Goal: Transaction & Acquisition: Purchase product/service

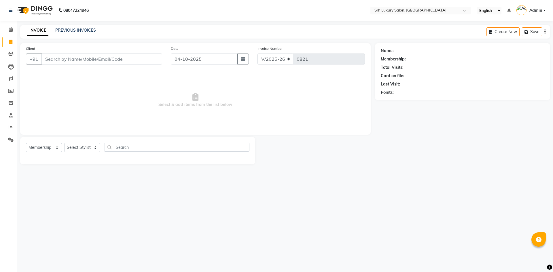
select select "4389"
select select "membership"
click at [84, 29] on link "PREVIOUS INVOICES" at bounding box center [75, 30] width 41 height 5
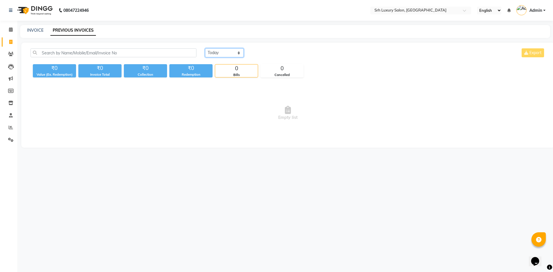
click at [215, 53] on select "Today Yesterday Custom Range" at bounding box center [224, 52] width 39 height 9
select select "range"
click at [205, 48] on select "Today Yesterday Custom Range" at bounding box center [224, 52] width 39 height 9
click at [267, 50] on input "04-10-2025" at bounding box center [271, 53] width 40 height 8
select select "10"
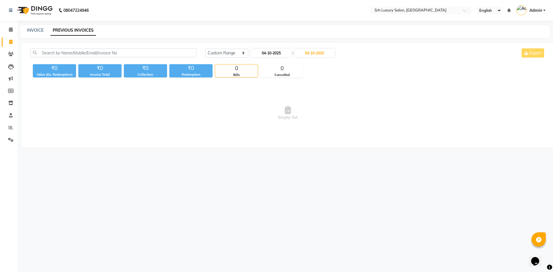
select select "2025"
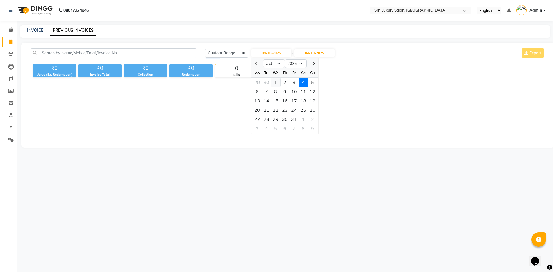
click at [277, 81] on div "1" at bounding box center [275, 82] width 9 height 9
type input "01-10-2025"
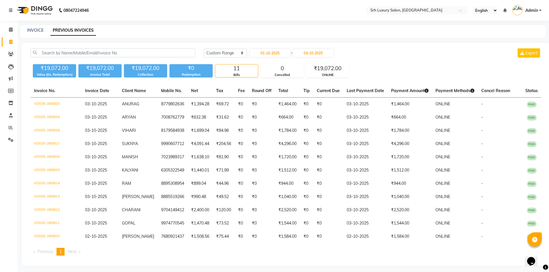
click at [106, 37] on div "INVOICE PREVIOUS INVOICES" at bounding box center [282, 31] width 525 height 13
click at [37, 31] on link "INVOICE" at bounding box center [35, 30] width 16 height 5
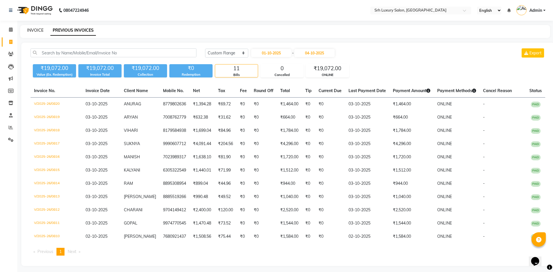
select select "4389"
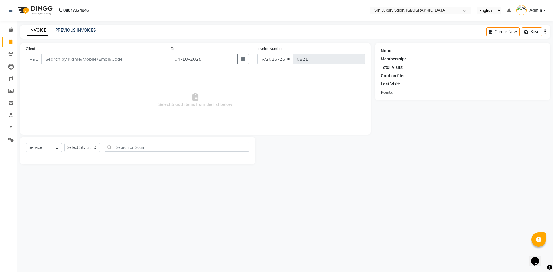
select select "membership"
click at [70, 61] on input "Client" at bounding box center [101, 59] width 121 height 11
type input "9030840888"
click at [153, 62] on button "Add Client" at bounding box center [147, 59] width 30 height 11
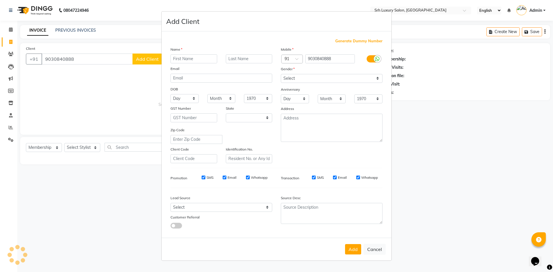
select select "36"
type input "MITRA"
click at [294, 78] on select "Select [DEMOGRAPHIC_DATA] [DEMOGRAPHIC_DATA] Other Prefer Not To Say" at bounding box center [332, 78] width 102 height 9
select select "[DEMOGRAPHIC_DATA]"
click at [281, 74] on select "Select [DEMOGRAPHIC_DATA] [DEMOGRAPHIC_DATA] Other Prefer Not To Say" at bounding box center [332, 78] width 102 height 9
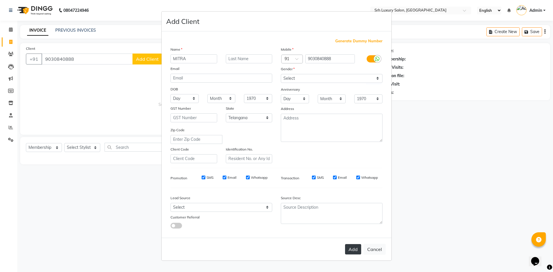
click at [358, 253] on button "Add" at bounding box center [353, 249] width 16 height 10
select select
select select "null"
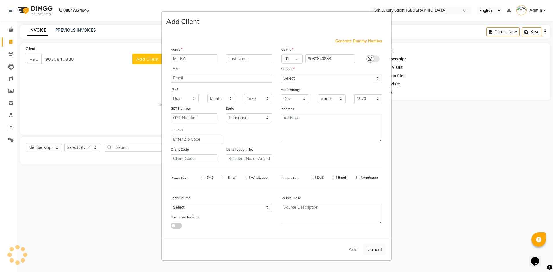
select select
checkbox input "false"
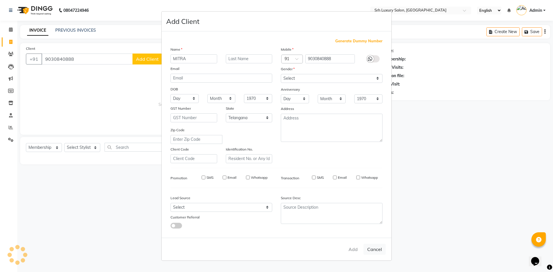
checkbox input "false"
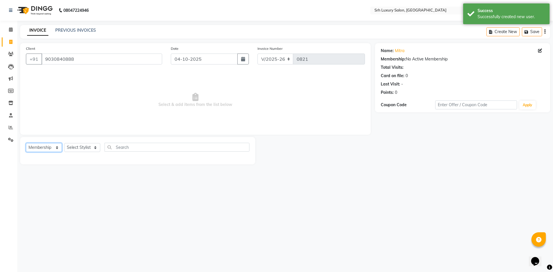
click at [44, 145] on select "Select Service Product Membership Package Voucher Prepaid Gift Card" at bounding box center [44, 147] width 36 height 9
select select "service"
click at [26, 143] on select "Select Service Product Membership Package Voucher Prepaid Gift Card" at bounding box center [44, 147] width 36 height 9
click at [77, 147] on select "Select Stylist ABDUL ANUSHA ARSHAD ISRAR JANVI SAHU JISHAN Madasu Ramesh MD MAD…" at bounding box center [82, 147] width 36 height 9
click at [343, 28] on div "INVOICE PREVIOUS INVOICES Create New Save" at bounding box center [285, 32] width 530 height 14
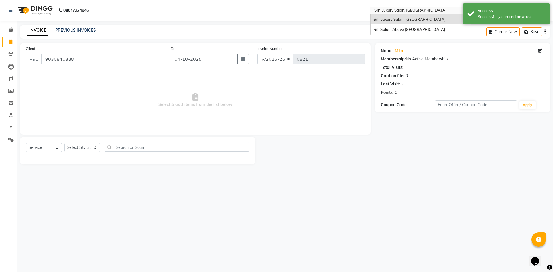
click at [410, 14] on ng-select "Select Location × Srh Luxury Salon, Gowlidoddi Village Srh Luxury Salon, Gowlid…" at bounding box center [420, 11] width 101 height 8
click at [409, 30] on span "Srh Salon, Above [GEOGRAPHIC_DATA]" at bounding box center [408, 29] width 71 height 5
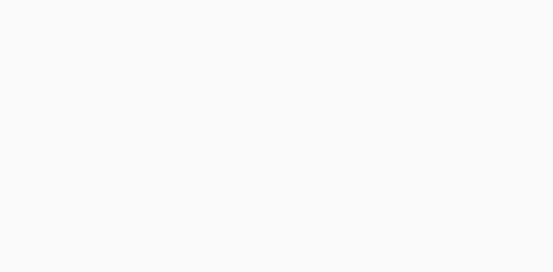
click at [187, 63] on div at bounding box center [276, 136] width 553 height 272
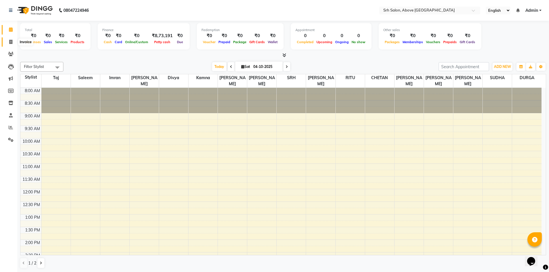
click at [10, 40] on icon at bounding box center [10, 42] width 3 height 4
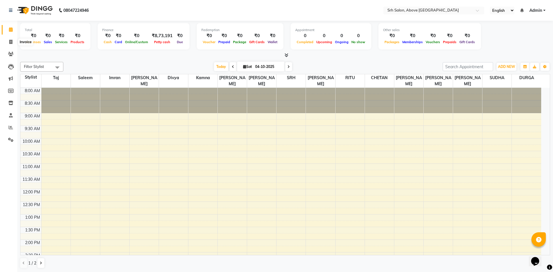
select select "3702"
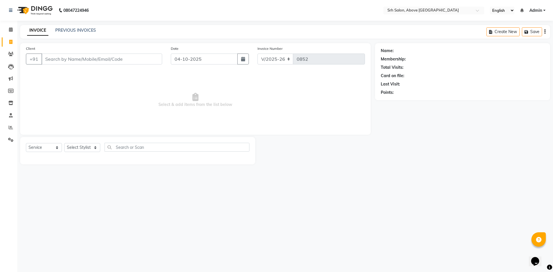
select select "membership"
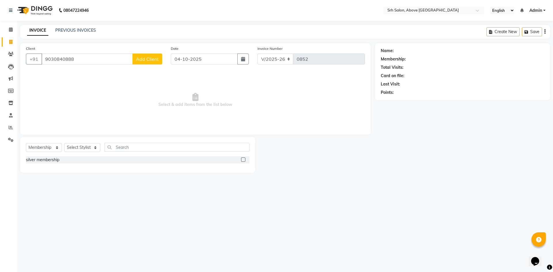
type input "9030840888"
click at [146, 55] on button "Add Client" at bounding box center [147, 59] width 30 height 11
select select "36"
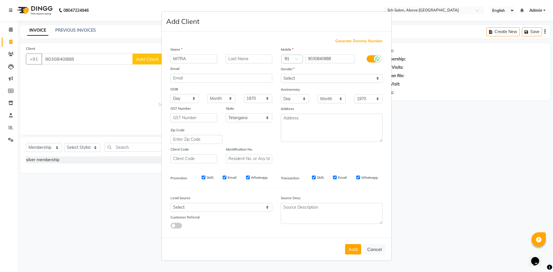
type input "MITRA"
click at [303, 75] on select "Select [DEMOGRAPHIC_DATA] [DEMOGRAPHIC_DATA] Other Prefer Not To Say" at bounding box center [332, 78] width 102 height 9
select select "[DEMOGRAPHIC_DATA]"
click at [281, 74] on select "Select [DEMOGRAPHIC_DATA] [DEMOGRAPHIC_DATA] Other Prefer Not To Say" at bounding box center [332, 78] width 102 height 9
click at [360, 253] on button "Add" at bounding box center [353, 249] width 16 height 10
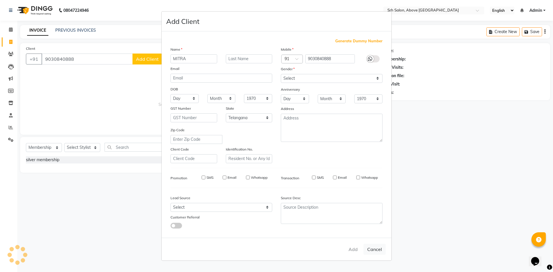
select select
select select "null"
select select
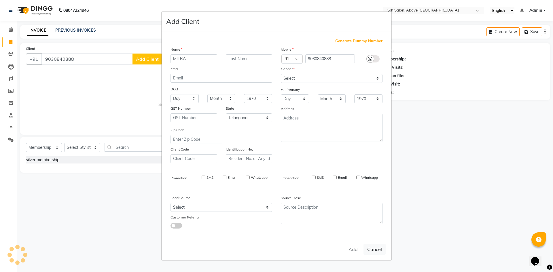
select select
checkbox input "false"
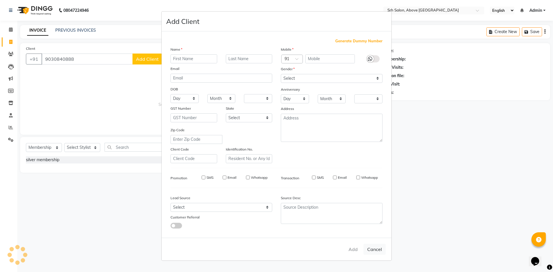
checkbox input "false"
click at [356, 251] on div "Add Cancel" at bounding box center [277, 249] width 230 height 23
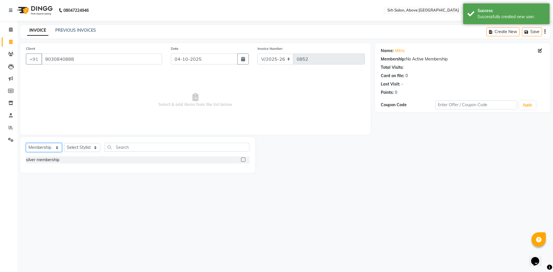
click at [29, 147] on select "Select Service Product Membership Package Voucher Prepaid Gift Card" at bounding box center [44, 147] width 36 height 9
select select "service"
click at [26, 143] on select "Select Service Product Membership Package Voucher Prepaid Gift Card" at bounding box center [44, 147] width 36 height 9
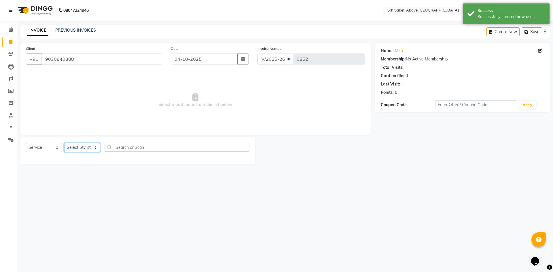
click at [72, 143] on select "Select Stylist CHETAN [PERSON_NAME] [PERSON_NAME] [PERSON_NAME] [PERSON_NAME] R…" at bounding box center [82, 147] width 36 height 9
select select "17643"
click at [64, 143] on select "Select Stylist CHETAN [PERSON_NAME] [PERSON_NAME] [PERSON_NAME] [PERSON_NAME] R…" at bounding box center [82, 147] width 36 height 9
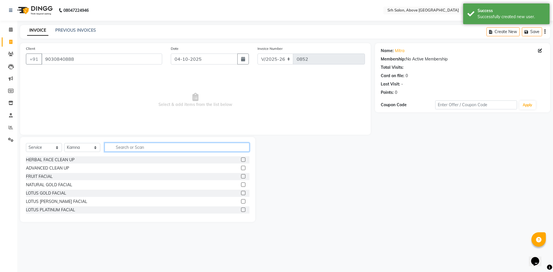
click at [137, 146] on input "text" at bounding box center [177, 147] width 145 height 9
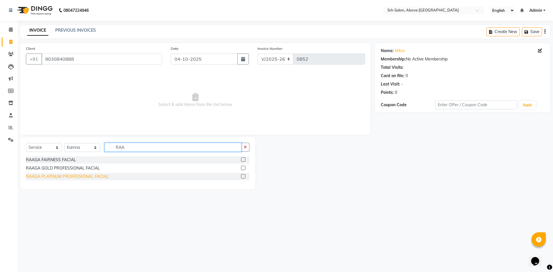
type input "RAA"
click at [72, 177] on div "RAAGA PLATINUM PROFESSIONAL FACIAL" at bounding box center [67, 177] width 83 height 6
checkbox input "false"
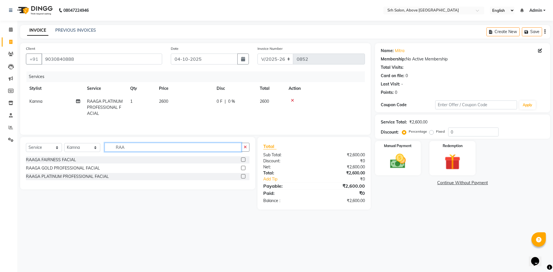
drag, startPoint x: 113, startPoint y: 150, endPoint x: 139, endPoint y: 150, distance: 26.5
click at [139, 150] on input "RAA" at bounding box center [173, 147] width 137 height 9
click at [31, 147] on select "Select Service Product Membership Package Voucher Prepaid Gift Card" at bounding box center [44, 147] width 36 height 9
click at [26, 143] on select "Select Service Product Membership Package Voucher Prepaid Gift Card" at bounding box center [44, 147] width 36 height 9
click at [44, 142] on div "Select Service Product Membership Package Voucher Prepaid Gift Card Select Styl…" at bounding box center [137, 163] width 235 height 52
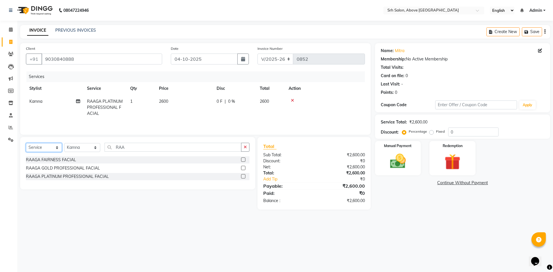
click at [44, 145] on select "Select Service Product Membership Package Voucher Prepaid Gift Card" at bounding box center [44, 147] width 36 height 9
click at [26, 143] on select "Select Service Product Membership Package Voucher Prepaid Gift Card" at bounding box center [44, 147] width 36 height 9
click at [31, 163] on div "silver membership" at bounding box center [137, 159] width 223 height 7
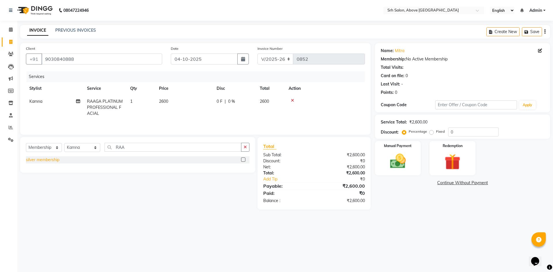
click at [41, 161] on div "silver membership" at bounding box center [42, 160] width 33 height 6
select select "select"
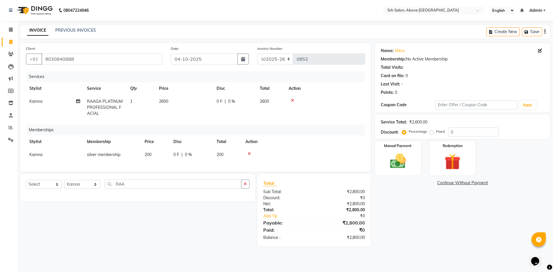
click at [446, 134] on div "Percentage Fixed" at bounding box center [425, 131] width 45 height 7
click at [449, 135] on input "0" at bounding box center [473, 132] width 50 height 9
type input "20"
click at [404, 150] on div "Manual Payment" at bounding box center [398, 158] width 48 height 35
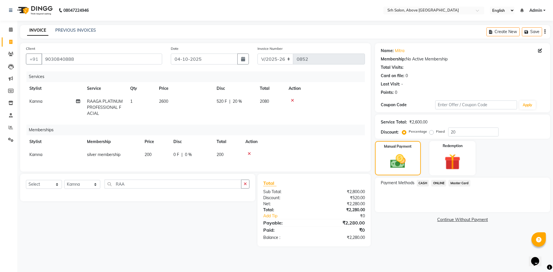
click at [466, 183] on span "Master Card" at bounding box center [459, 183] width 22 height 7
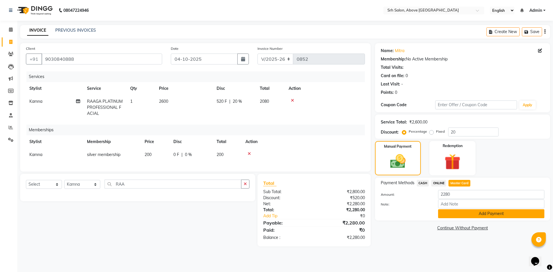
click at [460, 210] on button "Add Payment" at bounding box center [491, 213] width 106 height 9
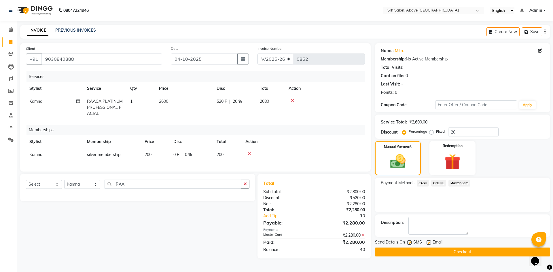
click at [458, 255] on button "Checkout" at bounding box center [462, 252] width 175 height 9
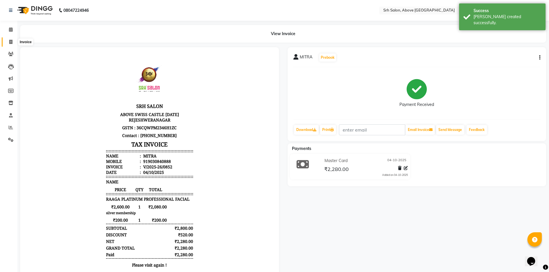
click at [13, 39] on span at bounding box center [11, 42] width 10 height 7
select select "service"
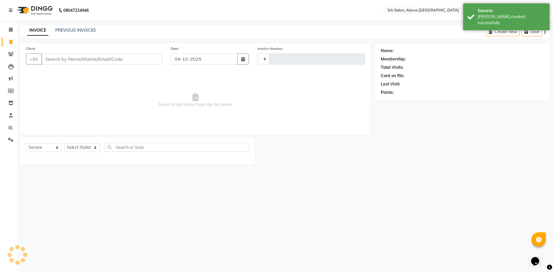
type input "0853"
select select "3702"
select select "membership"
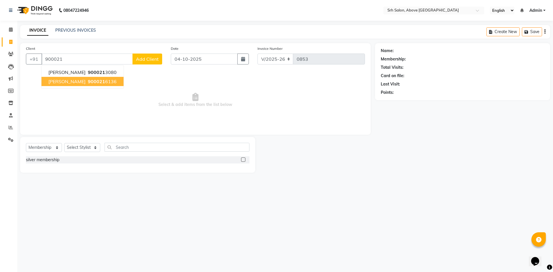
click at [88, 84] on ngb-highlight "900021 6136" at bounding box center [102, 82] width 30 height 6
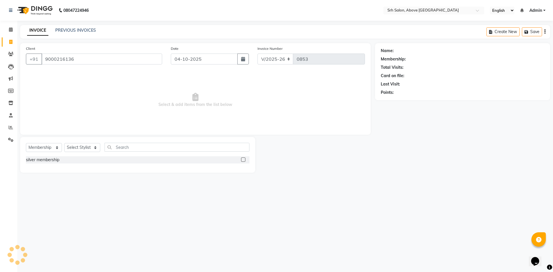
type input "9000216136"
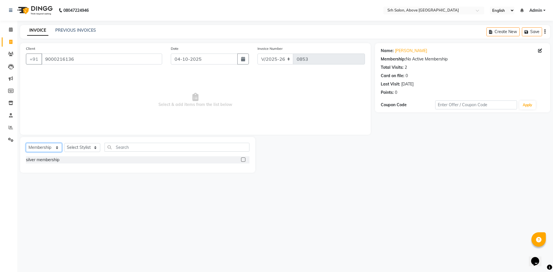
click at [46, 147] on select "Select Service Product Membership Package Voucher Prepaid Gift Card" at bounding box center [44, 147] width 36 height 9
select select "service"
click at [26, 143] on select "Select Service Product Membership Package Voucher Prepaid Gift Card" at bounding box center [44, 147] width 36 height 9
click at [66, 107] on span "Select & add items from the list below" at bounding box center [195, 100] width 339 height 58
click at [47, 146] on select "Select Service Product Membership Package Voucher Prepaid Gift Card" at bounding box center [44, 147] width 36 height 9
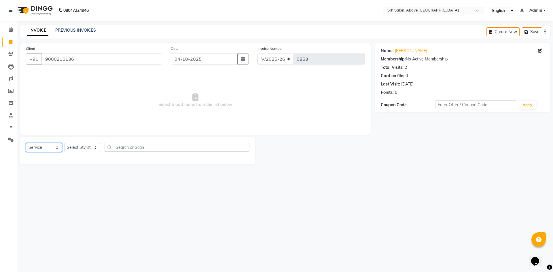
click at [26, 143] on select "Select Service Product Membership Package Voucher Prepaid Gift Card" at bounding box center [44, 147] width 36 height 9
click at [73, 148] on select "Select Stylist CHETAN [PERSON_NAME] [PERSON_NAME] [PERSON_NAME] [PERSON_NAME] R…" at bounding box center [82, 147] width 36 height 9
select select "82814"
click at [64, 143] on select "Select Stylist CHETAN [PERSON_NAME] [PERSON_NAME] [PERSON_NAME] [PERSON_NAME] R…" at bounding box center [82, 147] width 36 height 9
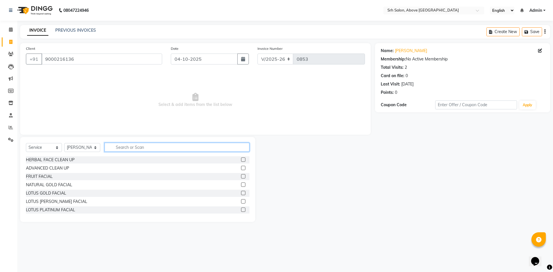
click at [143, 145] on input "text" at bounding box center [177, 147] width 145 height 9
type input "S"
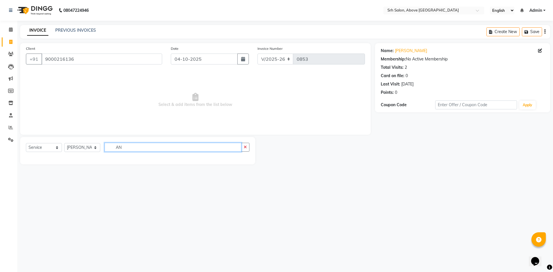
type input "A"
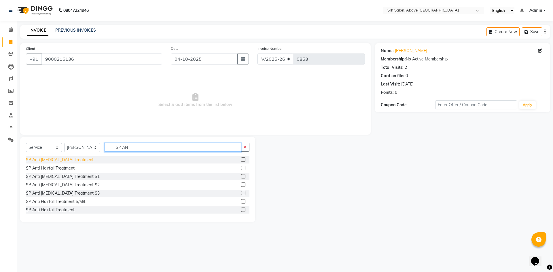
type input "SP ANT"
click at [52, 160] on div "SP Anti [MEDICAL_DATA] Treatment" at bounding box center [60, 160] width 68 height 6
checkbox input "false"
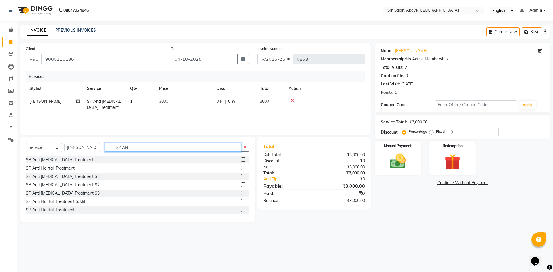
drag, startPoint x: 108, startPoint y: 147, endPoint x: 136, endPoint y: 148, distance: 28.0
click at [136, 148] on input "SP ANT" at bounding box center [173, 147] width 137 height 9
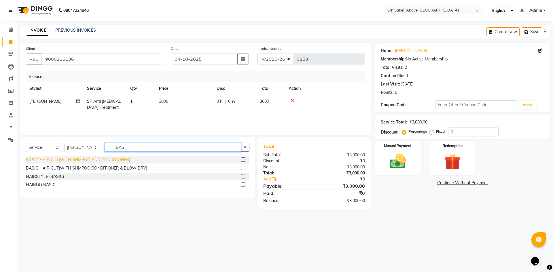
type input "BAS"
click at [52, 161] on div "BASIC HAIR CUT(WITH SHMPOO AND CONDITIONER)" at bounding box center [78, 160] width 104 height 6
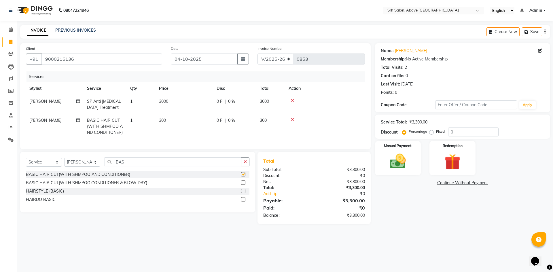
checkbox input "false"
click at [454, 131] on input "0" at bounding box center [473, 132] width 50 height 9
click at [451, 130] on input "0" at bounding box center [473, 132] width 50 height 9
type input "20"
click at [406, 154] on img at bounding box center [397, 161] width 27 height 19
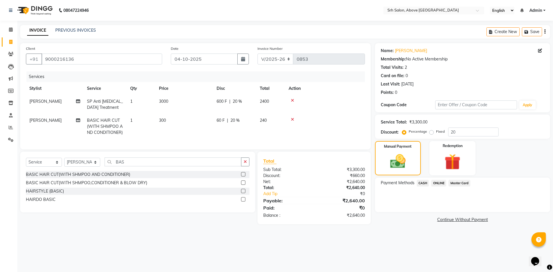
click at [459, 186] on span "Master Card" at bounding box center [459, 183] width 22 height 7
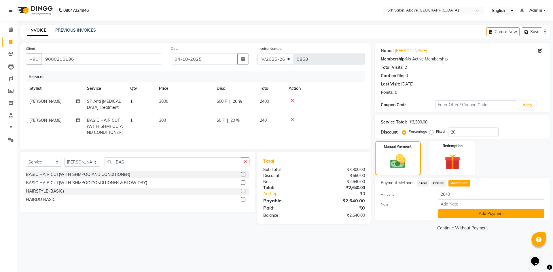
drag, startPoint x: 453, startPoint y: 212, endPoint x: 451, endPoint y: 214, distance: 3.1
click at [453, 212] on button "Add Payment" at bounding box center [491, 213] width 106 height 9
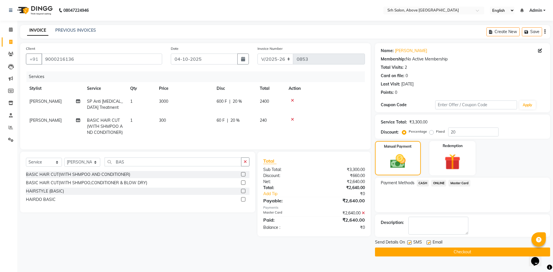
click at [428, 242] on label at bounding box center [428, 242] width 4 height 4
click at [428, 242] on input "checkbox" at bounding box center [428, 243] width 4 height 4
checkbox input "false"
click at [409, 243] on label at bounding box center [409, 242] width 4 height 4
click at [409, 243] on input "checkbox" at bounding box center [409, 243] width 4 height 4
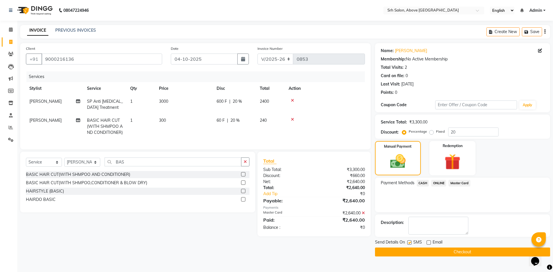
checkbox input "false"
click at [412, 249] on button "Checkout" at bounding box center [462, 252] width 175 height 9
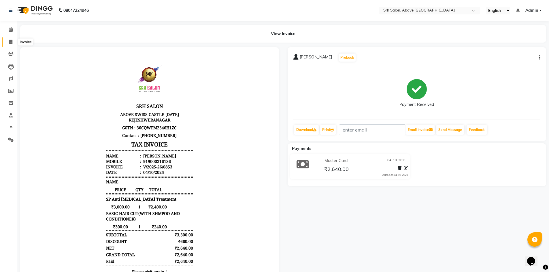
click at [10, 41] on icon at bounding box center [10, 42] width 3 height 4
select select "service"
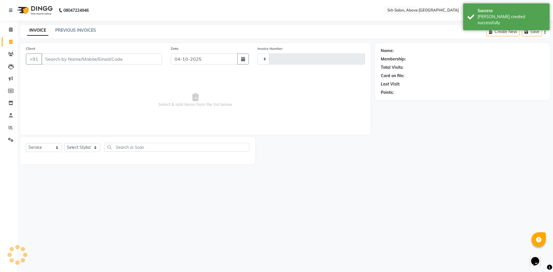
type input "0854"
select select "3702"
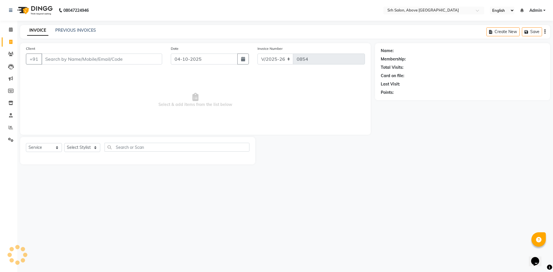
select select "membership"
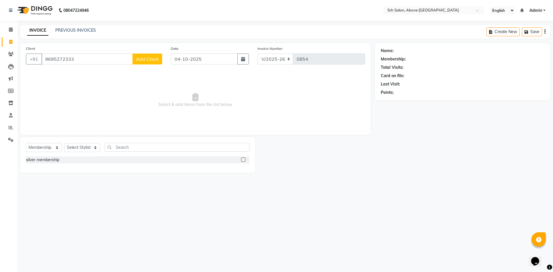
type input "9695272333"
click at [153, 60] on span "Add Client" at bounding box center [147, 59] width 23 height 6
select select "36"
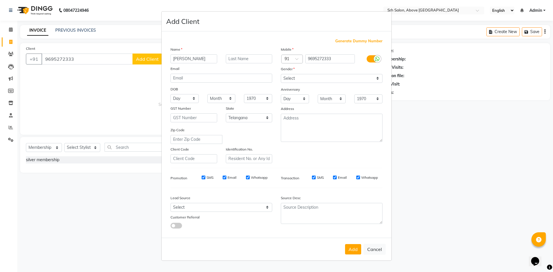
type input "[PERSON_NAME]"
click at [293, 82] on select "Select [DEMOGRAPHIC_DATA] [DEMOGRAPHIC_DATA] Other Prefer Not To Say" at bounding box center [332, 78] width 102 height 9
select select "[DEMOGRAPHIC_DATA]"
click at [281, 74] on select "Select [DEMOGRAPHIC_DATA] [DEMOGRAPHIC_DATA] Other Prefer Not To Say" at bounding box center [332, 78] width 102 height 9
click at [348, 249] on button "Add" at bounding box center [353, 249] width 16 height 10
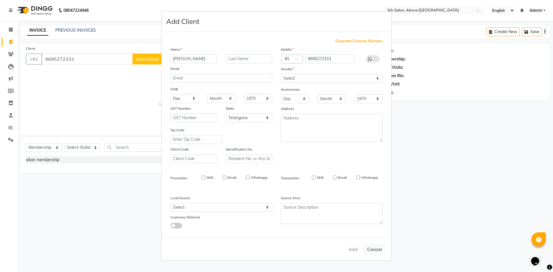
select select
select select "null"
select select
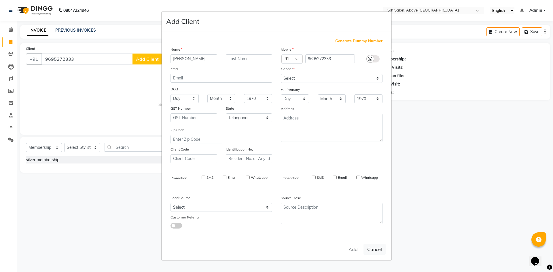
select select
checkbox input "false"
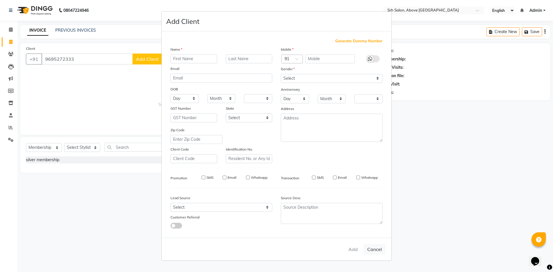
checkbox input "false"
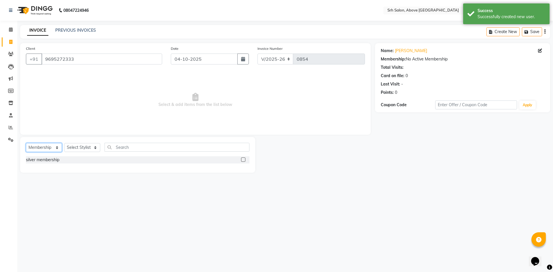
click at [53, 144] on select "Select Service Product Membership Package Voucher Prepaid Gift Card" at bounding box center [44, 147] width 36 height 9
select select "service"
click at [26, 143] on select "Select Service Product Membership Package Voucher Prepaid Gift Card" at bounding box center [44, 147] width 36 height 9
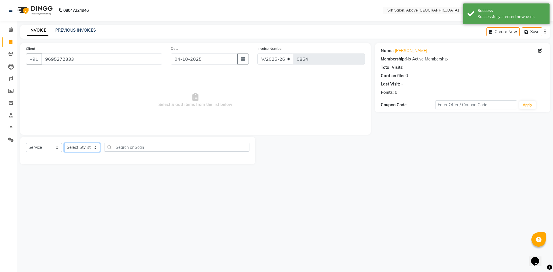
click at [87, 151] on select "Select Stylist CHETAN [PERSON_NAME] [PERSON_NAME] [PERSON_NAME] [PERSON_NAME] R…" at bounding box center [82, 147] width 36 height 9
select select "17491"
click at [64, 143] on select "Select Stylist CHETAN [PERSON_NAME] [PERSON_NAME] [PERSON_NAME] [PERSON_NAME] R…" at bounding box center [82, 147] width 36 height 9
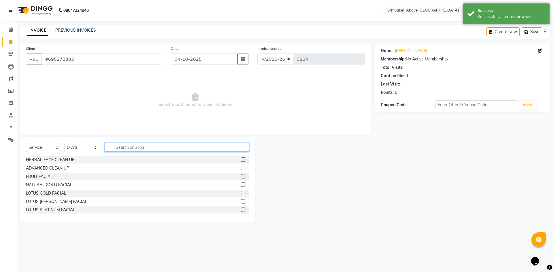
click at [141, 151] on input "text" at bounding box center [177, 147] width 145 height 9
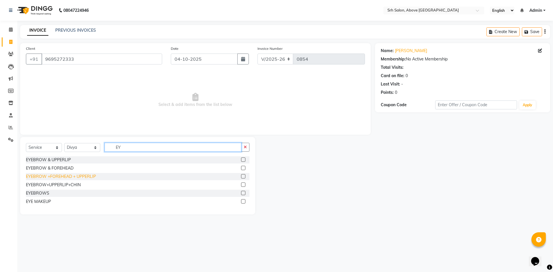
type input "EY"
click at [77, 174] on div "EYEBROW +FOREHEAD + UPPERLIP" at bounding box center [61, 177] width 70 height 6
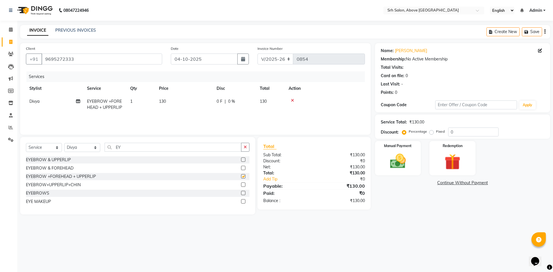
checkbox input "false"
click at [73, 147] on select "Select Stylist CHETAN [PERSON_NAME] [PERSON_NAME] [PERSON_NAME] [PERSON_NAME] R…" at bounding box center [82, 147] width 36 height 9
select select "17483"
click at [64, 143] on select "Select Stylist CHETAN [PERSON_NAME] [PERSON_NAME] [PERSON_NAME] [PERSON_NAME] R…" at bounding box center [82, 147] width 36 height 9
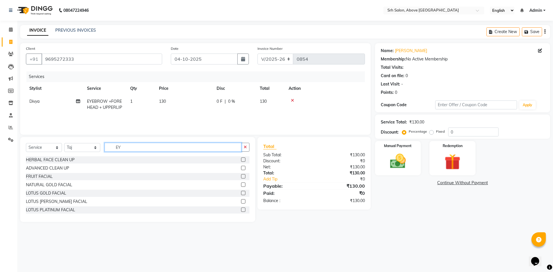
drag, startPoint x: 111, startPoint y: 148, endPoint x: 149, endPoint y: 149, distance: 37.7
click at [149, 149] on input "EY" at bounding box center [173, 147] width 137 height 9
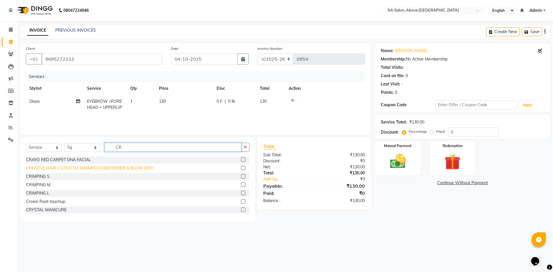
type input "CR"
click at [135, 166] on div "CREATIVE HAIR CUT(WITH SHAMPO,CONDITIONER & BLOW DRY)" at bounding box center [90, 168] width 128 height 6
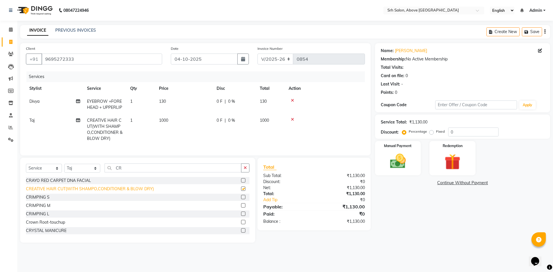
checkbox input "false"
click at [82, 169] on select "Select Stylist CHETAN [PERSON_NAME] [PERSON_NAME] [PERSON_NAME] [PERSON_NAME] R…" at bounding box center [82, 168] width 36 height 9
select select "17485"
click at [64, 168] on select "Select Stylist CHETAN [PERSON_NAME] [PERSON_NAME] [PERSON_NAME] [PERSON_NAME] R…" at bounding box center [82, 168] width 36 height 9
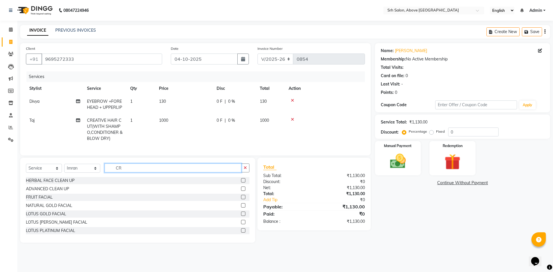
drag, startPoint x: 116, startPoint y: 173, endPoint x: 136, endPoint y: 173, distance: 20.2
click at [136, 172] on input "CR" at bounding box center [173, 168] width 137 height 9
type input "O3"
click at [53, 192] on div "O3 FACE DETAN" at bounding box center [41, 189] width 31 height 6
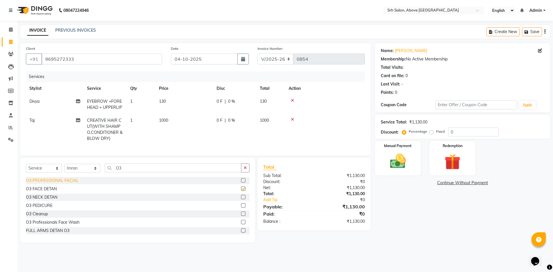
checkbox input "false"
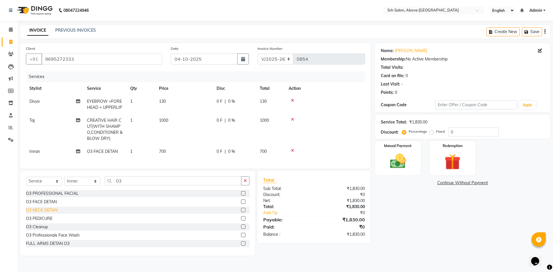
click at [54, 213] on div "O3 NECK DETAN" at bounding box center [41, 210] width 31 height 6
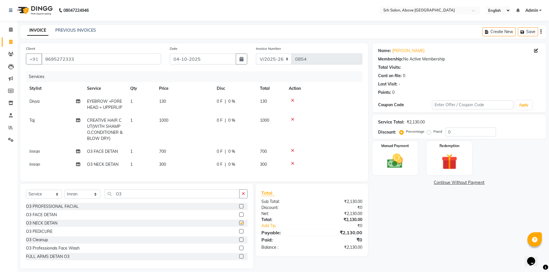
checkbox input "false"
click at [62, 260] on div "FULL ARMS DETAN O3" at bounding box center [47, 257] width 43 height 6
checkbox input "false"
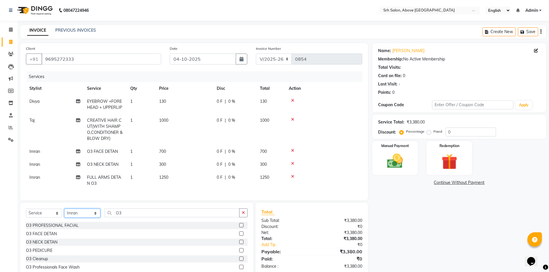
click at [70, 215] on select "Select Stylist CHETAN [PERSON_NAME] [PERSON_NAME] [PERSON_NAME] [PERSON_NAME] R…" at bounding box center [82, 213] width 36 height 9
select select "29984"
click at [64, 213] on select "Select Stylist CHETAN [PERSON_NAME] [PERSON_NAME] [PERSON_NAME] [PERSON_NAME] R…" at bounding box center [82, 213] width 36 height 9
click at [50, 218] on select "Select Service Product Membership Package Voucher Prepaid Gift Card" at bounding box center [44, 213] width 36 height 9
click at [26, 213] on select "Select Service Product Membership Package Voucher Prepaid Gift Card" at bounding box center [44, 213] width 36 height 9
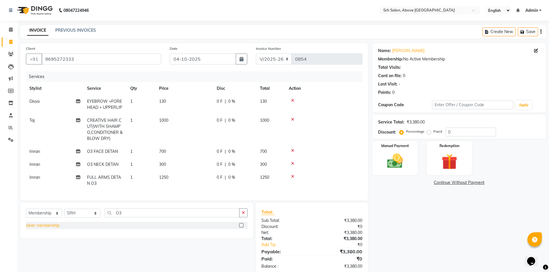
click at [52, 228] on div "silver membership" at bounding box center [42, 226] width 33 height 6
select select "select"
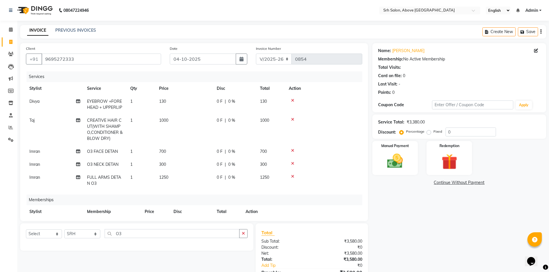
click at [444, 131] on div "Percentage Fixed" at bounding box center [422, 131] width 45 height 7
click at [445, 132] on input "0" at bounding box center [470, 132] width 50 height 9
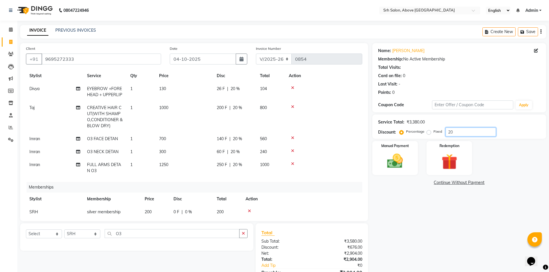
scroll to position [25, 0]
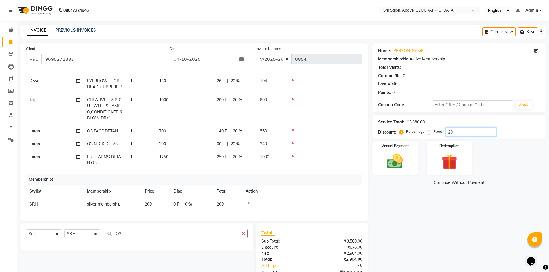
type input "20"
click at [73, 236] on select "Select Stylist CHETAN [PERSON_NAME] [PERSON_NAME] [PERSON_NAME] [PERSON_NAME] R…" at bounding box center [82, 233] width 36 height 9
select select "17485"
click at [64, 229] on select "Select Stylist CHETAN [PERSON_NAME] [PERSON_NAME] [PERSON_NAME] [PERSON_NAME] R…" at bounding box center [82, 233] width 36 height 9
drag, startPoint x: 113, startPoint y: 232, endPoint x: 140, endPoint y: 237, distance: 27.6
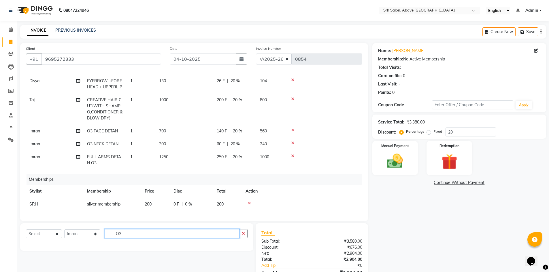
click at [140, 237] on input "O3" at bounding box center [172, 233] width 135 height 9
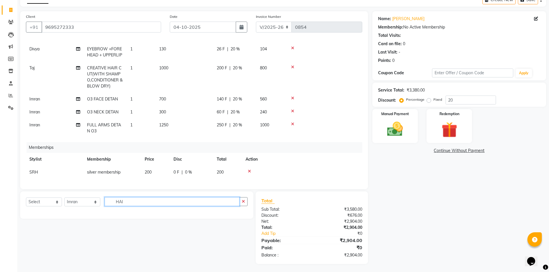
scroll to position [33, 0]
click at [144, 203] on input "HAI" at bounding box center [172, 201] width 135 height 9
type input "HAI"
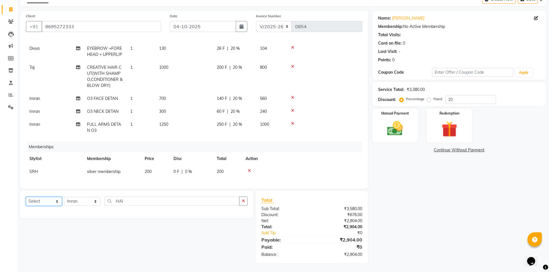
click at [37, 203] on select "Select Service Product Package Voucher Prepaid Gift Card" at bounding box center [44, 201] width 36 height 9
select select "service"
click at [26, 197] on select "Select Service Product Package Voucher Prepaid Gift Card" at bounding box center [44, 201] width 36 height 9
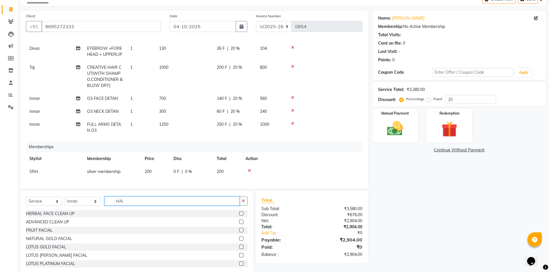
click at [128, 202] on input "HAI" at bounding box center [172, 201] width 135 height 9
type input "HAIR"
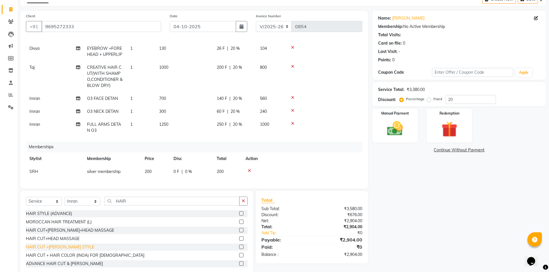
click at [73, 244] on div "HAIR CUT +[PERSON_NAME] STYLE" at bounding box center [60, 247] width 68 height 6
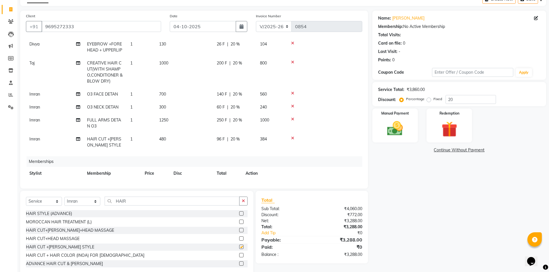
checkbox input "false"
click at [437, 177] on div "Name: [PERSON_NAME] Membership: No Active Membership Total Visits: Card on file…" at bounding box center [461, 143] width 178 height 265
click at [292, 139] on icon at bounding box center [292, 138] width 3 height 4
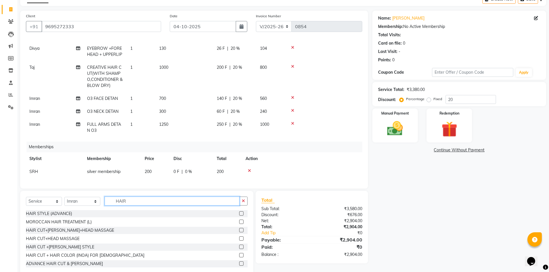
drag, startPoint x: 112, startPoint y: 200, endPoint x: 150, endPoint y: 204, distance: 38.3
click at [150, 204] on input "HAIR" at bounding box center [172, 201] width 135 height 9
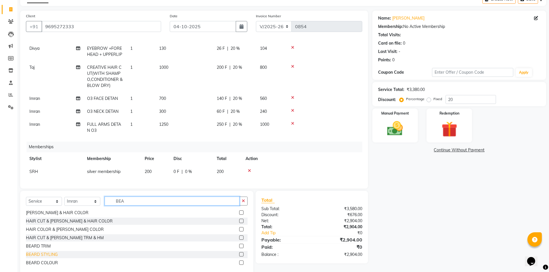
type input "BEA"
click at [54, 256] on div "BEARD STYLING" at bounding box center [42, 255] width 32 height 6
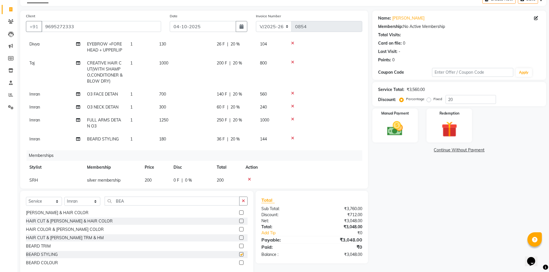
checkbox input "false"
drag, startPoint x: 432, startPoint y: 205, endPoint x: 432, endPoint y: 200, distance: 4.3
click at [432, 203] on div "Name: [PERSON_NAME] Membership: No Active Membership Total Visits: Card on file…" at bounding box center [461, 143] width 178 height 265
click at [461, 101] on input "20" at bounding box center [470, 99] width 50 height 9
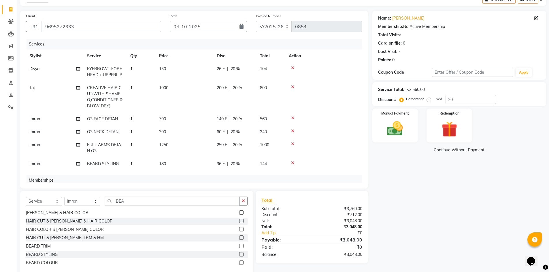
click at [293, 68] on icon at bounding box center [292, 68] width 3 height 4
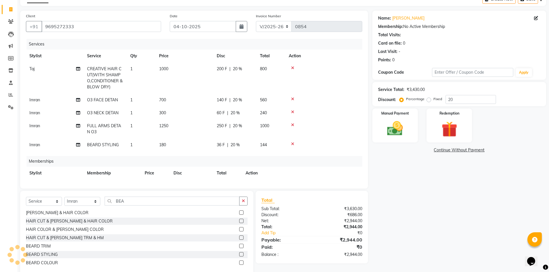
click at [218, 148] on td "36 F | 20 %" at bounding box center [234, 144] width 43 height 13
select select "17485"
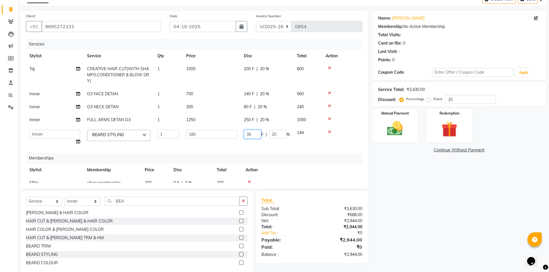
click at [255, 137] on input "36" at bounding box center [252, 134] width 17 height 9
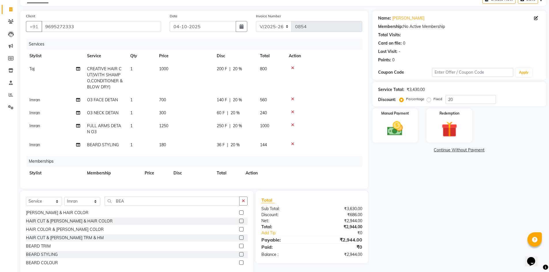
drag, startPoint x: 243, startPoint y: 133, endPoint x: 251, endPoint y: 135, distance: 8.7
click at [251, 135] on tbody "Taj CREATIVE HAIR CUT(WITH SHAMPO,CONDITIONER & BLOW DRY) 1 1000 200 F | 20 % 8…" at bounding box center [194, 106] width 336 height 89
click at [221, 146] on span "36 F" at bounding box center [221, 145] width 8 height 6
select select "17485"
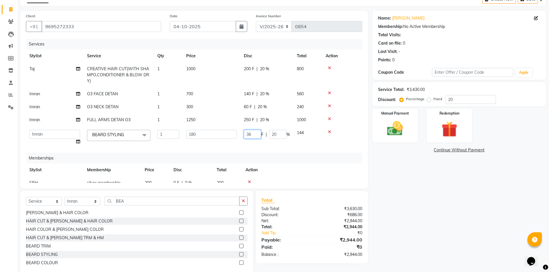
click at [248, 136] on input "36" at bounding box center [252, 134] width 17 height 9
drag, startPoint x: 246, startPoint y: 135, endPoint x: 255, endPoint y: 136, distance: 8.8
click at [255, 136] on input "36" at bounding box center [252, 134] width 17 height 9
type input "40"
click at [456, 203] on div "Name: [PERSON_NAME] Membership: No Active Membership Total Visits: Card on file…" at bounding box center [461, 143] width 178 height 265
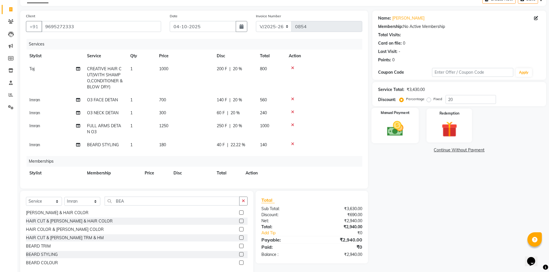
click at [395, 132] on img at bounding box center [395, 128] width 26 height 19
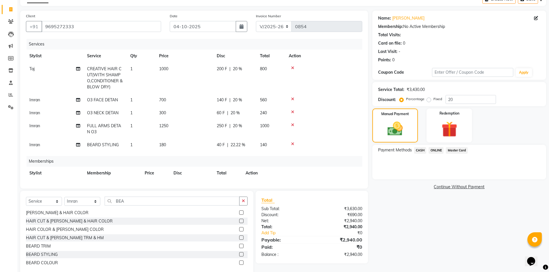
click at [456, 151] on span "Master Card" at bounding box center [456, 150] width 22 height 7
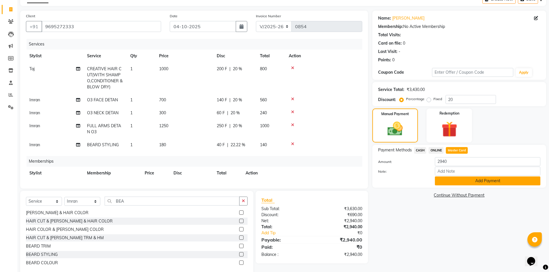
click at [448, 185] on button "Add Payment" at bounding box center [486, 181] width 105 height 9
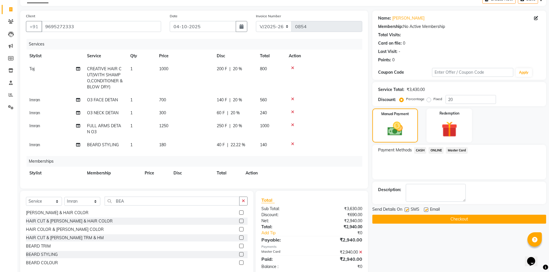
click at [426, 218] on button "Checkout" at bounding box center [459, 219] width 174 height 9
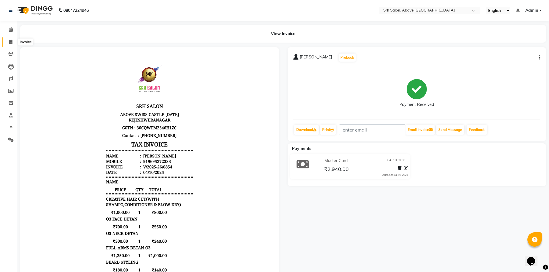
click at [15, 40] on span at bounding box center [11, 42] width 10 height 7
select select "service"
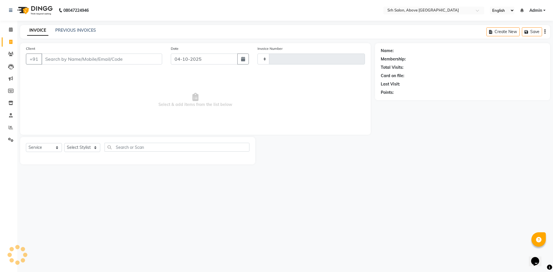
type input "0855"
select select "3702"
select select "membership"
click at [60, 31] on link "PREVIOUS INVOICES" at bounding box center [75, 30] width 41 height 5
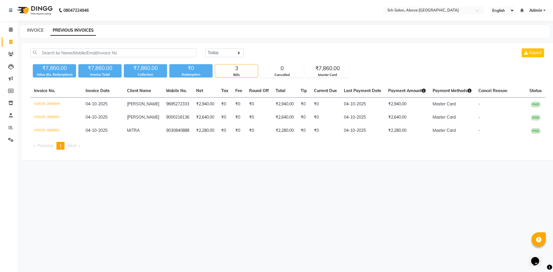
click at [36, 30] on link "INVOICE" at bounding box center [35, 30] width 16 height 5
select select "3702"
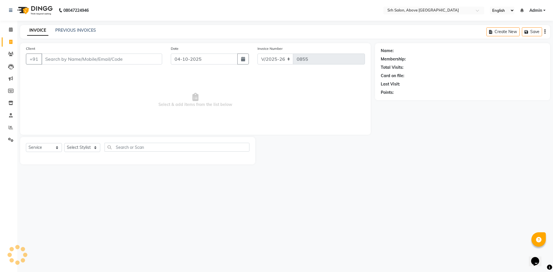
select select "membership"
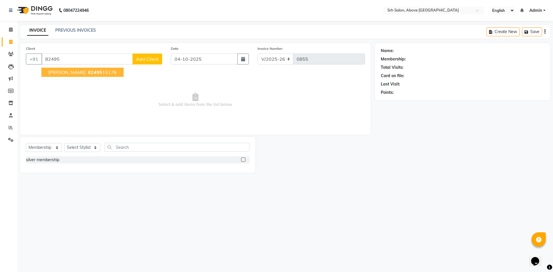
click at [97, 73] on ngb-highlight "82495 15176" at bounding box center [102, 72] width 30 height 6
type input "8249515176"
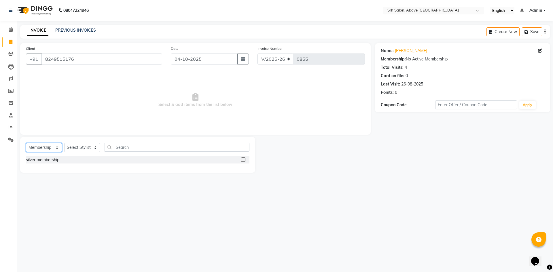
click at [42, 148] on select "Select Service Product Membership Package Voucher Prepaid Gift Card" at bounding box center [44, 147] width 36 height 9
select select "service"
click at [26, 143] on select "Select Service Product Membership Package Voucher Prepaid Gift Card" at bounding box center [44, 147] width 36 height 9
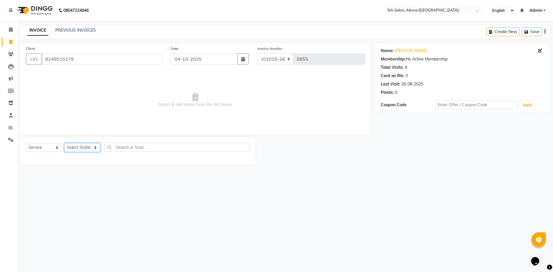
click at [77, 148] on select "Select Stylist CHETAN [PERSON_NAME] [PERSON_NAME] [PERSON_NAME] [PERSON_NAME] R…" at bounding box center [82, 147] width 36 height 9
select select "17483"
click at [64, 143] on select "Select Stylist CHETAN [PERSON_NAME] [PERSON_NAME] [PERSON_NAME] [PERSON_NAME] R…" at bounding box center [82, 147] width 36 height 9
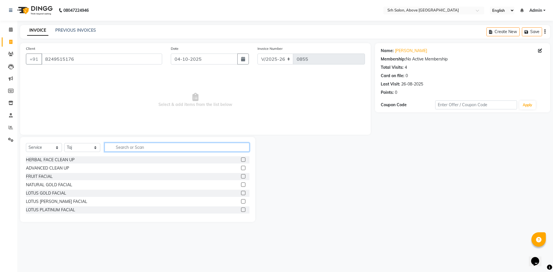
click at [166, 149] on input "text" at bounding box center [177, 147] width 145 height 9
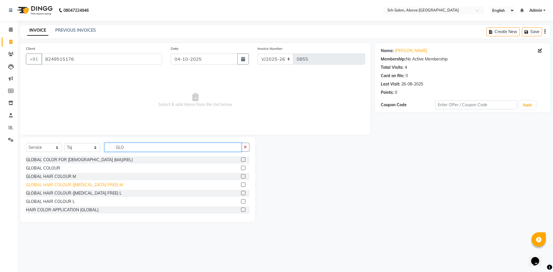
type input "GLO"
click at [101, 185] on div "GLOBAL HAIR COLOUR ([MEDICAL_DATA] FREE) M" at bounding box center [74, 185] width 97 height 6
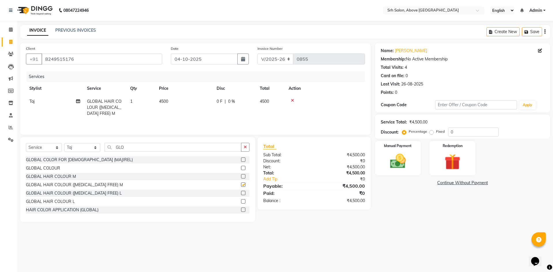
checkbox input "false"
drag, startPoint x: 111, startPoint y: 149, endPoint x: 144, endPoint y: 149, distance: 33.1
click at [144, 149] on input "GLO" at bounding box center [173, 147] width 137 height 9
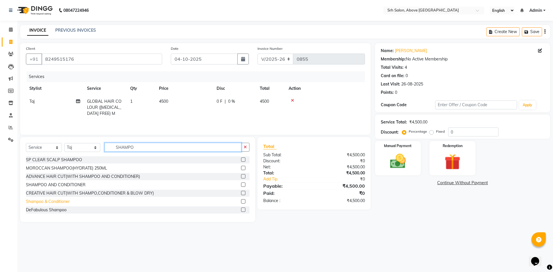
type input "SHAMPO"
click at [30, 200] on div "Shampoo & Conditioner" at bounding box center [48, 202] width 44 height 6
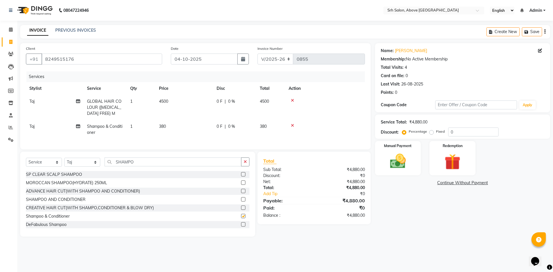
checkbox input "false"
click at [436, 132] on label "Fixed" at bounding box center [440, 131] width 9 height 5
click at [430, 132] on input "Fixed" at bounding box center [432, 132] width 4 height 4
radio input "true"
click at [448, 133] on input "0" at bounding box center [473, 132] width 50 height 9
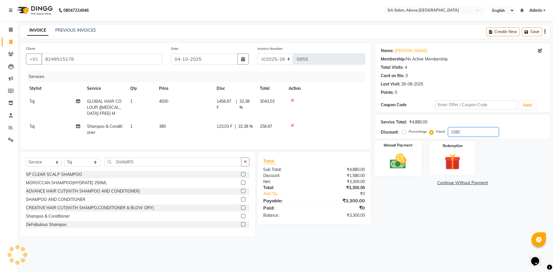
type input "1580"
click at [391, 157] on img at bounding box center [397, 161] width 27 height 19
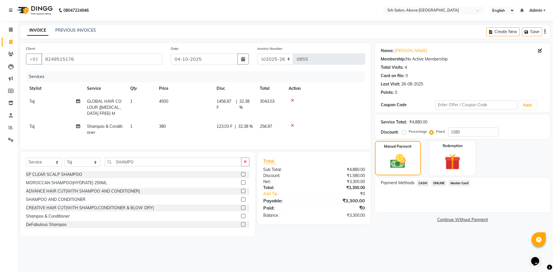
click at [460, 183] on span "Master Card" at bounding box center [459, 183] width 22 height 7
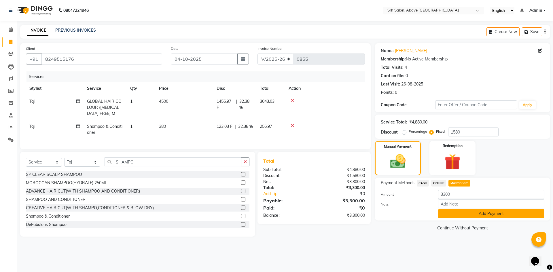
click at [460, 212] on button "Add Payment" at bounding box center [491, 213] width 106 height 9
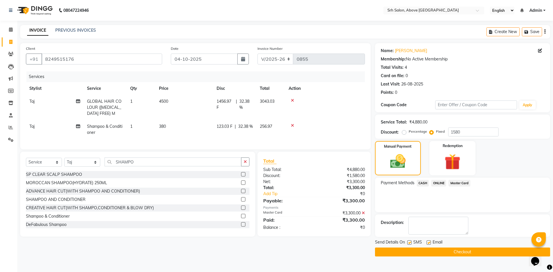
click at [441, 253] on button "Checkout" at bounding box center [462, 252] width 175 height 9
click at [437, 246] on span "Email" at bounding box center [437, 242] width 10 height 7
click at [438, 254] on button "Checkout" at bounding box center [462, 252] width 175 height 9
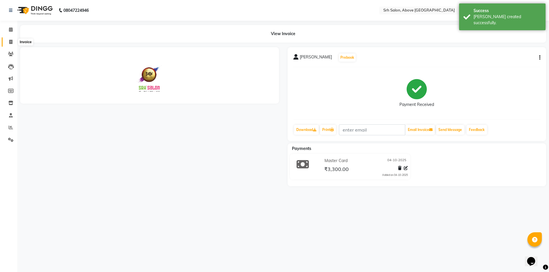
click at [11, 42] on icon at bounding box center [10, 42] width 3 height 4
select select "service"
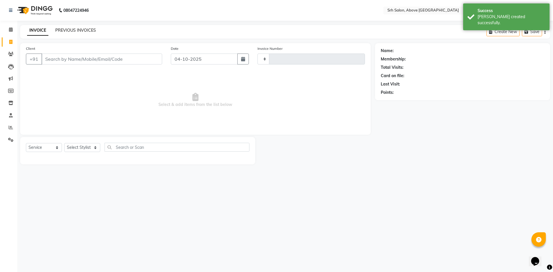
type input "0856"
select select "3702"
select select "membership"
click at [71, 29] on link "PREVIOUS INVOICES" at bounding box center [75, 30] width 41 height 5
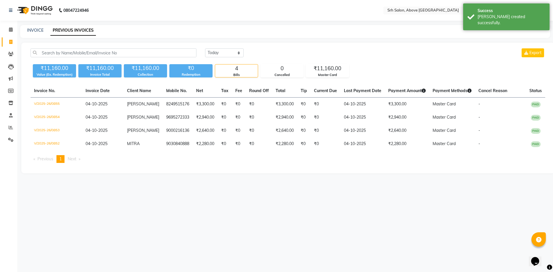
click at [26, 31] on div "INVOICE PREVIOUS INVOICES" at bounding box center [281, 30] width 523 height 6
click at [30, 30] on link "INVOICE" at bounding box center [35, 30] width 16 height 5
select select "3702"
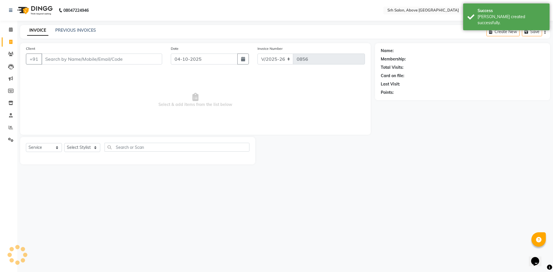
select select "membership"
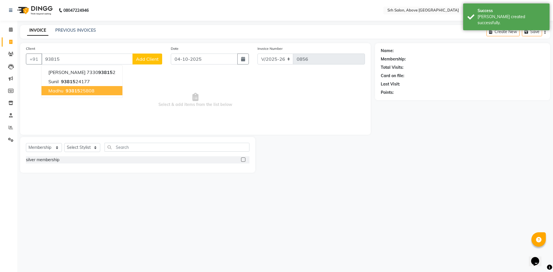
click at [76, 91] on span "93815" at bounding box center [73, 91] width 14 height 6
type input "9381525808"
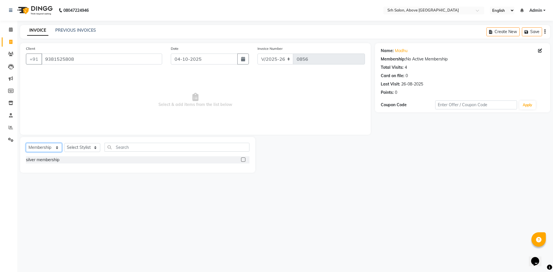
click at [45, 144] on select "Select Service Product Membership Package Voucher Prepaid Gift Card" at bounding box center [44, 147] width 36 height 9
select select "service"
click at [26, 143] on select "Select Service Product Membership Package Voucher Prepaid Gift Card" at bounding box center [44, 147] width 36 height 9
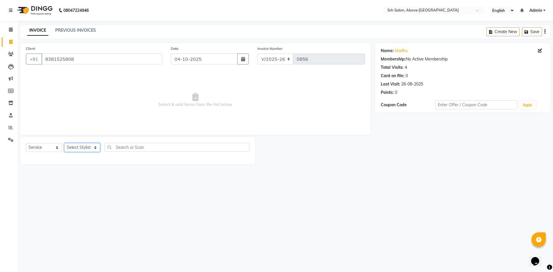
click at [81, 150] on select "Select Stylist CHETAN [PERSON_NAME] [PERSON_NAME] [PERSON_NAME] [PERSON_NAME] R…" at bounding box center [82, 147] width 36 height 9
select select "38208"
click at [64, 143] on select "Select Stylist CHETAN [PERSON_NAME] [PERSON_NAME] [PERSON_NAME] [PERSON_NAME] R…" at bounding box center [82, 147] width 36 height 9
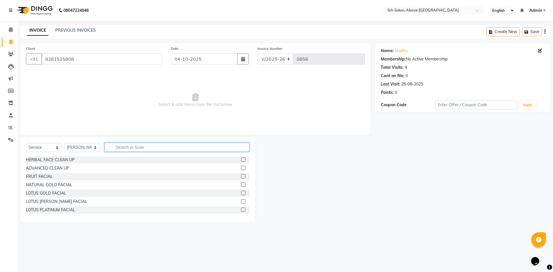
click at [138, 147] on input "text" at bounding box center [177, 147] width 145 height 9
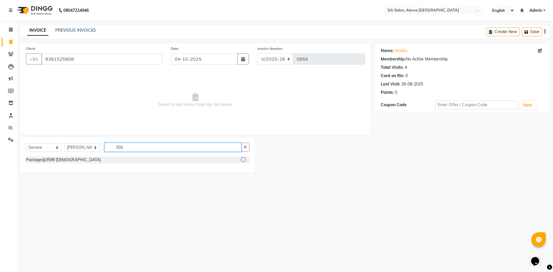
type input "359"
click at [83, 64] on div "Client [PHONE_NUMBER]" at bounding box center [94, 57] width 145 height 24
click at [44, 160] on div "Package@3599 [DEMOGRAPHIC_DATA]" at bounding box center [63, 160] width 75 height 6
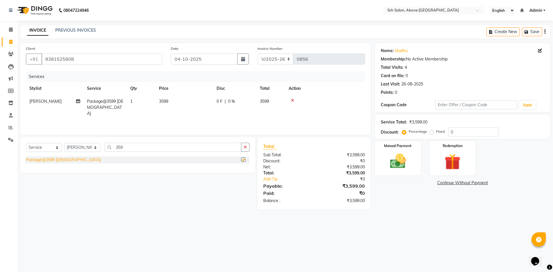
checkbox input "false"
click at [394, 160] on img at bounding box center [397, 161] width 27 height 19
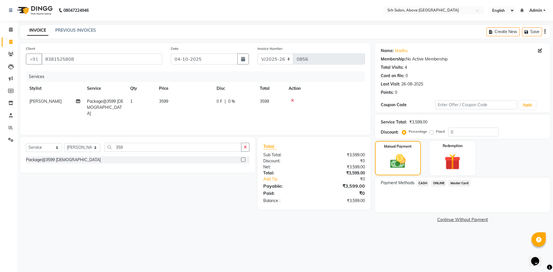
click at [457, 185] on span "Master Card" at bounding box center [459, 183] width 22 height 7
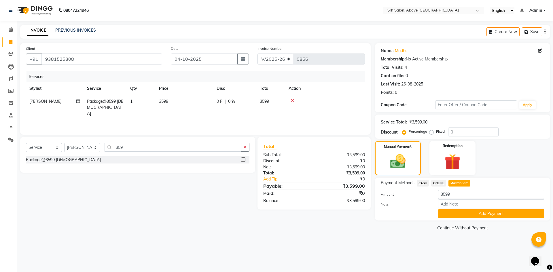
click at [455, 213] on button "Add Payment" at bounding box center [491, 213] width 106 height 9
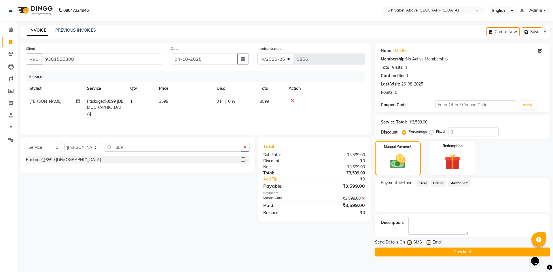
click at [428, 243] on label at bounding box center [428, 242] width 4 height 4
click at [428, 243] on input "checkbox" at bounding box center [428, 243] width 4 height 4
checkbox input "false"
click at [411, 244] on label at bounding box center [409, 242] width 4 height 4
click at [411, 244] on input "checkbox" at bounding box center [409, 243] width 4 height 4
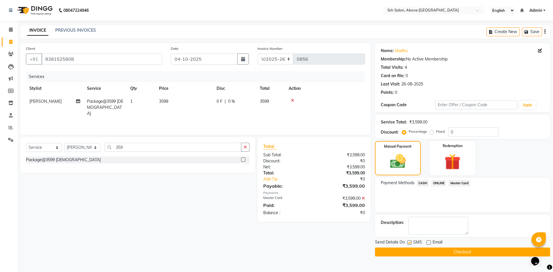
checkbox input "false"
click at [414, 252] on button "Checkout" at bounding box center [462, 252] width 175 height 9
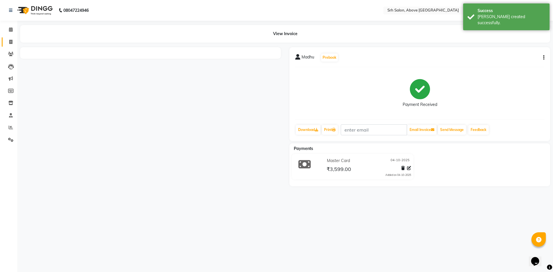
click at [7, 38] on link "Invoice" at bounding box center [9, 42] width 14 height 10
select select "service"
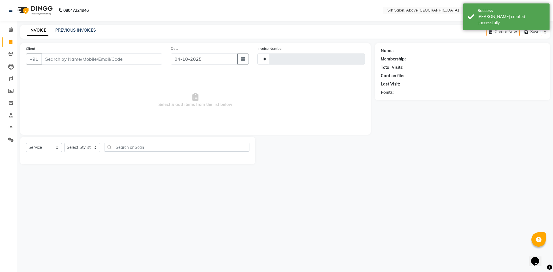
type input "0857"
select select "3702"
click at [81, 27] on div "INVOICE PREVIOUS INVOICES Create New Save" at bounding box center [285, 32] width 530 height 14
select select "membership"
click at [82, 29] on link "PREVIOUS INVOICES" at bounding box center [75, 30] width 41 height 5
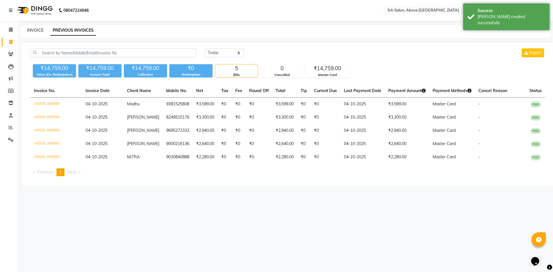
click at [35, 30] on link "INVOICE" at bounding box center [35, 30] width 16 height 5
select select "3702"
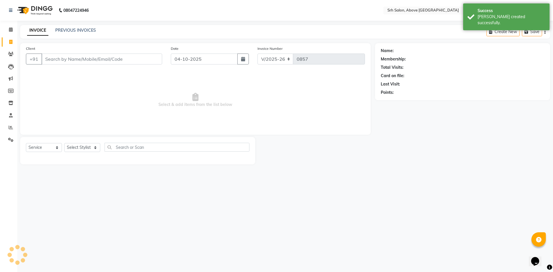
select select "membership"
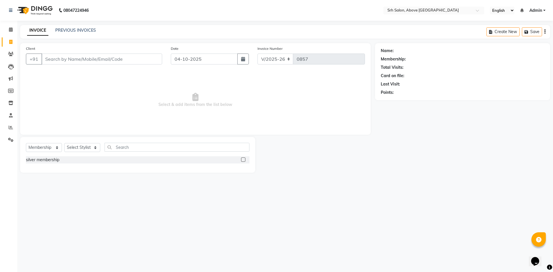
click at [87, 58] on input "Client" at bounding box center [101, 59] width 121 height 11
click at [72, 29] on link "PREVIOUS INVOICES" at bounding box center [75, 30] width 41 height 5
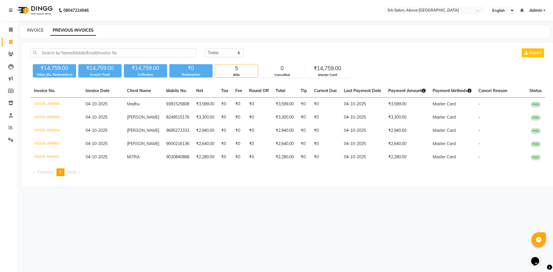
click at [33, 31] on link "INVOICE" at bounding box center [35, 30] width 16 height 5
select select "3702"
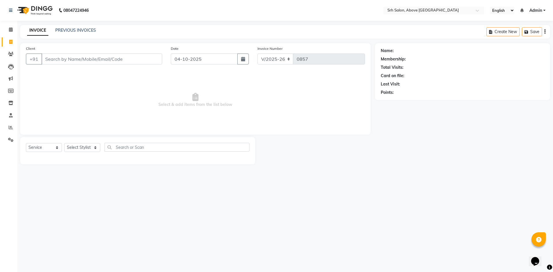
select select "membership"
click at [138, 29] on div "INVOICE PREVIOUS INVOICES Create New Save" at bounding box center [285, 32] width 530 height 14
click at [106, 60] on input "Client" at bounding box center [101, 59] width 121 height 11
click at [77, 31] on link "PREVIOUS INVOICES" at bounding box center [75, 30] width 41 height 5
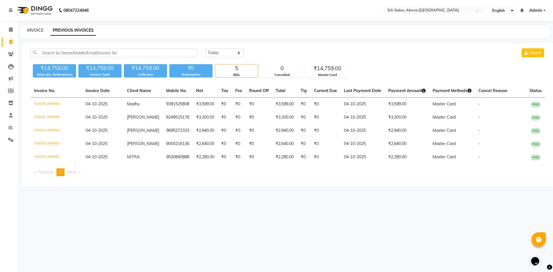
click at [35, 31] on link "INVOICE" at bounding box center [35, 30] width 16 height 5
select select "3702"
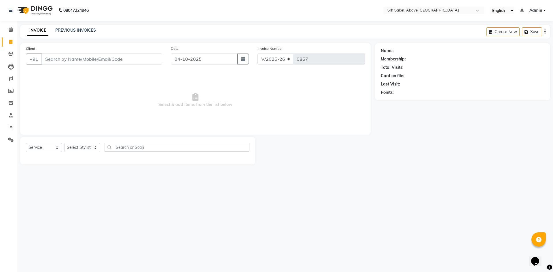
select select "membership"
click at [86, 32] on link "PREVIOUS INVOICES" at bounding box center [75, 30] width 41 height 5
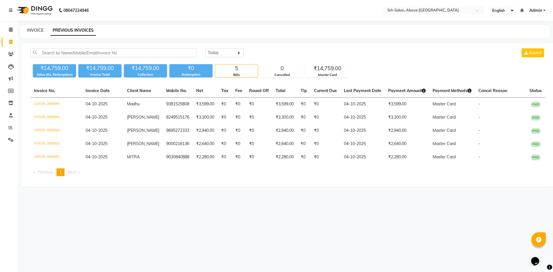
click at [35, 32] on link "INVOICE" at bounding box center [35, 30] width 16 height 5
select select "3702"
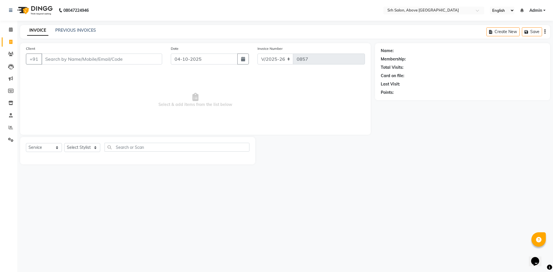
select select "membership"
click at [67, 58] on input "Client" at bounding box center [101, 59] width 121 height 11
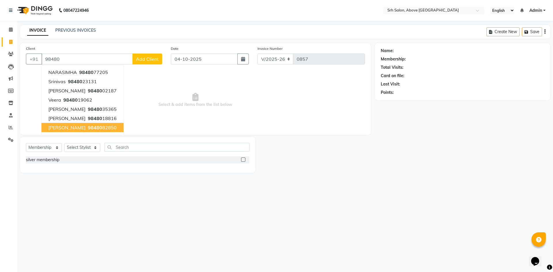
click at [88, 123] on button "[PERSON_NAME] 98480 82850" at bounding box center [82, 127] width 82 height 9
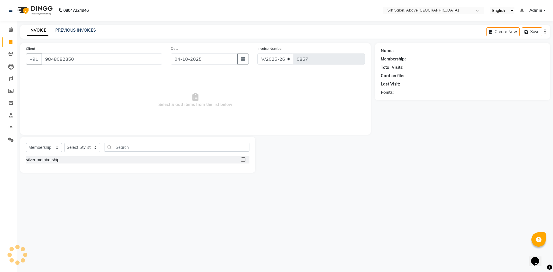
type input "9848082850"
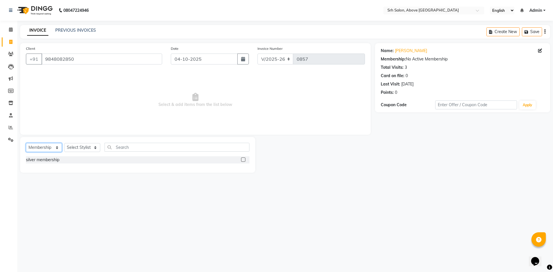
click at [43, 148] on select "Select Service Product Membership Package Voucher Prepaid Gift Card" at bounding box center [44, 147] width 36 height 9
select select "service"
click at [26, 143] on select "Select Service Product Membership Package Voucher Prepaid Gift Card" at bounding box center [44, 147] width 36 height 9
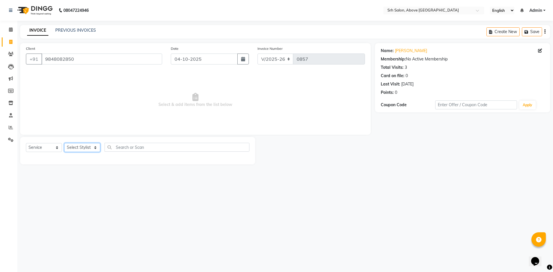
click at [75, 151] on select "Select Stylist CHETAN [PERSON_NAME] [PERSON_NAME] [PERSON_NAME] [PERSON_NAME] R…" at bounding box center [82, 147] width 36 height 9
select select "17483"
click at [64, 143] on select "Select Stylist CHETAN [PERSON_NAME] [PERSON_NAME] [PERSON_NAME] [PERSON_NAME] R…" at bounding box center [82, 147] width 36 height 9
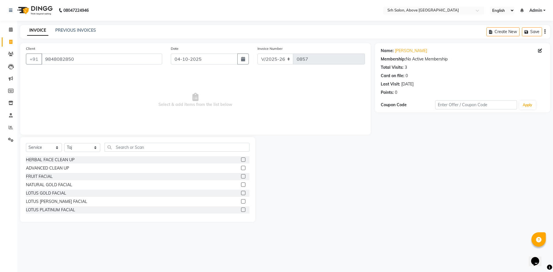
click at [156, 160] on div "HERBAL FACE CLEAN UP" at bounding box center [137, 159] width 223 height 7
click at [155, 147] on input "text" at bounding box center [177, 147] width 145 height 9
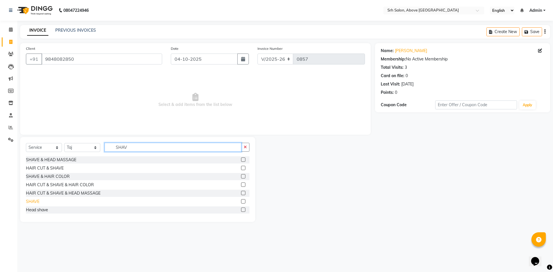
type input "SHAV"
click at [27, 204] on div "SHAVE" at bounding box center [33, 202] width 14 height 6
checkbox input "false"
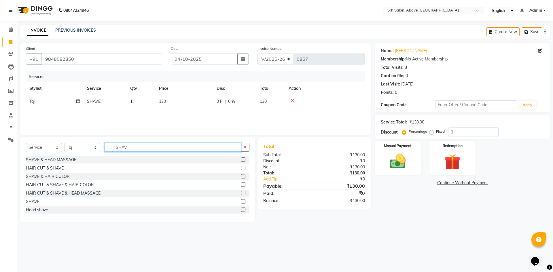
click at [122, 143] on input "SHAV" at bounding box center [173, 147] width 137 height 9
drag, startPoint x: 116, startPoint y: 145, endPoint x: 140, endPoint y: 147, distance: 24.4
click at [140, 147] on input "SHAV" at bounding box center [173, 147] width 137 height 9
type input "O3"
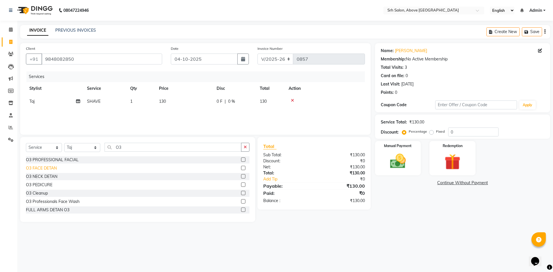
click at [54, 168] on div "O3 FACE DETAN" at bounding box center [41, 168] width 31 height 6
checkbox input "false"
click at [54, 179] on div "O3 NECK DETAN" at bounding box center [41, 177] width 31 height 6
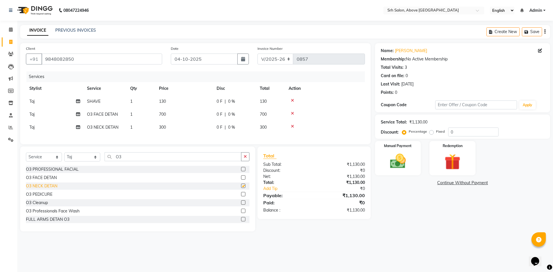
checkbox input "false"
drag, startPoint x: 111, startPoint y: 159, endPoint x: 148, endPoint y: 168, distance: 37.7
click at [148, 166] on div "Select Service Product Membership Package Voucher Prepaid Gift Card Select Styl…" at bounding box center [137, 159] width 223 height 14
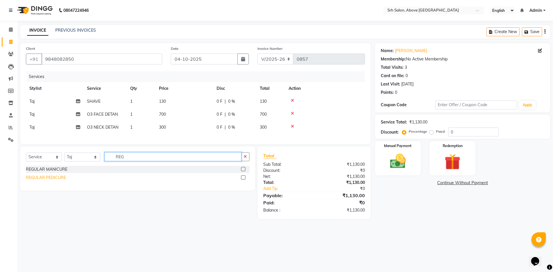
type input "REG"
click at [50, 181] on div "REGULAR PEDICURE" at bounding box center [46, 178] width 40 height 6
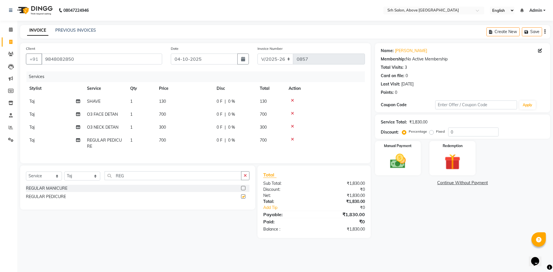
checkbox input "false"
drag, startPoint x: 114, startPoint y: 180, endPoint x: 136, endPoint y: 181, distance: 21.7
click at [136, 180] on input "REG" at bounding box center [173, 175] width 137 height 9
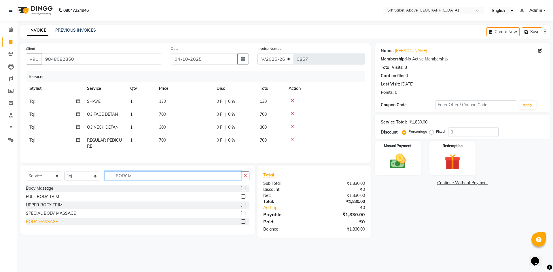
type input "BODY M"
click at [40, 225] on div "BODY MASSAGE" at bounding box center [42, 222] width 32 height 6
checkbox input "false"
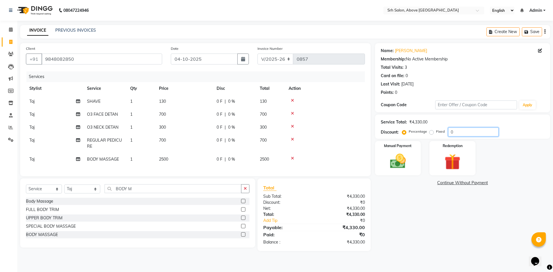
click at [449, 133] on input "0" at bounding box center [473, 132] width 50 height 9
type input "20"
click at [396, 165] on img at bounding box center [397, 161] width 27 height 19
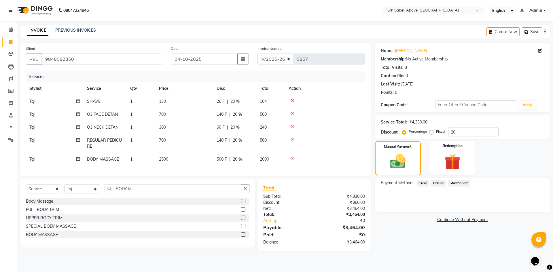
click at [463, 185] on span "Master Card" at bounding box center [459, 183] width 22 height 7
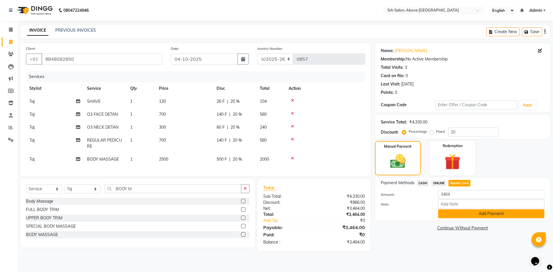
click at [453, 212] on button "Add Payment" at bounding box center [491, 213] width 106 height 9
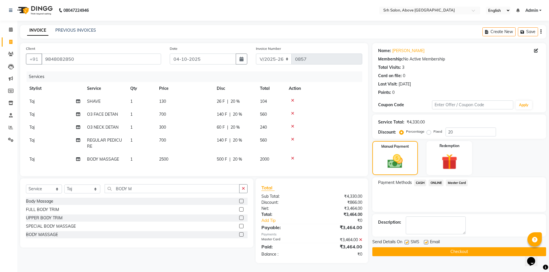
click at [425, 241] on label at bounding box center [426, 242] width 4 height 4
click at [425, 241] on input "checkbox" at bounding box center [426, 243] width 4 height 4
checkbox input "false"
click at [405, 242] on label at bounding box center [406, 242] width 4 height 4
click at [405, 242] on input "checkbox" at bounding box center [406, 243] width 4 height 4
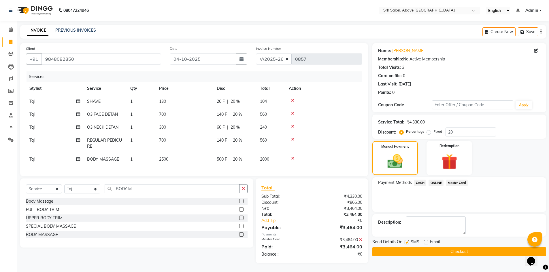
checkbox input "false"
click at [409, 250] on button "Checkout" at bounding box center [459, 251] width 174 height 9
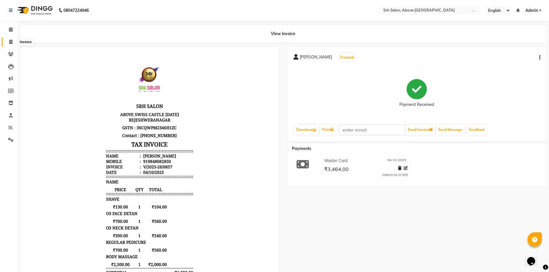
click at [11, 40] on icon at bounding box center [10, 42] width 3 height 4
select select "3702"
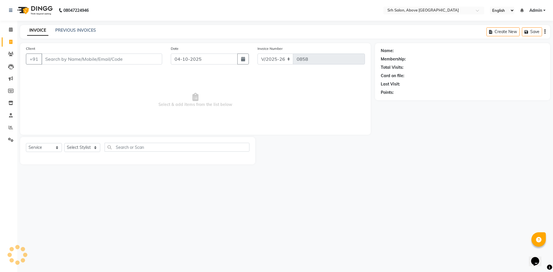
select select "membership"
click at [79, 35] on div "INVOICE PREVIOUS INVOICES Create New Save" at bounding box center [285, 32] width 530 height 14
click at [79, 28] on link "PREVIOUS INVOICES" at bounding box center [75, 30] width 41 height 5
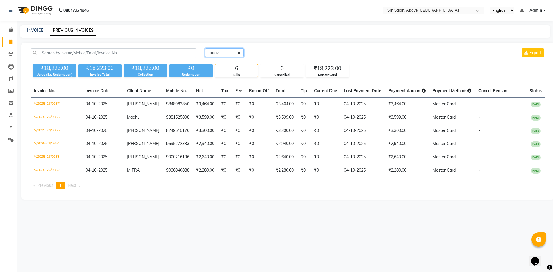
click at [218, 52] on select "[DATE] [DATE] Custom Range" at bounding box center [224, 52] width 39 height 9
select select "range"
click at [205, 48] on select "[DATE] [DATE] Custom Range" at bounding box center [224, 52] width 39 height 9
click at [280, 57] on div "[DATE] - [DATE]" at bounding box center [293, 52] width 85 height 9
click at [277, 54] on input "04-10-2025" at bounding box center [271, 53] width 40 height 8
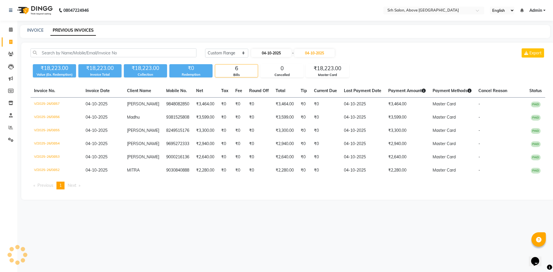
select select "10"
select select "2025"
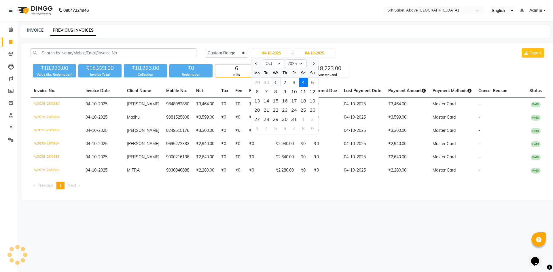
click at [276, 83] on div "1" at bounding box center [275, 82] width 9 height 9
type input "01-10-2025"
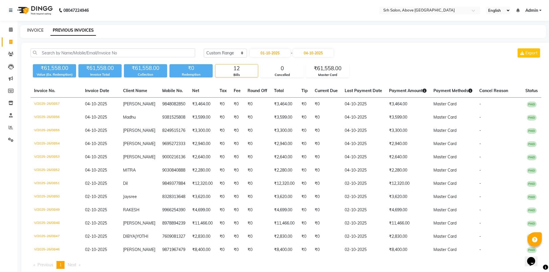
click at [35, 28] on link "INVOICE" at bounding box center [35, 30] width 16 height 5
select select "3702"
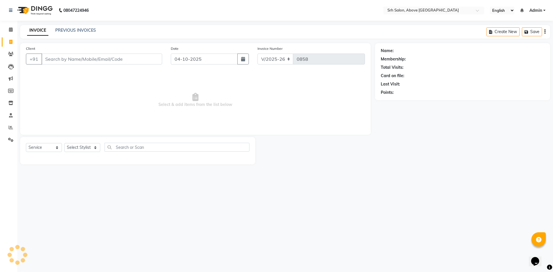
select select "membership"
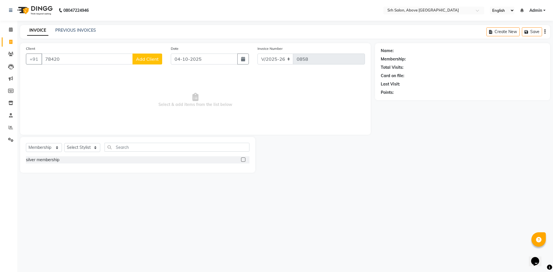
click at [92, 55] on input "78420" at bounding box center [86, 59] width 91 height 11
click at [90, 62] on input "78420" at bounding box center [86, 59] width 91 height 11
type input "7842012224"
click at [140, 60] on span "Add Client" at bounding box center [147, 59] width 23 height 6
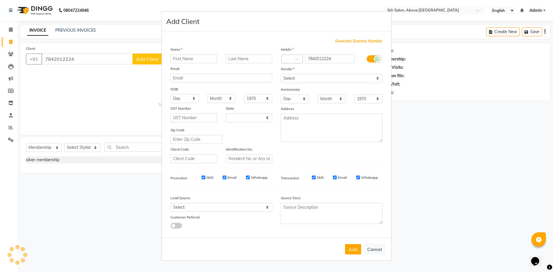
select select "36"
type input "RADHA"
click at [292, 79] on select "Select [DEMOGRAPHIC_DATA] [DEMOGRAPHIC_DATA] Other Prefer Not To Say" at bounding box center [332, 78] width 102 height 9
select select "[DEMOGRAPHIC_DATA]"
click at [281, 74] on select "Select [DEMOGRAPHIC_DATA] [DEMOGRAPHIC_DATA] Other Prefer Not To Say" at bounding box center [332, 78] width 102 height 9
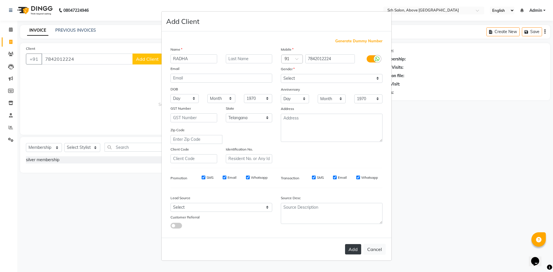
click at [358, 250] on button "Add" at bounding box center [353, 249] width 16 height 10
select select
select select "null"
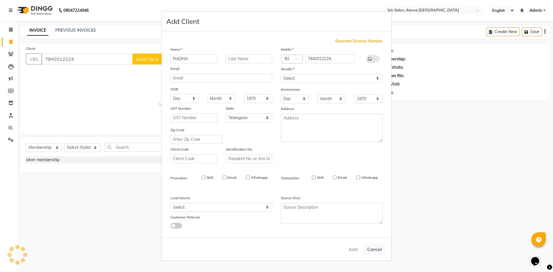
select select
checkbox input "false"
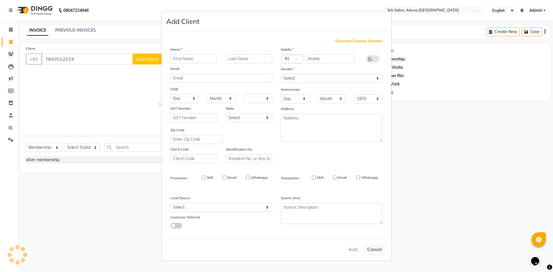
checkbox input "false"
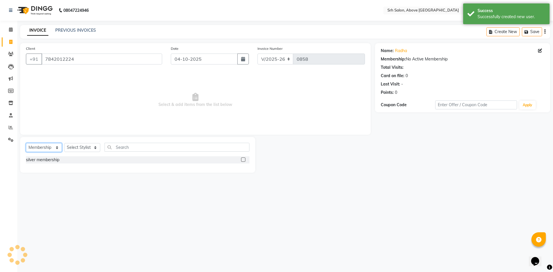
click at [44, 151] on select "Select Service Product Membership Package Voucher Prepaid Gift Card" at bounding box center [44, 147] width 36 height 9
select select "service"
click at [26, 143] on select "Select Service Product Membership Package Voucher Prepaid Gift Card" at bounding box center [44, 147] width 36 height 9
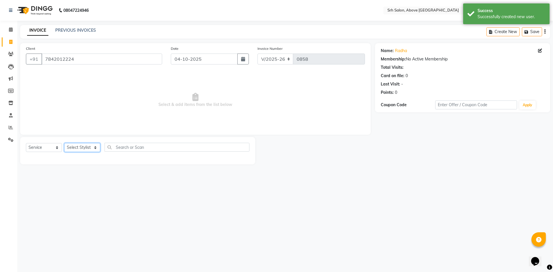
click at [74, 144] on select "Select Stylist CHETAN [PERSON_NAME] [PERSON_NAME] [PERSON_NAME] [PERSON_NAME] R…" at bounding box center [82, 147] width 36 height 9
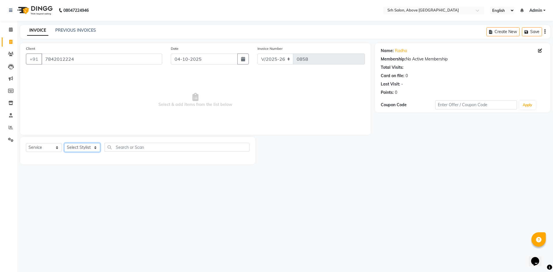
select select "17643"
click at [64, 143] on select "Select Stylist CHETAN [PERSON_NAME] [PERSON_NAME] [PERSON_NAME] [PERSON_NAME] R…" at bounding box center [82, 147] width 36 height 9
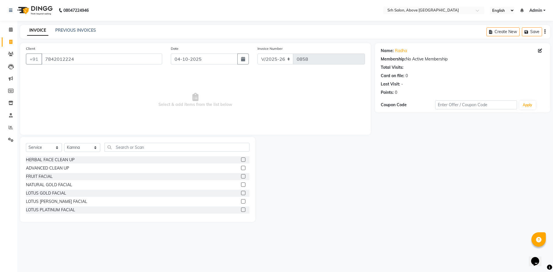
click at [136, 141] on div "Select Service Product Membership Package Voucher Prepaid Gift Card Select Styl…" at bounding box center [137, 179] width 235 height 85
click at [136, 147] on input "text" at bounding box center [177, 147] width 145 height 9
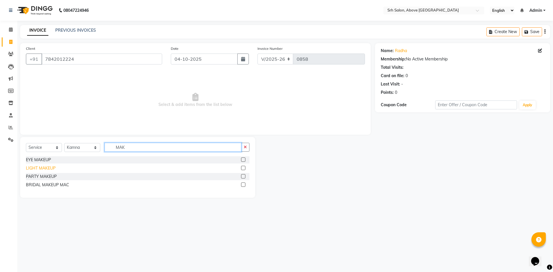
type input "MAK"
click at [47, 168] on div "LIGHT MAKEUP" at bounding box center [41, 168] width 30 height 6
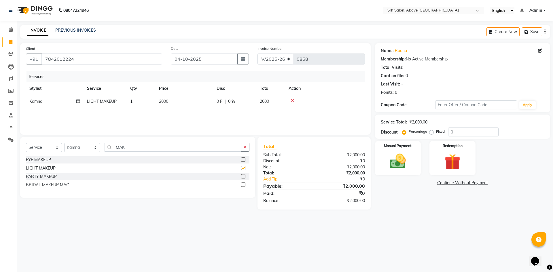
checkbox input "false"
drag, startPoint x: 114, startPoint y: 148, endPoint x: 128, endPoint y: 149, distance: 14.1
click at [128, 149] on input "MAK" at bounding box center [173, 147] width 137 height 9
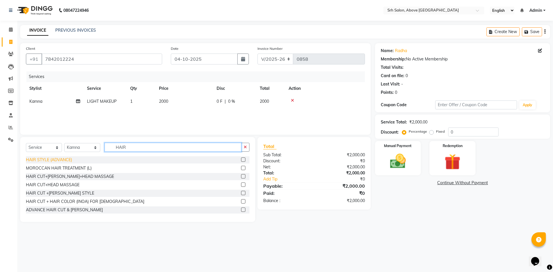
type input "HAIR"
click at [58, 160] on div "HAIR STYLE (ADVANCE)" at bounding box center [49, 160] width 46 height 6
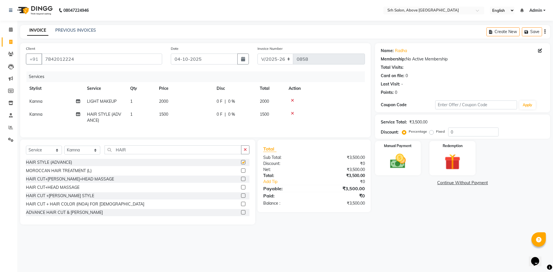
checkbox input "false"
click at [290, 100] on div at bounding box center [325, 100] width 73 height 4
click at [292, 100] on icon at bounding box center [292, 100] width 3 height 4
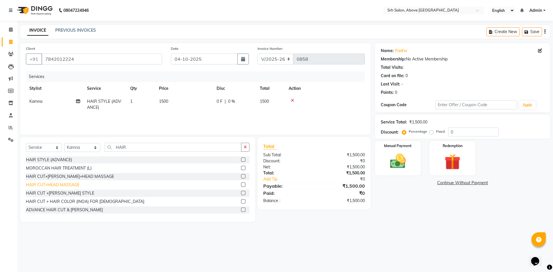
scroll to position [29, 0]
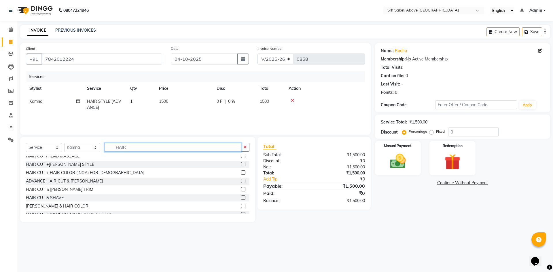
click at [135, 146] on input "HAIR" at bounding box center [173, 147] width 137 height 9
type input "H"
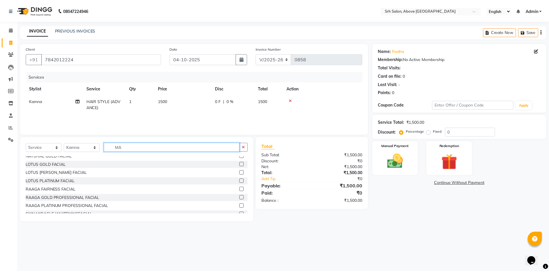
scroll to position [0, 0]
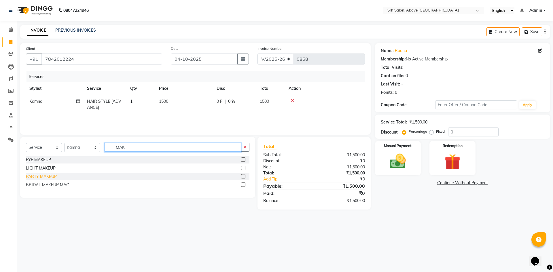
type input "MAK"
click at [43, 177] on div "PARTY MAKEUP" at bounding box center [41, 177] width 31 height 6
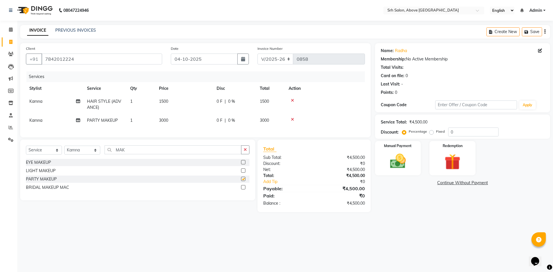
checkbox input "false"
click at [436, 133] on label "Fixed" at bounding box center [440, 131] width 9 height 5
click at [431, 133] on input "Fixed" at bounding box center [432, 132] width 4 height 4
radio input "true"
click at [449, 133] on input "0" at bounding box center [473, 132] width 50 height 9
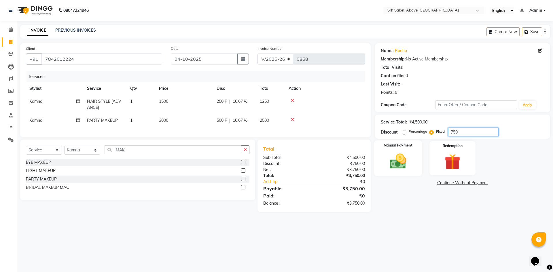
type input "750"
click at [394, 162] on img at bounding box center [397, 161] width 27 height 19
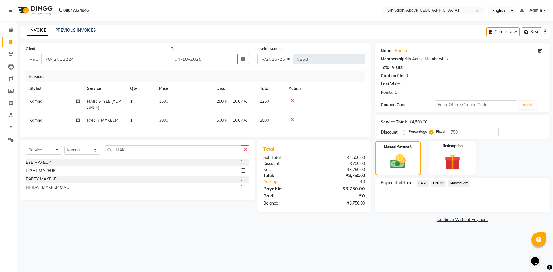
click at [452, 183] on span "Master Card" at bounding box center [459, 183] width 22 height 7
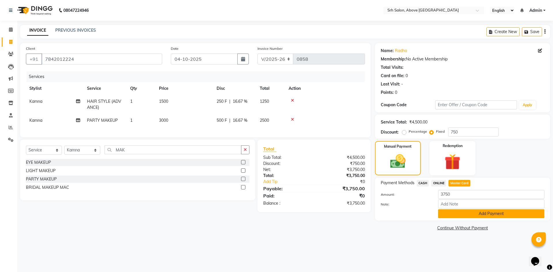
click at [451, 215] on button "Add Payment" at bounding box center [491, 213] width 106 height 9
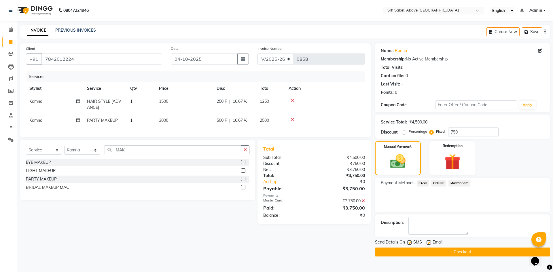
click at [428, 243] on label at bounding box center [428, 242] width 4 height 4
click at [428, 243] on input "checkbox" at bounding box center [428, 243] width 4 height 4
checkbox input "false"
click at [408, 242] on label at bounding box center [409, 242] width 4 height 4
click at [408, 242] on input "checkbox" at bounding box center [409, 243] width 4 height 4
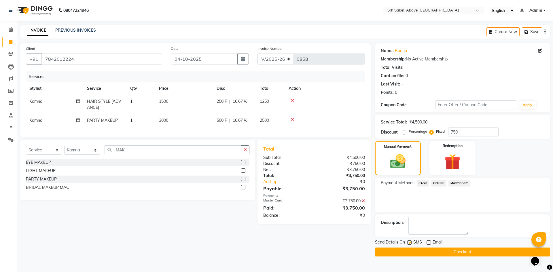
checkbox input "false"
click at [414, 254] on button "Checkout" at bounding box center [462, 252] width 175 height 9
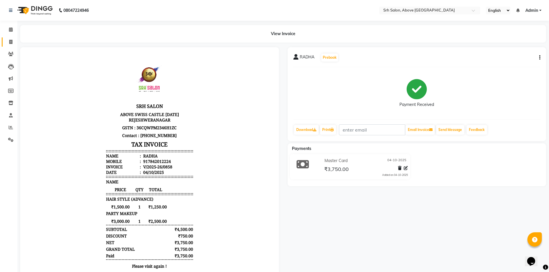
click at [10, 38] on link "Invoice" at bounding box center [9, 42] width 14 height 10
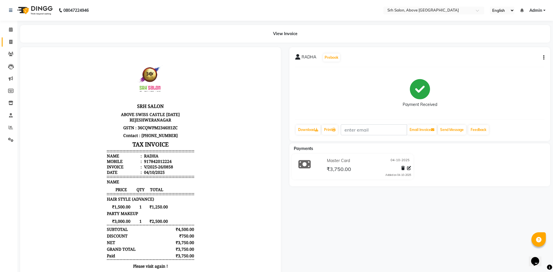
select select "3702"
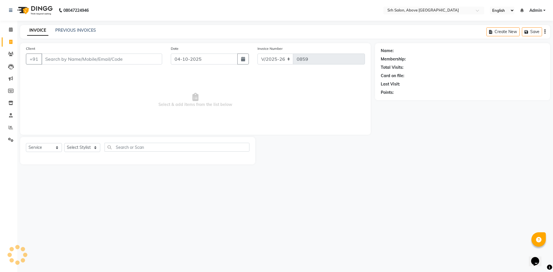
select select "membership"
click at [79, 62] on input "Client" at bounding box center [101, 59] width 121 height 11
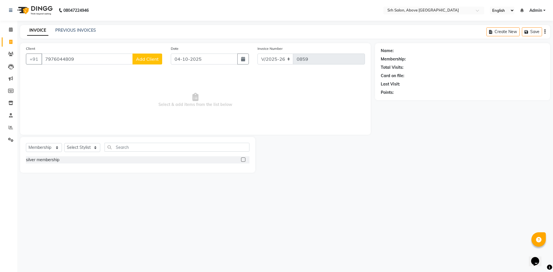
type input "7976044809"
click at [149, 56] on span "Add Client" at bounding box center [147, 59] width 23 height 6
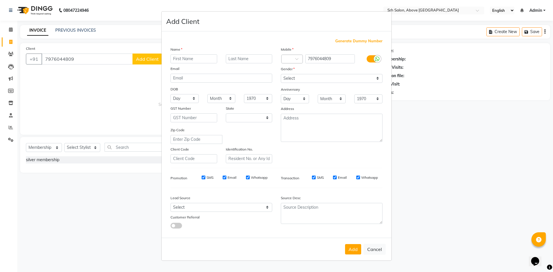
select select "36"
type input "RIYA"
click at [290, 80] on select "Select [DEMOGRAPHIC_DATA] [DEMOGRAPHIC_DATA] Other Prefer Not To Say" at bounding box center [332, 78] width 102 height 9
select select "[DEMOGRAPHIC_DATA]"
click at [281, 74] on select "Select [DEMOGRAPHIC_DATA] [DEMOGRAPHIC_DATA] Other Prefer Not To Say" at bounding box center [332, 78] width 102 height 9
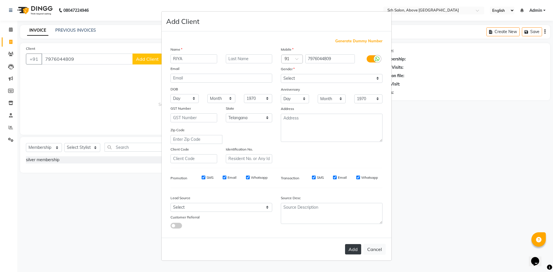
click at [352, 249] on button "Add" at bounding box center [353, 249] width 16 height 10
select select
select select "null"
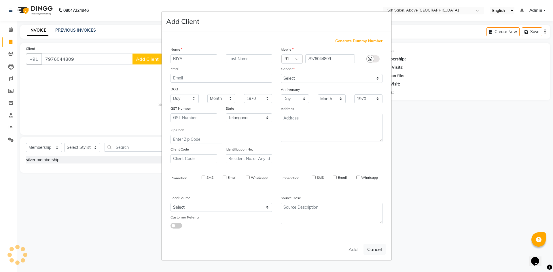
select select
checkbox input "false"
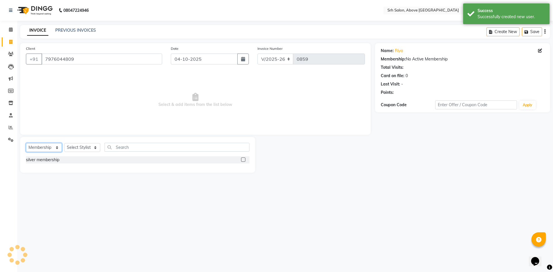
click at [46, 150] on select "Select Service Product Membership Package Voucher Prepaid Gift Card" at bounding box center [44, 147] width 36 height 9
click at [26, 143] on select "Select Service Product Membership Package Voucher Prepaid Gift Card" at bounding box center [44, 147] width 36 height 9
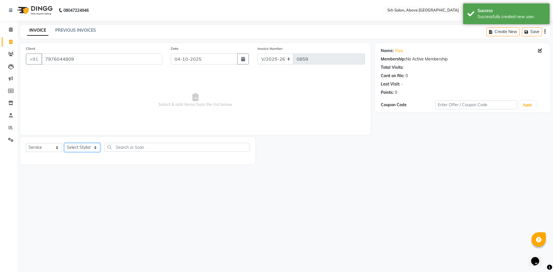
click at [80, 146] on select "Select Stylist CHETAN [PERSON_NAME] [PERSON_NAME] [PERSON_NAME] [PERSON_NAME] R…" at bounding box center [82, 147] width 36 height 9
click at [64, 143] on select "Select Stylist CHETAN [PERSON_NAME] [PERSON_NAME] [PERSON_NAME] [PERSON_NAME] R…" at bounding box center [82, 147] width 36 height 9
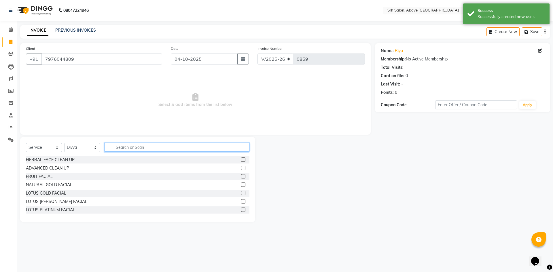
click at [141, 146] on input "text" at bounding box center [177, 147] width 145 height 9
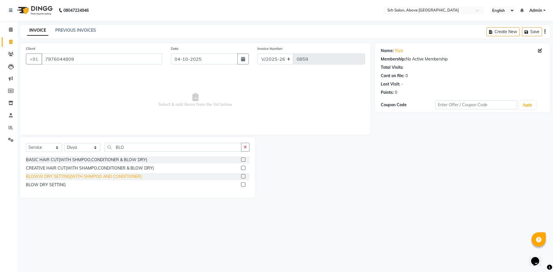
click at [108, 178] on div "BLOWW DRY SETTING(WITH SHMPOO AND CONDITIONER)" at bounding box center [84, 177] width 116 height 6
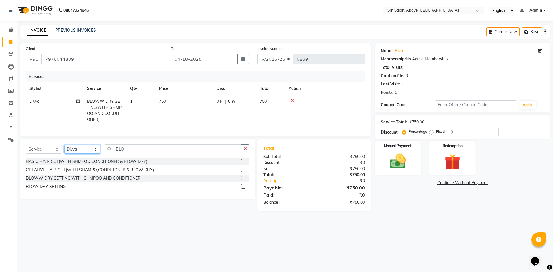
click at [78, 154] on select "Select Stylist CHETAN [PERSON_NAME] [PERSON_NAME] [PERSON_NAME] [PERSON_NAME] R…" at bounding box center [82, 149] width 36 height 9
click at [64, 149] on select "Select Stylist CHETAN [PERSON_NAME] [PERSON_NAME] [PERSON_NAME] [PERSON_NAME] R…" at bounding box center [82, 149] width 36 height 9
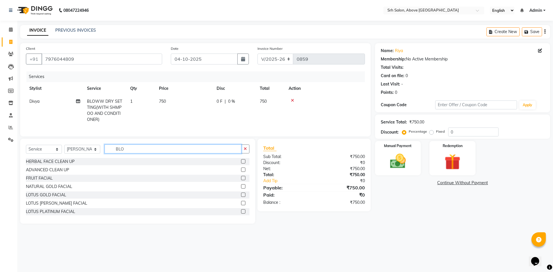
drag, startPoint x: 111, startPoint y: 151, endPoint x: 144, endPoint y: 152, distance: 32.3
click at [144, 152] on input "BLO" at bounding box center [173, 149] width 137 height 9
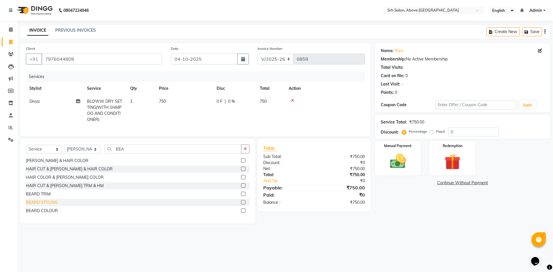
click at [50, 205] on div "BEARD STYLING" at bounding box center [42, 203] width 32 height 6
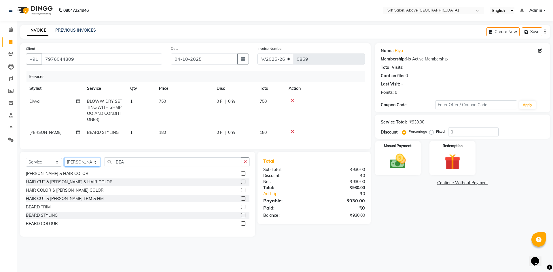
click at [79, 165] on select "Select Stylist CHETAN [PERSON_NAME] [PERSON_NAME] [PERSON_NAME] [PERSON_NAME] R…" at bounding box center [82, 162] width 36 height 9
click at [64, 162] on select "Select Stylist CHETAN [PERSON_NAME] [PERSON_NAME] [PERSON_NAME] [PERSON_NAME] R…" at bounding box center [82, 162] width 36 height 9
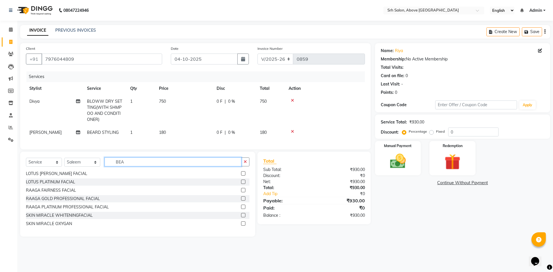
drag, startPoint x: 109, startPoint y: 169, endPoint x: 132, endPoint y: 174, distance: 23.5
click at [132, 171] on div "Select Service Product Membership Package Voucher Prepaid Gift Card Select Styl…" at bounding box center [137, 164] width 223 height 14
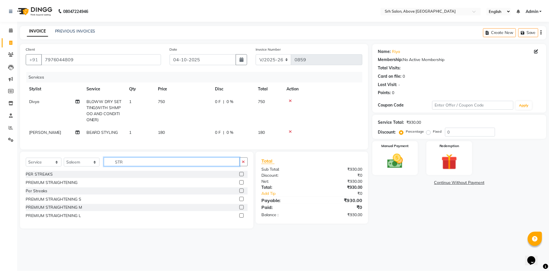
scroll to position [0, 0]
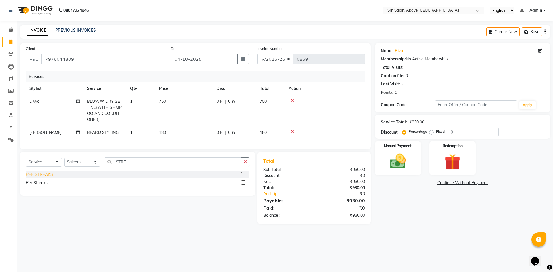
click at [36, 178] on div "PER STREAKS" at bounding box center [39, 175] width 27 height 6
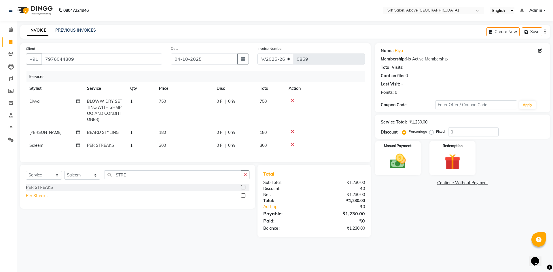
click at [45, 198] on div "Per Streaks" at bounding box center [37, 196] width 22 height 6
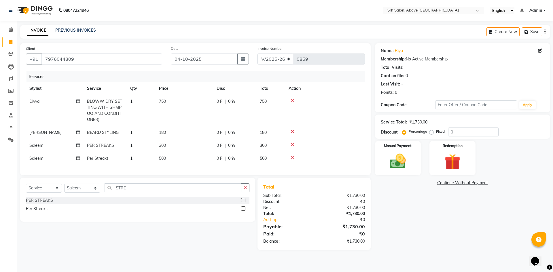
click at [294, 145] on div at bounding box center [325, 145] width 73 height 4
click at [293, 143] on icon at bounding box center [292, 145] width 3 height 4
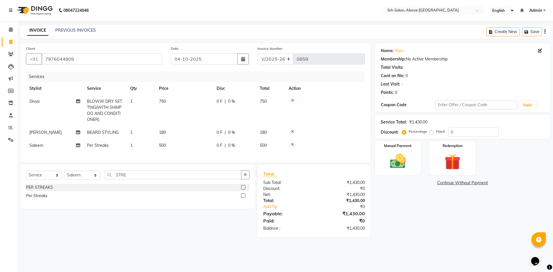
click at [138, 147] on td "1" at bounding box center [141, 145] width 29 height 13
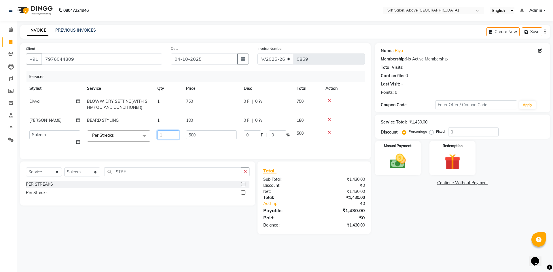
click at [166, 135] on input "1" at bounding box center [168, 134] width 22 height 9
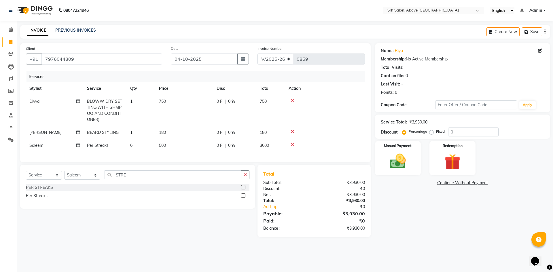
click at [473, 270] on div "08047224946 Select Location × Srh Salon, Above Swiss Castle English ENGLISH Esp…" at bounding box center [276, 136] width 553 height 272
click at [448, 136] on input "0" at bounding box center [473, 132] width 50 height 9
click at [221, 131] on span "36 F" at bounding box center [221, 133] width 8 height 6
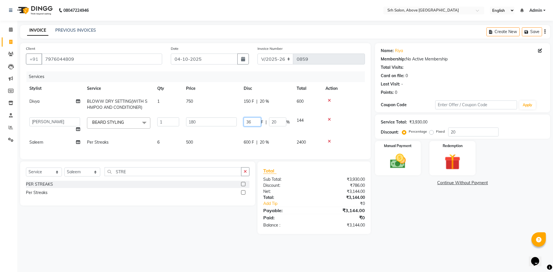
drag, startPoint x: 243, startPoint y: 121, endPoint x: 252, endPoint y: 124, distance: 9.0
click at [252, 124] on td "36 F | 20 %" at bounding box center [266, 125] width 53 height 22
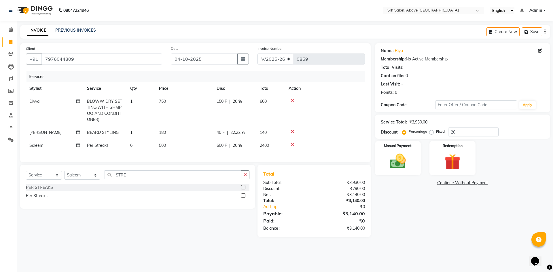
click at [445, 223] on div "Name: [PERSON_NAME] Membership: No Active Membership Total Visits: Card on file…" at bounding box center [464, 140] width 179 height 194
click at [393, 162] on img at bounding box center [397, 161] width 27 height 19
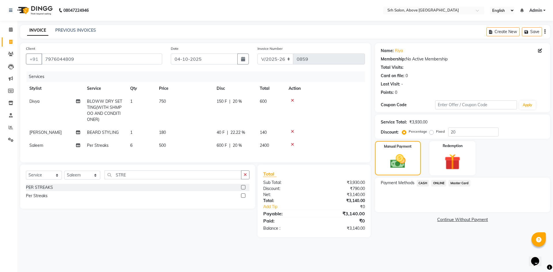
click at [459, 183] on span "Master Card" at bounding box center [459, 183] width 22 height 7
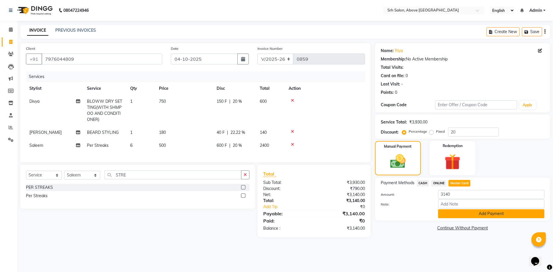
click at [458, 215] on button "Add Payment" at bounding box center [491, 213] width 106 height 9
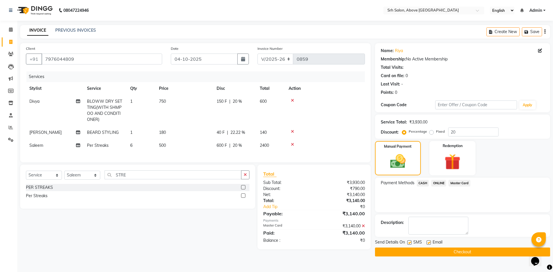
click at [429, 243] on label at bounding box center [428, 242] width 4 height 4
click at [429, 243] on input "checkbox" at bounding box center [428, 243] width 4 height 4
click at [409, 243] on label at bounding box center [409, 242] width 4 height 4
click at [409, 243] on input "checkbox" at bounding box center [409, 243] width 4 height 4
click at [410, 250] on button "Checkout" at bounding box center [462, 252] width 175 height 9
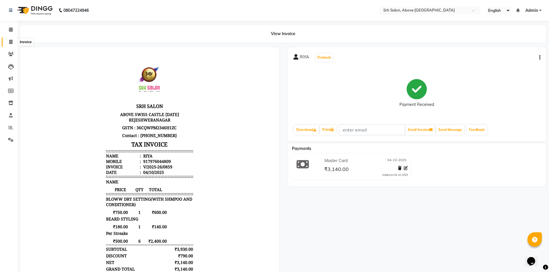
click at [13, 39] on span at bounding box center [11, 42] width 10 height 7
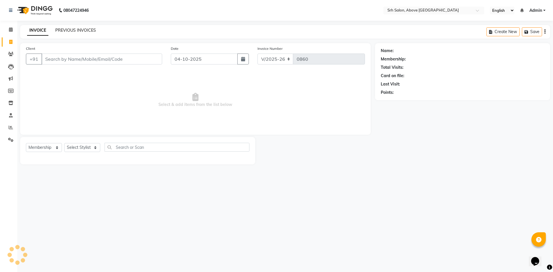
click at [62, 28] on link "PREVIOUS INVOICES" at bounding box center [75, 30] width 41 height 5
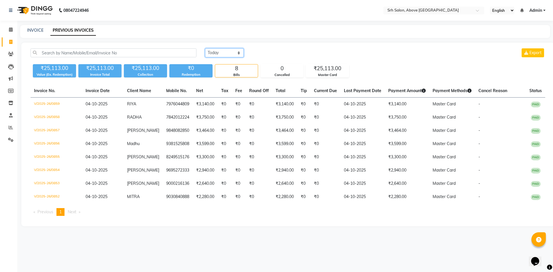
click at [228, 53] on select "[DATE] [DATE] Custom Range" at bounding box center [224, 52] width 39 height 9
click at [205, 48] on select "[DATE] [DATE] Custom Range" at bounding box center [224, 52] width 39 height 9
click at [265, 51] on input "04-10-2025" at bounding box center [271, 53] width 40 height 8
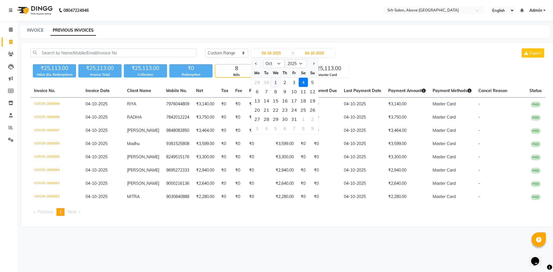
click at [274, 80] on div "1" at bounding box center [275, 82] width 9 height 9
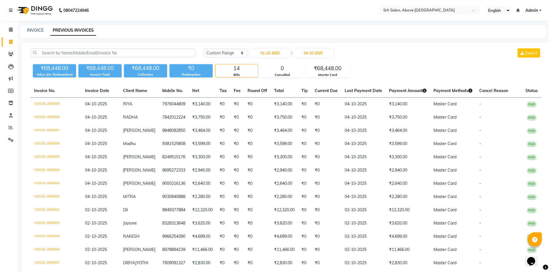
click at [41, 27] on div "INVOICE PREVIOUS INVOICES" at bounding box center [282, 31] width 525 height 13
click at [40, 30] on link "INVOICE" at bounding box center [35, 30] width 16 height 5
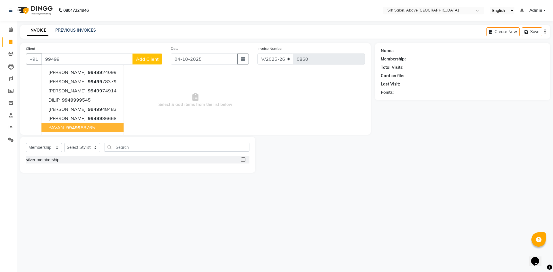
click at [75, 128] on span "99499" at bounding box center [73, 128] width 14 height 6
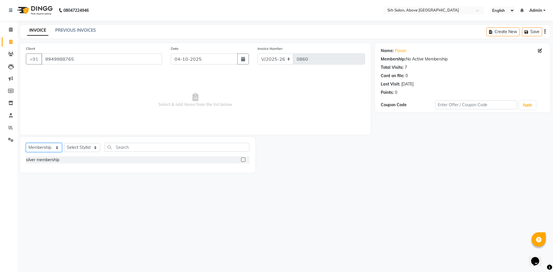
click at [37, 147] on select "Select Service Product Membership Package Voucher Prepaid Gift Card" at bounding box center [44, 147] width 36 height 9
click at [26, 143] on select "Select Service Product Membership Package Voucher Prepaid Gift Card" at bounding box center [44, 147] width 36 height 9
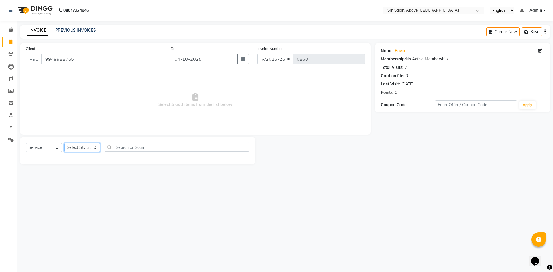
click at [74, 147] on select "Select Stylist CHETAN [PERSON_NAME] [PERSON_NAME] [PERSON_NAME] [PERSON_NAME] R…" at bounding box center [82, 147] width 36 height 9
click at [64, 143] on select "Select Stylist CHETAN [PERSON_NAME] [PERSON_NAME] [PERSON_NAME] [PERSON_NAME] R…" at bounding box center [82, 147] width 36 height 9
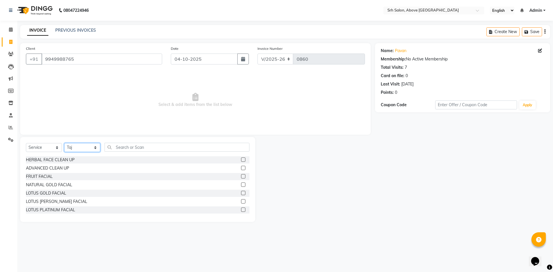
click at [80, 146] on select "Select Stylist CHETAN [PERSON_NAME] [PERSON_NAME] [PERSON_NAME] [PERSON_NAME] R…" at bounding box center [82, 147] width 36 height 9
click at [64, 143] on select "Select Stylist CHETAN [PERSON_NAME] [PERSON_NAME] [PERSON_NAME] [PERSON_NAME] R…" at bounding box center [82, 147] width 36 height 9
click at [151, 155] on div "Select Service Product Membership Package Voucher Prepaid Gift Card Select Styl…" at bounding box center [137, 150] width 223 height 14
click at [151, 147] on input "text" at bounding box center [177, 147] width 145 height 9
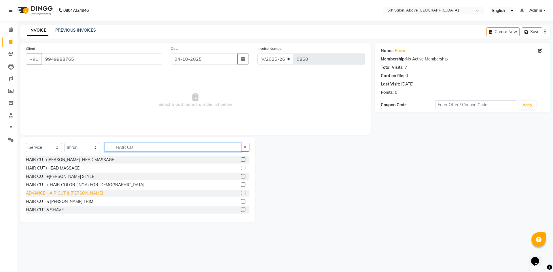
scroll to position [29, 0]
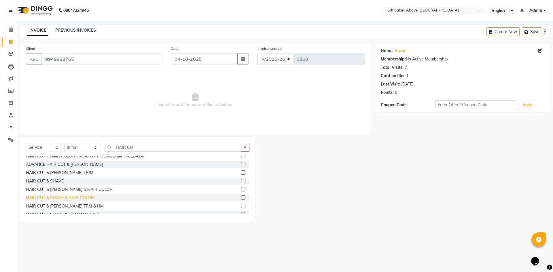
click at [87, 200] on div "HAIR CUT & SHAVE & HAIR COLOR" at bounding box center [60, 198] width 68 height 6
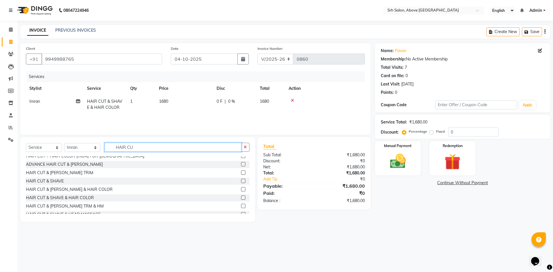
drag, startPoint x: 113, startPoint y: 147, endPoint x: 151, endPoint y: 148, distance: 38.0
click at [151, 148] on input "HAIR CU" at bounding box center [173, 147] width 137 height 9
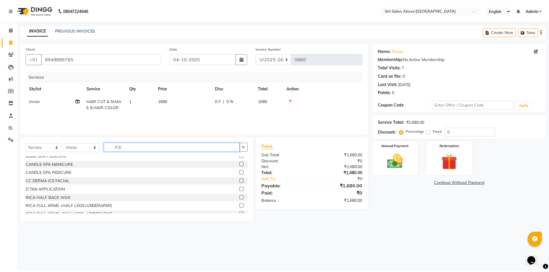
scroll to position [0, 0]
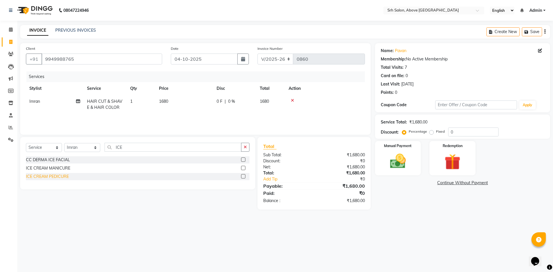
click at [63, 176] on div "ICE CREAM PEDICURE" at bounding box center [47, 177] width 43 height 6
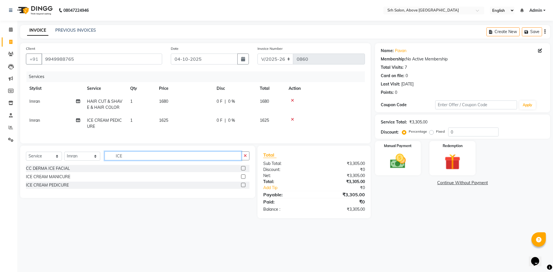
drag, startPoint x: 112, startPoint y: 156, endPoint x: 132, endPoint y: 156, distance: 19.6
click at [132, 156] on input "ICE" at bounding box center [173, 155] width 137 height 9
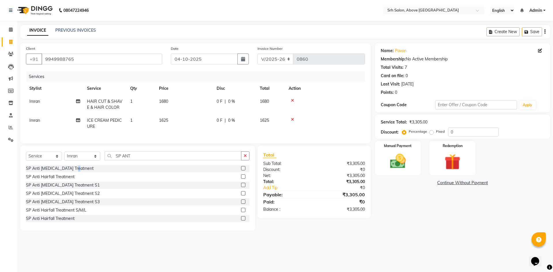
click at [76, 171] on div "SP Anti [MEDICAL_DATA] Treatment" at bounding box center [60, 169] width 68 height 6
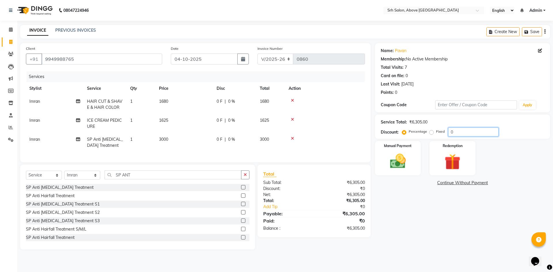
click at [448, 130] on input "0" at bounding box center [473, 132] width 50 height 9
click at [462, 130] on input "20" at bounding box center [473, 132] width 50 height 9
click at [436, 131] on label "Fixed" at bounding box center [440, 131] width 9 height 5
click at [430, 131] on input "Fixed" at bounding box center [432, 132] width 4 height 4
click at [466, 130] on input "number" at bounding box center [473, 132] width 50 height 9
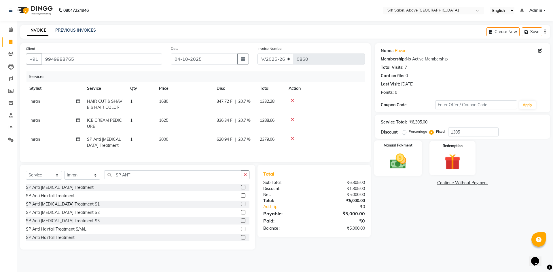
click at [403, 163] on img at bounding box center [397, 161] width 27 height 19
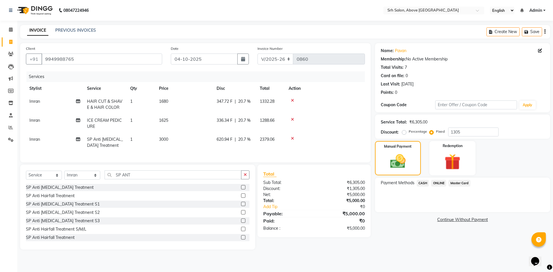
click at [458, 182] on span "Master Card" at bounding box center [459, 183] width 22 height 7
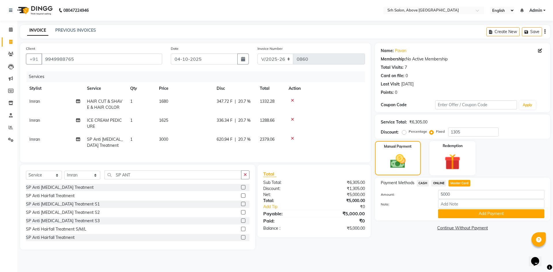
click at [456, 219] on div "Payment Methods CASH ONLINE Master Card Amount: 5000 Note: Add Payment" at bounding box center [462, 199] width 175 height 43
click at [456, 214] on button "Add Payment" at bounding box center [491, 213] width 106 height 9
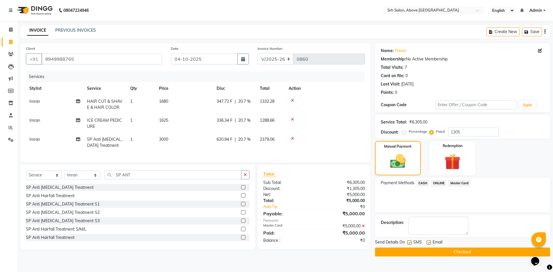
click at [428, 243] on label at bounding box center [428, 242] width 4 height 4
click at [428, 243] on input "checkbox" at bounding box center [428, 243] width 4 height 4
click at [408, 242] on label at bounding box center [409, 242] width 4 height 4
click at [408, 242] on input "checkbox" at bounding box center [409, 243] width 4 height 4
click at [411, 250] on button "Checkout" at bounding box center [462, 252] width 175 height 9
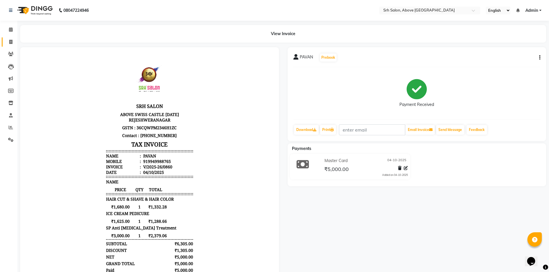
click at [12, 45] on link "Invoice" at bounding box center [9, 42] width 14 height 10
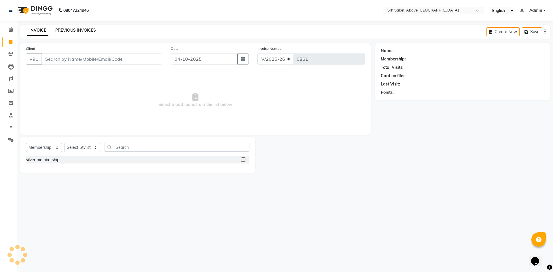
click at [81, 28] on link "PREVIOUS INVOICES" at bounding box center [75, 30] width 41 height 5
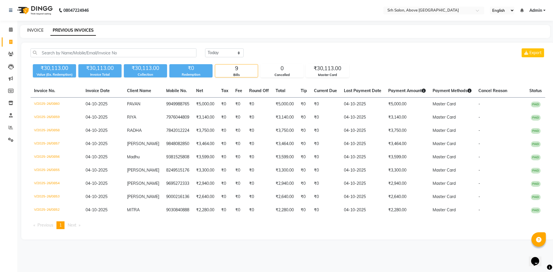
click at [36, 30] on link "INVOICE" at bounding box center [35, 30] width 16 height 5
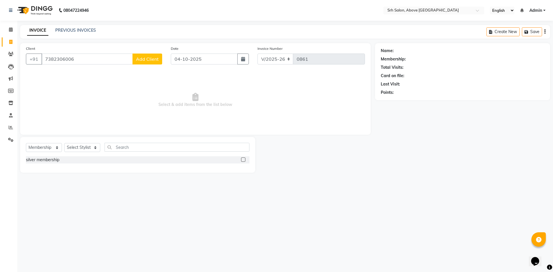
click at [154, 61] on span "Add Client" at bounding box center [147, 59] width 23 height 6
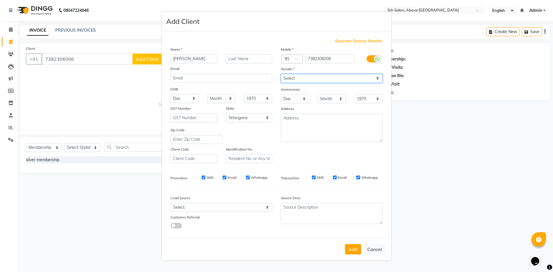
click at [293, 76] on select "Select [DEMOGRAPHIC_DATA] [DEMOGRAPHIC_DATA] Other Prefer Not To Say" at bounding box center [332, 78] width 102 height 9
click at [281, 74] on select "Select [DEMOGRAPHIC_DATA] [DEMOGRAPHIC_DATA] Other Prefer Not To Say" at bounding box center [332, 78] width 102 height 9
click at [348, 250] on button "Add" at bounding box center [353, 249] width 16 height 10
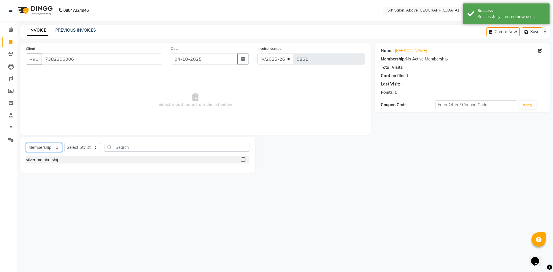
click at [43, 146] on select "Select Service Product Membership Package Voucher Prepaid Gift Card" at bounding box center [44, 147] width 36 height 9
click at [26, 143] on select "Select Service Product Membership Package Voucher Prepaid Gift Card" at bounding box center [44, 147] width 36 height 9
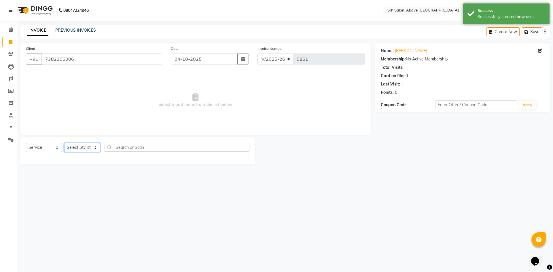
click at [79, 151] on select "Select Stylist CHETAN [PERSON_NAME] [PERSON_NAME] [PERSON_NAME] [PERSON_NAME] R…" at bounding box center [82, 147] width 36 height 9
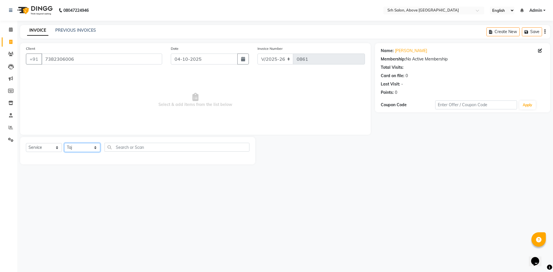
click at [64, 143] on select "Select Stylist CHETAN [PERSON_NAME] [PERSON_NAME] [PERSON_NAME] [PERSON_NAME] R…" at bounding box center [82, 147] width 36 height 9
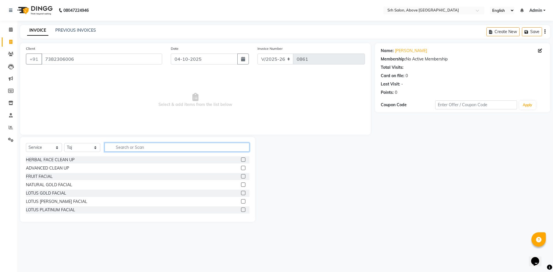
click at [144, 151] on input "text" at bounding box center [177, 147] width 145 height 9
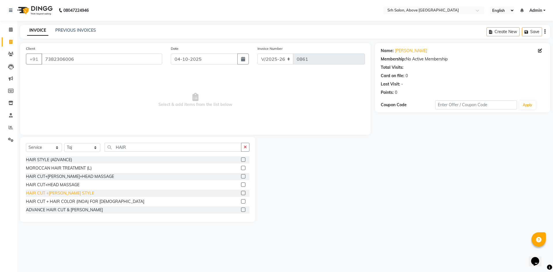
click at [70, 192] on div "HAIR CUT +[PERSON_NAME] STYLE" at bounding box center [60, 193] width 68 height 6
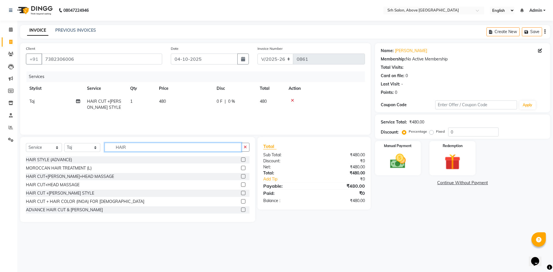
drag, startPoint x: 114, startPoint y: 146, endPoint x: 136, endPoint y: 147, distance: 21.7
click at [136, 147] on input "HAIR" at bounding box center [173, 147] width 137 height 9
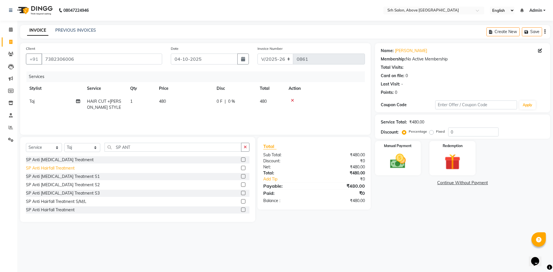
click at [67, 167] on div "SP Anti Hairfall Treatment" at bounding box center [50, 168] width 49 height 6
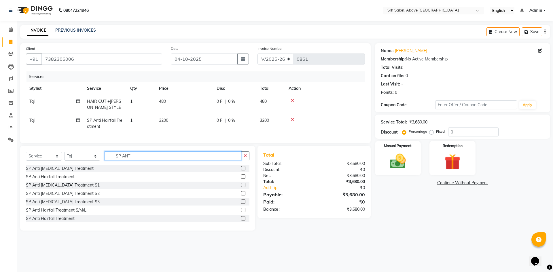
drag, startPoint x: 112, startPoint y: 159, endPoint x: 166, endPoint y: 163, distance: 54.3
click at [166, 160] on input "SP ANT" at bounding box center [173, 155] width 137 height 9
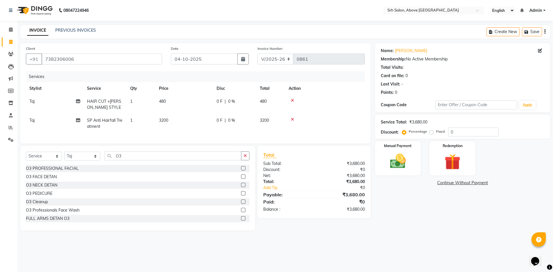
click at [63, 165] on div "Select Service Product Membership Package Voucher Prepaid Gift Card Select Styl…" at bounding box center [137, 158] width 223 height 14
click at [66, 172] on div "O3 PROFESSIONAL FACIAL" at bounding box center [52, 169] width 53 height 6
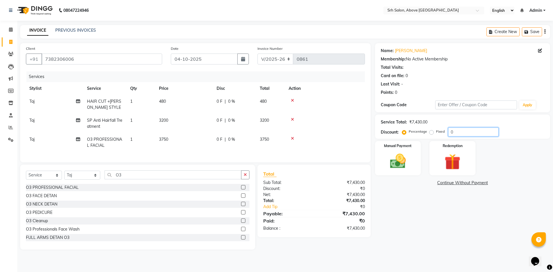
click at [448, 132] on input "0" at bounding box center [473, 132] width 50 height 9
click at [392, 161] on img at bounding box center [397, 161] width 27 height 19
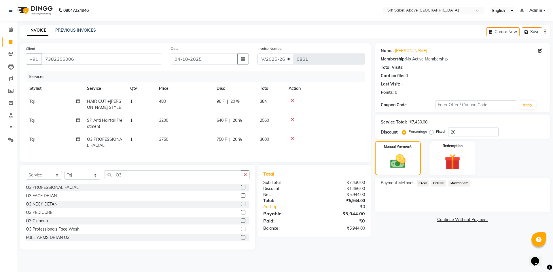
click at [469, 184] on span "Master Card" at bounding box center [459, 183] width 22 height 7
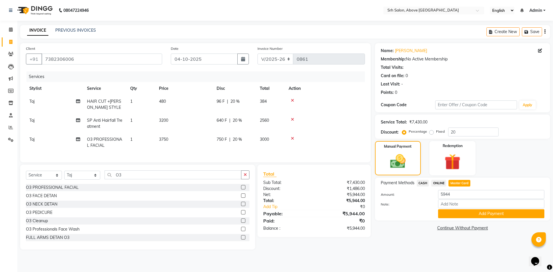
drag, startPoint x: 462, startPoint y: 210, endPoint x: 460, endPoint y: 213, distance: 3.3
click at [462, 210] on button "Add Payment" at bounding box center [491, 213] width 106 height 9
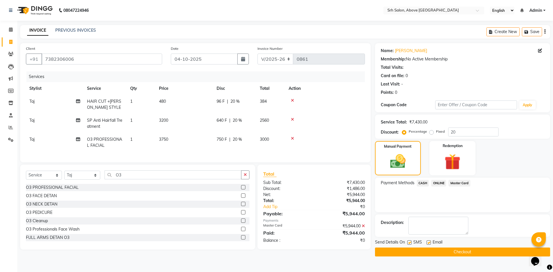
click at [428, 242] on label at bounding box center [428, 242] width 4 height 4
click at [428, 242] on input "checkbox" at bounding box center [428, 243] width 4 height 4
click at [408, 243] on label at bounding box center [409, 242] width 4 height 4
click at [408, 243] on input "checkbox" at bounding box center [409, 243] width 4 height 4
click at [412, 252] on button "Checkout" at bounding box center [462, 252] width 175 height 9
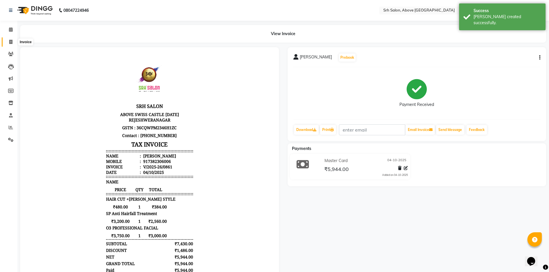
click at [9, 43] on icon at bounding box center [10, 42] width 3 height 4
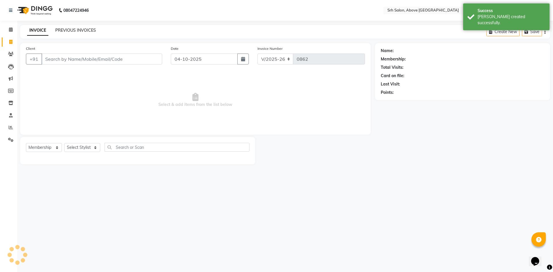
click at [69, 28] on link "PREVIOUS INVOICES" at bounding box center [75, 30] width 41 height 5
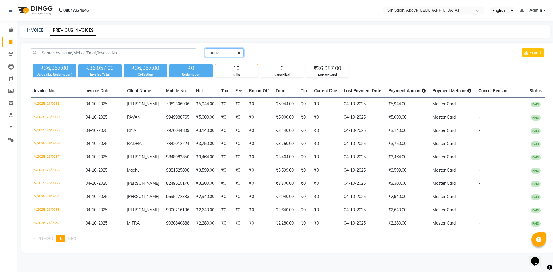
click at [217, 53] on select "[DATE] [DATE] Custom Range" at bounding box center [224, 52] width 39 height 9
click at [205, 48] on select "[DATE] [DATE] Custom Range" at bounding box center [224, 52] width 39 height 9
click at [264, 51] on input "04-10-2025" at bounding box center [271, 53] width 40 height 8
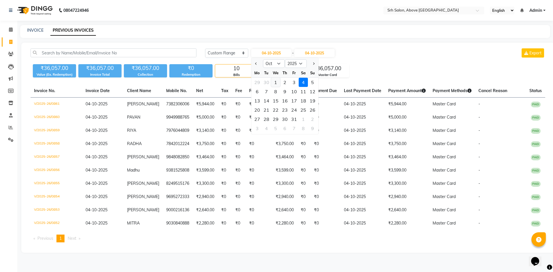
click at [276, 84] on div "1" at bounding box center [275, 82] width 9 height 9
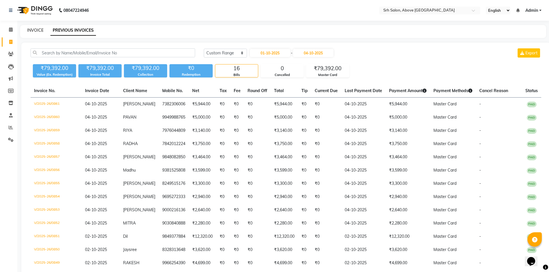
click at [38, 28] on link "INVOICE" at bounding box center [35, 30] width 16 height 5
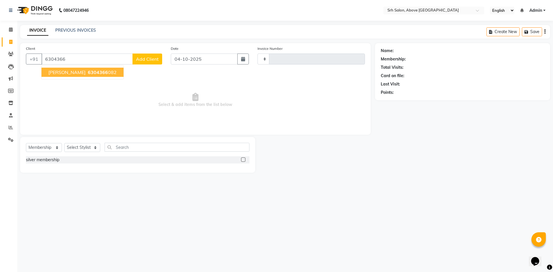
click at [88, 72] on span "6304366" at bounding box center [98, 72] width 20 height 6
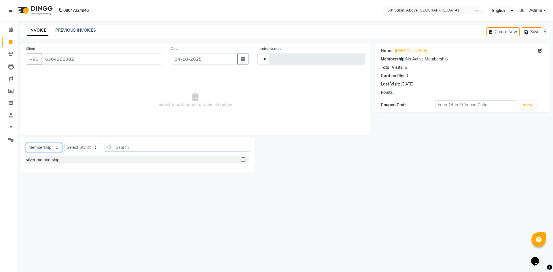
click at [41, 150] on select "Select Service Product Membership Package Voucher Prepaid Gift Card" at bounding box center [44, 147] width 36 height 9
click at [26, 143] on select "Select Service Product Membership Package Voucher Prepaid Gift Card" at bounding box center [44, 147] width 36 height 9
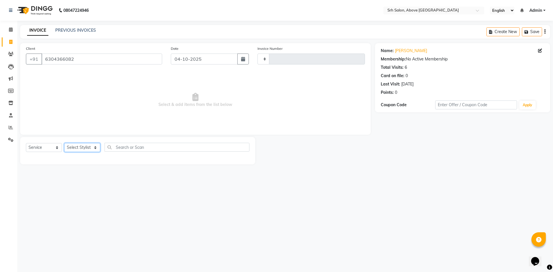
click at [74, 146] on select "Select Stylist CHETAN [PERSON_NAME] [PERSON_NAME] [PERSON_NAME] [PERSON_NAME] R…" at bounding box center [82, 147] width 36 height 9
click at [64, 143] on select "Select Stylist CHETAN [PERSON_NAME] [PERSON_NAME] [PERSON_NAME] [PERSON_NAME] R…" at bounding box center [82, 147] width 36 height 9
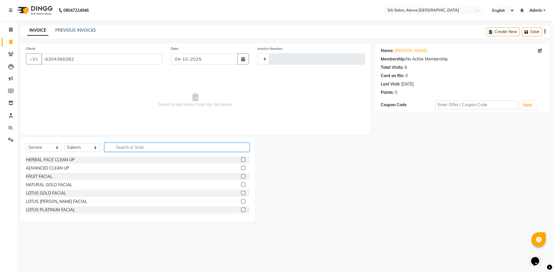
click at [144, 147] on input "text" at bounding box center [177, 147] width 145 height 9
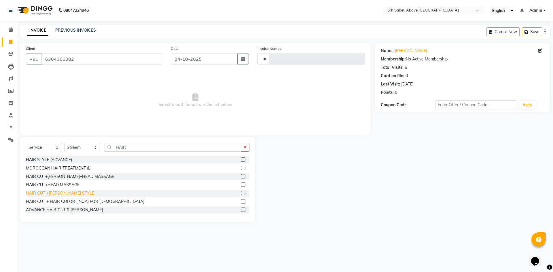
click at [69, 193] on div "HAIR CUT +[PERSON_NAME] STYLE" at bounding box center [60, 193] width 68 height 6
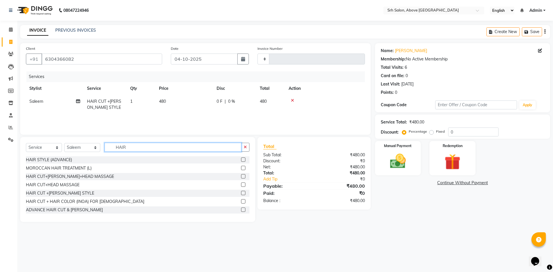
drag, startPoint x: 115, startPoint y: 147, endPoint x: 133, endPoint y: 147, distance: 17.3
click at [133, 147] on input "HAIR" at bounding box center [173, 147] width 137 height 9
click at [293, 100] on icon at bounding box center [292, 100] width 3 height 4
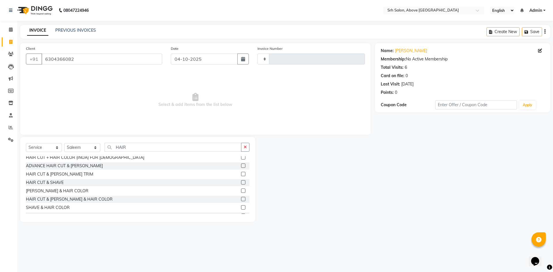
scroll to position [58, 0]
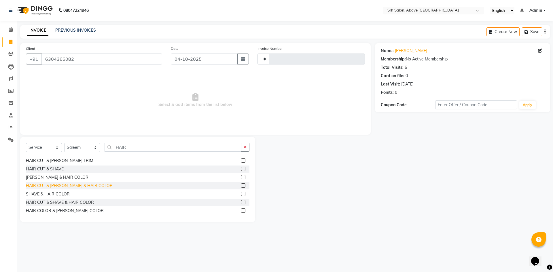
click at [88, 185] on div "HAIR CUT & [PERSON_NAME] & HAIR COLOR" at bounding box center [69, 186] width 87 height 6
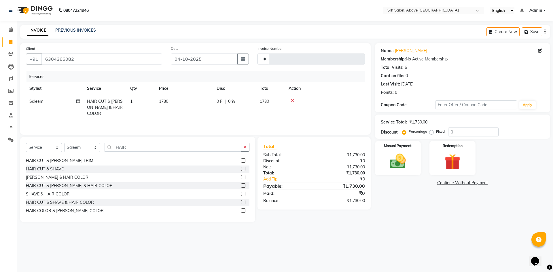
click at [113, 141] on div "Select Service Product Membership Package Voucher Prepaid Gift Card Select Styl…" at bounding box center [137, 179] width 235 height 85
drag, startPoint x: 113, startPoint y: 144, endPoint x: 139, endPoint y: 149, distance: 25.8
click at [139, 149] on input "HAIR" at bounding box center [173, 147] width 137 height 9
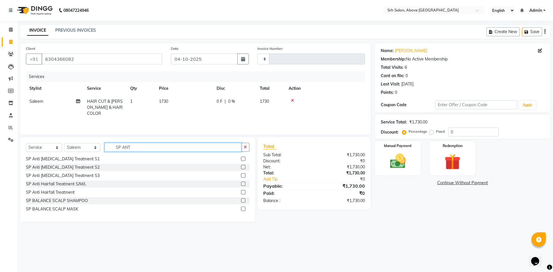
scroll to position [1, 0]
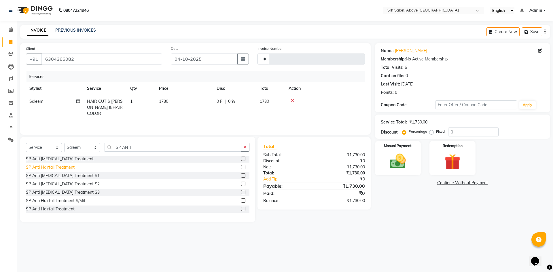
click at [54, 165] on div "SP Anti Hairfall Treatment" at bounding box center [50, 167] width 49 height 6
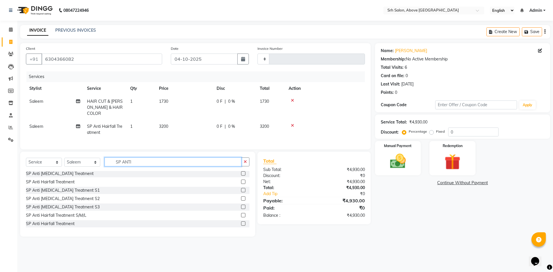
drag, startPoint x: 111, startPoint y: 161, endPoint x: 142, endPoint y: 161, distance: 30.2
click at [142, 161] on input "SP ANTI" at bounding box center [173, 161] width 137 height 9
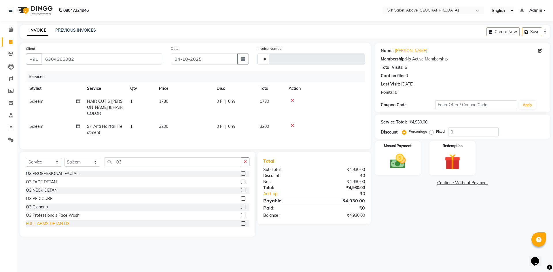
click at [50, 221] on div "FULL ARMS DETAN O3" at bounding box center [47, 224] width 43 height 6
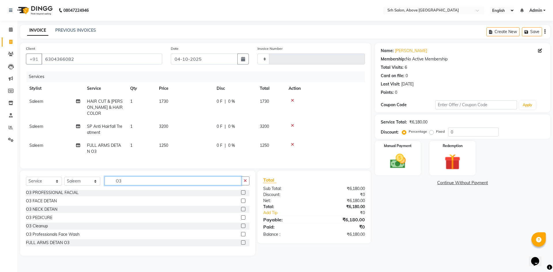
drag, startPoint x: 113, startPoint y: 178, endPoint x: 137, endPoint y: 181, distance: 24.3
click at [137, 181] on input "O3" at bounding box center [173, 181] width 137 height 9
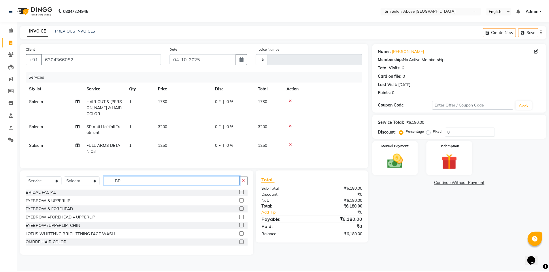
scroll to position [0, 0]
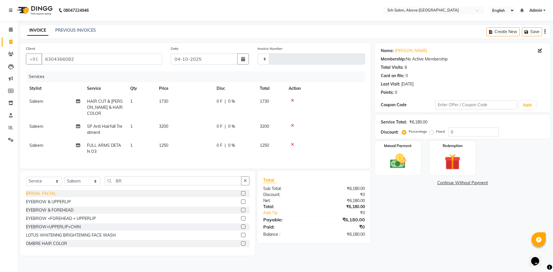
click at [35, 192] on div "BRIDAL FACIAL" at bounding box center [41, 194] width 30 height 6
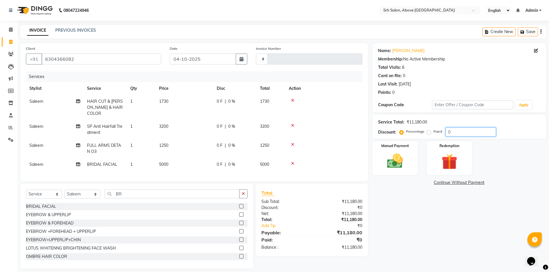
click at [448, 129] on input "0" at bounding box center [470, 132] width 50 height 9
click at [462, 130] on input "30" at bounding box center [470, 132] width 50 height 9
click at [430, 132] on div "Fixed" at bounding box center [435, 131] width 14 height 7
drag, startPoint x: 427, startPoint y: 133, endPoint x: 457, endPoint y: 131, distance: 30.0
click at [433, 133] on label "Fixed" at bounding box center [437, 131] width 9 height 5
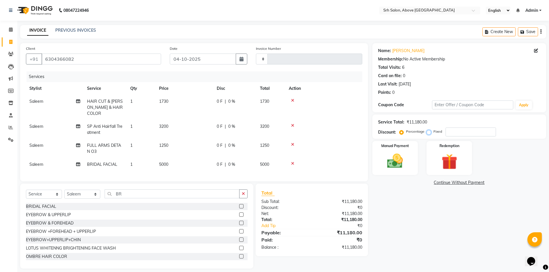
click at [429, 133] on input "Fixed" at bounding box center [430, 132] width 4 height 4
click at [473, 131] on input "number" at bounding box center [470, 132] width 50 height 9
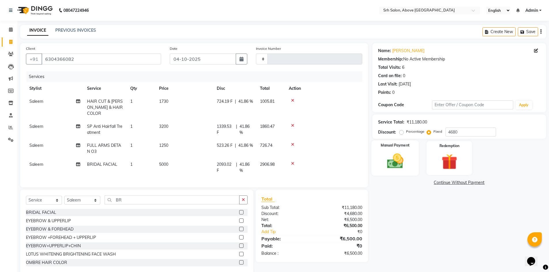
click at [400, 155] on img at bounding box center [395, 161] width 26 height 19
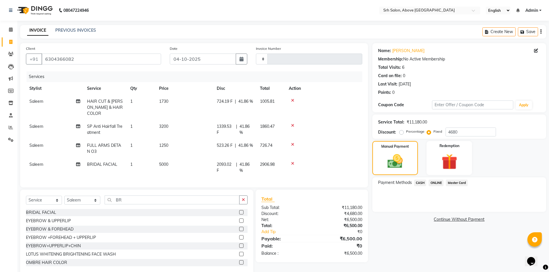
click at [453, 185] on span "Master Card" at bounding box center [456, 183] width 22 height 7
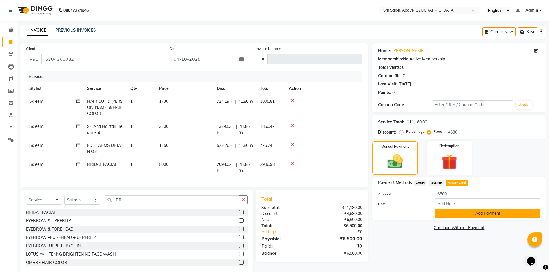
click at [447, 217] on button "Add Payment" at bounding box center [486, 213] width 105 height 9
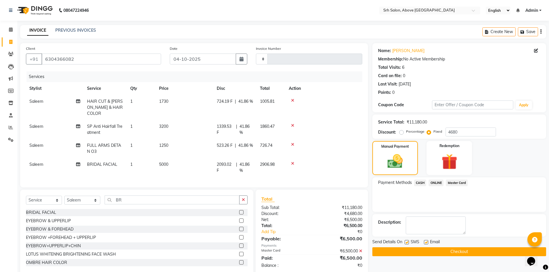
click at [425, 244] on label at bounding box center [426, 242] width 4 height 4
click at [425, 244] on input "checkbox" at bounding box center [426, 243] width 4 height 4
click at [406, 241] on label at bounding box center [406, 242] width 4 height 4
click at [406, 241] on input "checkbox" at bounding box center [406, 243] width 4 height 4
click at [409, 247] on button "Checkout" at bounding box center [459, 251] width 174 height 9
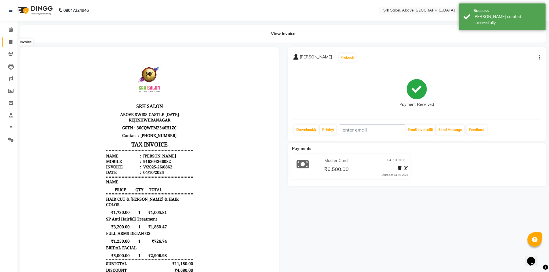
click at [14, 44] on span at bounding box center [11, 42] width 10 height 7
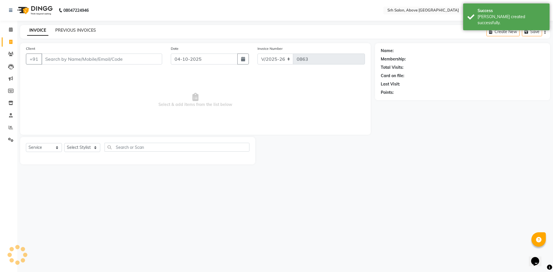
click at [81, 32] on link "PREVIOUS INVOICES" at bounding box center [75, 30] width 41 height 5
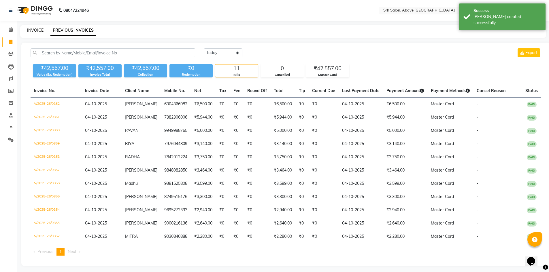
click at [37, 29] on link "INVOICE" at bounding box center [35, 30] width 16 height 5
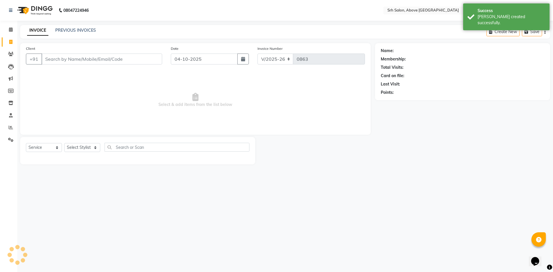
click at [62, 59] on input "Client" at bounding box center [101, 59] width 121 height 11
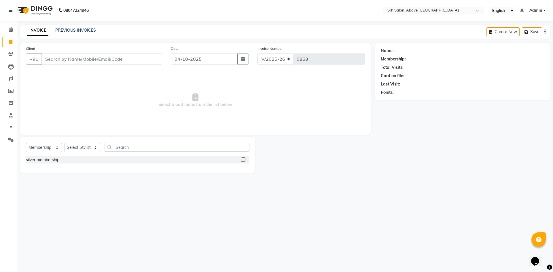
click at [60, 58] on input "Client" at bounding box center [101, 59] width 121 height 11
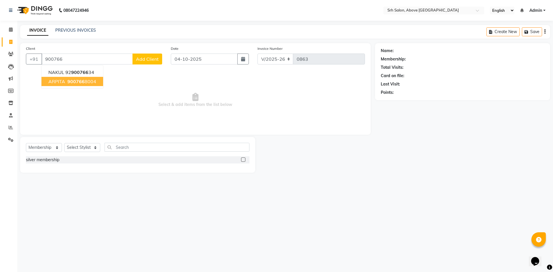
click at [89, 79] on ngb-highlight "900766 8004" at bounding box center [81, 82] width 30 height 6
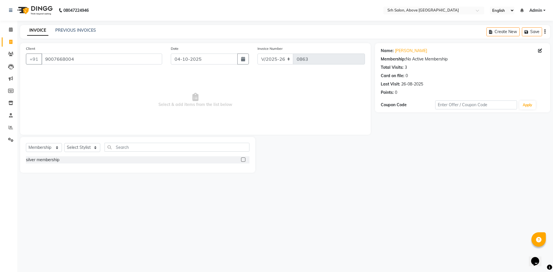
click at [40, 143] on div "Select Service Product Membership Package Voucher Prepaid Gift Card Select Styl…" at bounding box center [137, 150] width 223 height 14
click at [40, 145] on select "Select Service Product Membership Package Voucher Prepaid Gift Card" at bounding box center [44, 147] width 36 height 9
click at [26, 143] on select "Select Service Product Membership Package Voucher Prepaid Gift Card" at bounding box center [44, 147] width 36 height 9
click at [92, 144] on select "Select Stylist CHETAN [PERSON_NAME] [PERSON_NAME] [PERSON_NAME] [PERSON_NAME] R…" at bounding box center [82, 147] width 36 height 9
click at [64, 143] on select "Select Stylist CHETAN [PERSON_NAME] [PERSON_NAME] [PERSON_NAME] [PERSON_NAME] R…" at bounding box center [82, 147] width 36 height 9
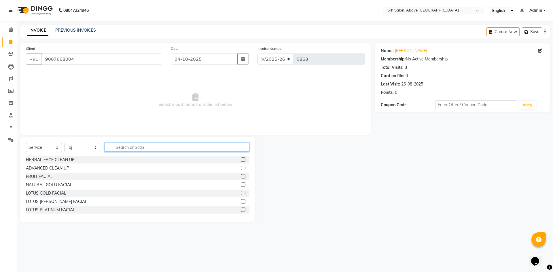
click at [135, 148] on input "text" at bounding box center [177, 147] width 145 height 9
click at [138, 145] on input "text" at bounding box center [177, 147] width 145 height 9
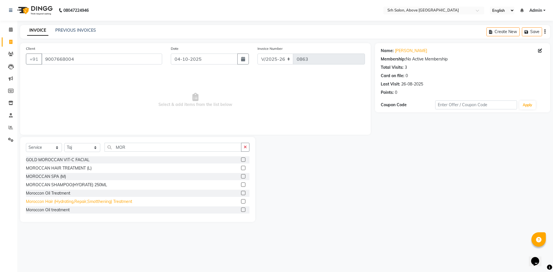
click at [115, 200] on div "Moroccon Hair (Hydrating,Repair,Smotthening) Treatment" at bounding box center [79, 202] width 106 height 6
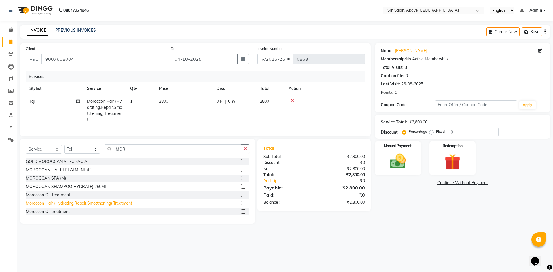
scroll to position [18, 0]
click at [122, 206] on div "Moroccon Hair (Hydrating,Repair,Smotthening)treatment" at bounding box center [78, 203] width 105 height 6
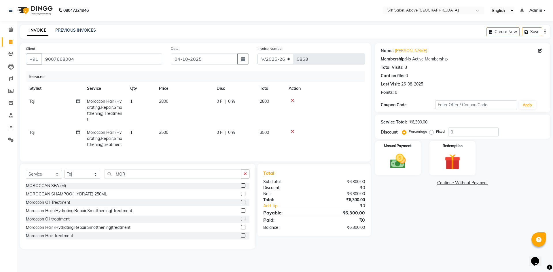
click at [293, 100] on icon at bounding box center [292, 100] width 3 height 4
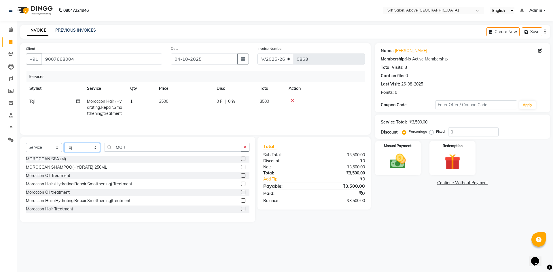
click at [80, 145] on select "Select Stylist CHETAN [PERSON_NAME] [PERSON_NAME] [PERSON_NAME] [PERSON_NAME] R…" at bounding box center [82, 147] width 36 height 9
click at [64, 143] on select "Select Stylist CHETAN [PERSON_NAME] [PERSON_NAME] [PERSON_NAME] [PERSON_NAME] R…" at bounding box center [82, 147] width 36 height 9
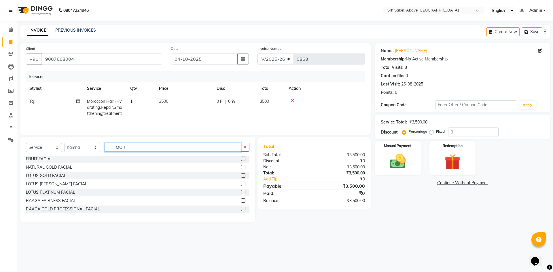
drag, startPoint x: 115, startPoint y: 147, endPoint x: 138, endPoint y: 152, distance: 22.8
click at [138, 152] on div "Select Service Product Membership Package Voucher Prepaid Gift Card Select Styl…" at bounding box center [137, 150] width 223 height 14
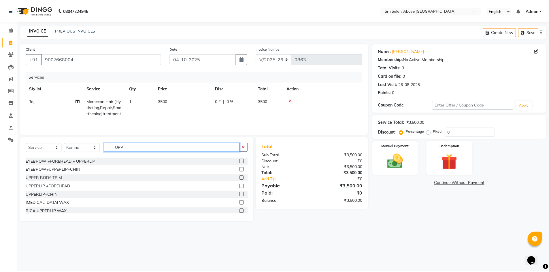
scroll to position [34, 0]
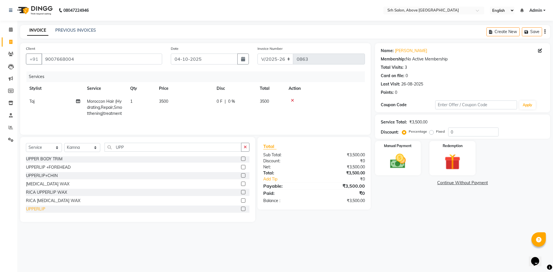
click at [35, 210] on div "UPPERLIP" at bounding box center [35, 209] width 19 height 6
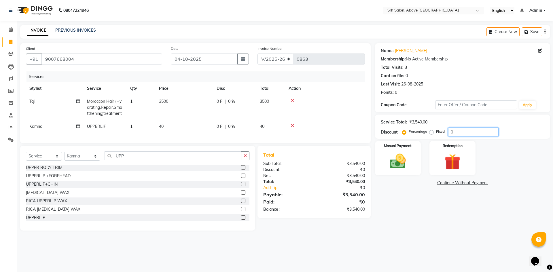
click at [449, 132] on input "0" at bounding box center [473, 132] width 50 height 9
click at [225, 125] on span "|" at bounding box center [225, 127] width 1 height 6
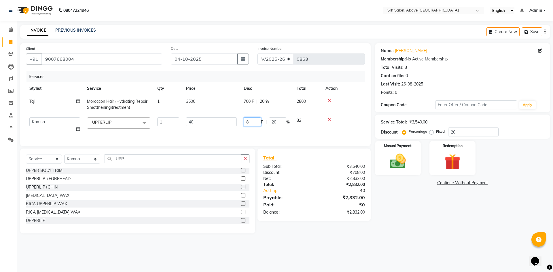
drag, startPoint x: 244, startPoint y: 121, endPoint x: 251, endPoint y: 122, distance: 6.4
click at [251, 122] on input "8" at bounding box center [252, 121] width 17 height 9
click at [409, 233] on div "Name: [PERSON_NAME] Membership: No Active Membership Total Visits: 3 Card on fi…" at bounding box center [464, 138] width 179 height 190
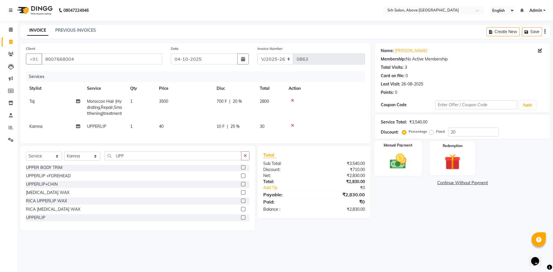
click at [397, 161] on img at bounding box center [397, 161] width 27 height 19
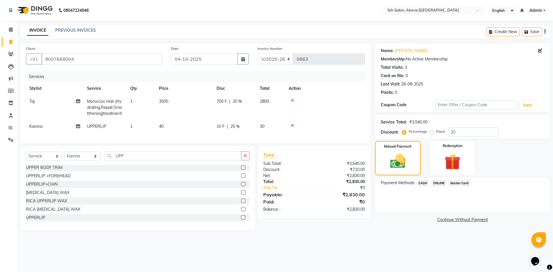
click at [458, 183] on span "Master Card" at bounding box center [459, 183] width 22 height 7
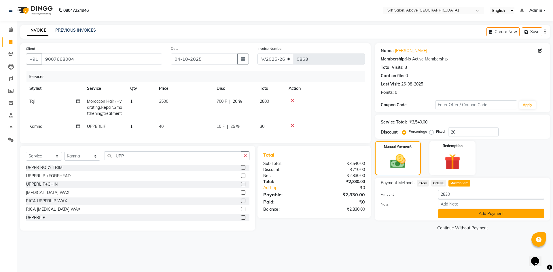
click at [446, 211] on button "Add Payment" at bounding box center [491, 213] width 106 height 9
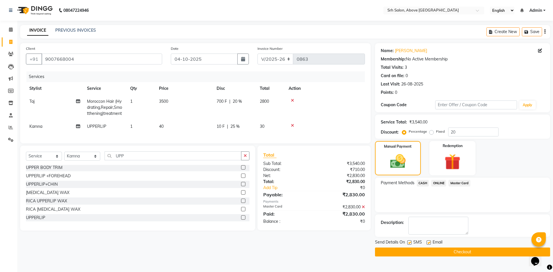
click at [428, 244] on label at bounding box center [428, 242] width 4 height 4
click at [428, 244] on input "checkbox" at bounding box center [428, 243] width 4 height 4
click at [409, 241] on label at bounding box center [409, 242] width 4 height 4
click at [409, 241] on input "checkbox" at bounding box center [409, 243] width 4 height 4
click at [412, 250] on button "Checkout" at bounding box center [462, 252] width 175 height 9
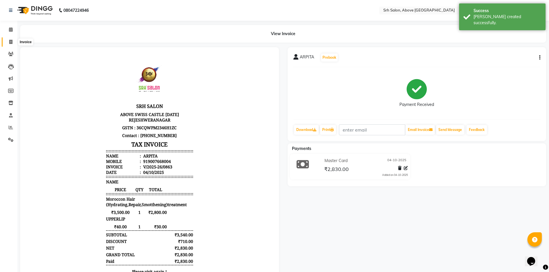
click at [10, 41] on icon at bounding box center [10, 42] width 3 height 4
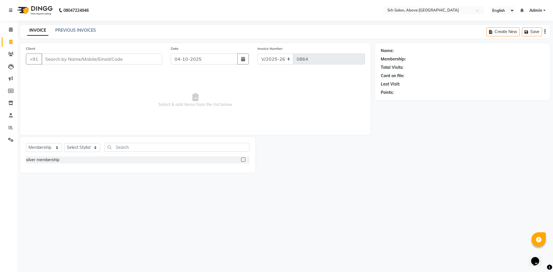
click at [73, 34] on div "INVOICE PREVIOUS INVOICES Create New Save" at bounding box center [285, 32] width 530 height 14
click at [75, 30] on link "PREVIOUS INVOICES" at bounding box center [75, 30] width 41 height 5
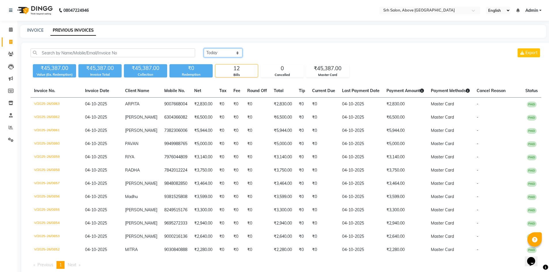
drag, startPoint x: 213, startPoint y: 50, endPoint x: 215, endPoint y: 56, distance: 6.6
click at [213, 50] on select "[DATE] [DATE] Custom Range" at bounding box center [223, 52] width 39 height 9
click at [204, 48] on select "[DATE] [DATE] Custom Range" at bounding box center [223, 52] width 39 height 9
click at [265, 52] on input "04-10-2025" at bounding box center [270, 53] width 40 height 8
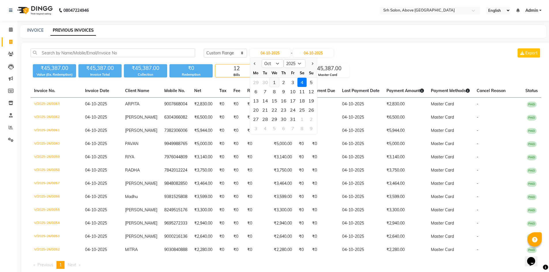
click at [275, 83] on div "1" at bounding box center [274, 82] width 9 height 9
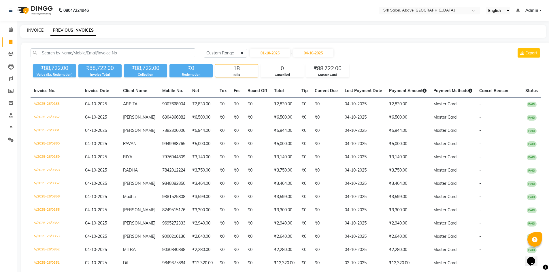
click at [37, 33] on link "INVOICE" at bounding box center [35, 30] width 16 height 5
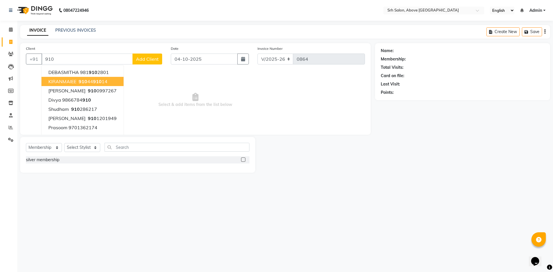
click at [82, 85] on button "KIRANMAIEE 910 44 910 14" at bounding box center [82, 81] width 82 height 9
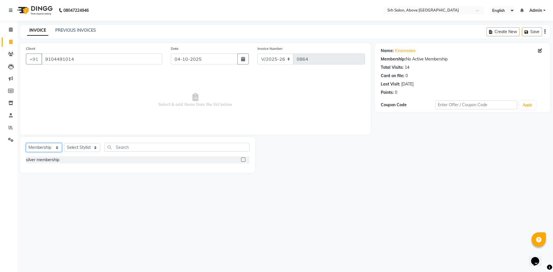
click at [47, 149] on select "Select Service Product Membership Package Voucher Prepaid Gift Card" at bounding box center [44, 147] width 36 height 9
click at [26, 143] on select "Select Service Product Membership Package Voucher Prepaid Gift Card" at bounding box center [44, 147] width 36 height 9
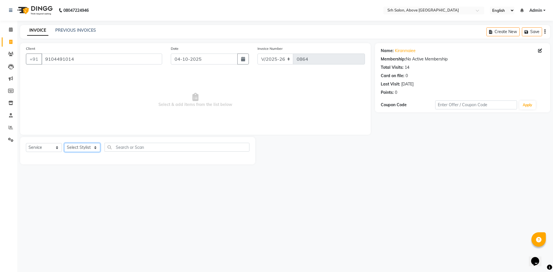
click at [67, 149] on select "Select Stylist CHETAN [PERSON_NAME] [PERSON_NAME] [PERSON_NAME] [PERSON_NAME] R…" at bounding box center [82, 147] width 36 height 9
click at [64, 143] on select "Select Stylist CHETAN [PERSON_NAME] [PERSON_NAME] [PERSON_NAME] [PERSON_NAME] R…" at bounding box center [82, 147] width 36 height 9
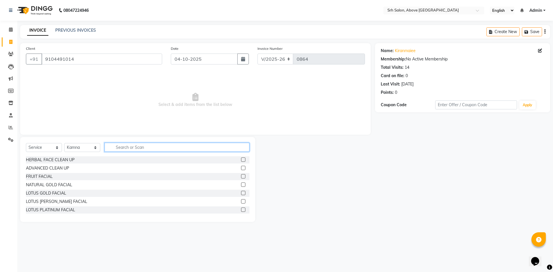
click at [121, 146] on input "text" at bounding box center [177, 147] width 145 height 9
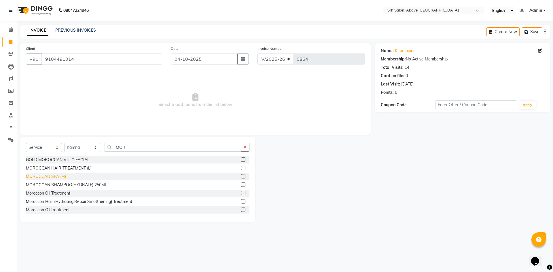
click at [56, 176] on div "MOROCCAN SPA (M)" at bounding box center [46, 177] width 40 height 6
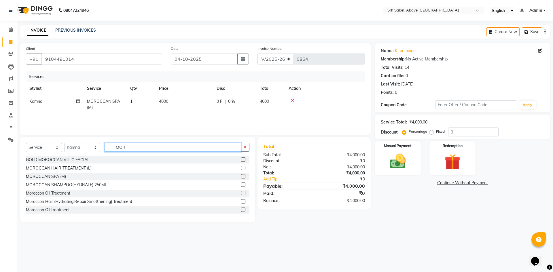
drag, startPoint x: 113, startPoint y: 149, endPoint x: 132, endPoint y: 149, distance: 19.3
click at [132, 149] on input "MOR" at bounding box center [173, 147] width 137 height 9
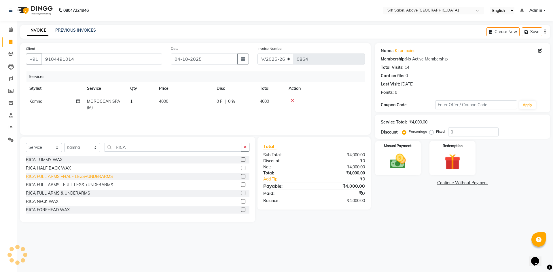
click at [86, 178] on div "RICA FULL ARMS +HALF LEGS+UNDERARMS" at bounding box center [69, 177] width 87 height 6
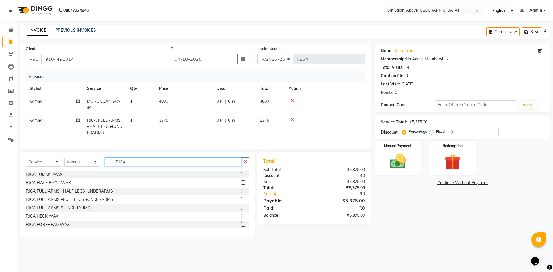
drag, startPoint x: 114, startPoint y: 167, endPoint x: 146, endPoint y: 167, distance: 32.0
click at [146, 166] on input "RICA" at bounding box center [173, 161] width 137 height 9
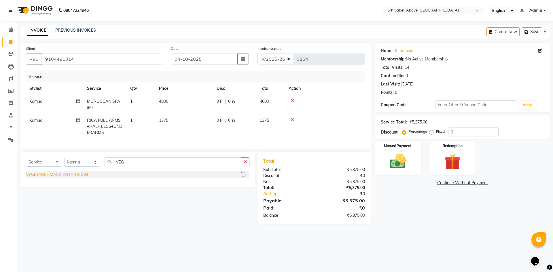
click at [72, 178] on div "VEGETABLE MASK WITH DETAN" at bounding box center [57, 175] width 62 height 6
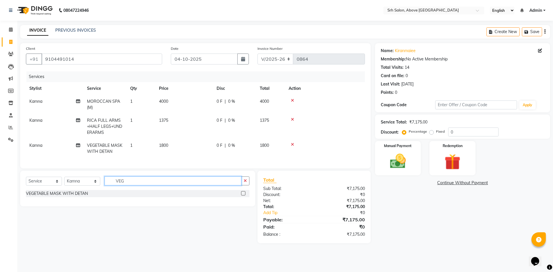
drag, startPoint x: 111, startPoint y: 185, endPoint x: 139, endPoint y: 186, distance: 28.2
click at [139, 185] on input "VEG" at bounding box center [173, 181] width 137 height 9
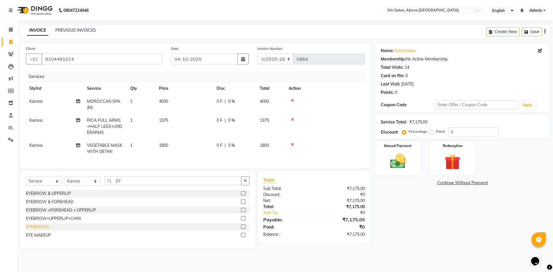
click at [46, 230] on div "EYEBROWS" at bounding box center [37, 227] width 23 height 6
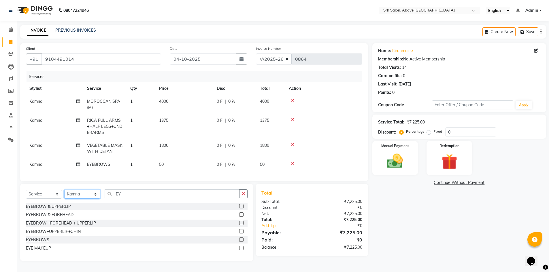
click at [79, 199] on select "Select Stylist CHETAN [PERSON_NAME] [PERSON_NAME] [PERSON_NAME] [PERSON_NAME] R…" at bounding box center [82, 194] width 36 height 9
click at [64, 194] on select "Select Stylist CHETAN [PERSON_NAME] [PERSON_NAME] [PERSON_NAME] [PERSON_NAME] R…" at bounding box center [82, 194] width 36 height 9
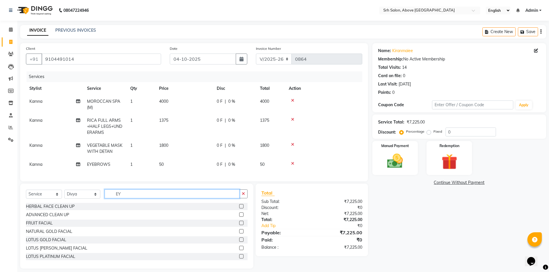
drag, startPoint x: 114, startPoint y: 198, endPoint x: 128, endPoint y: 199, distance: 13.6
click at [128, 198] on input "EY" at bounding box center [172, 193] width 135 height 9
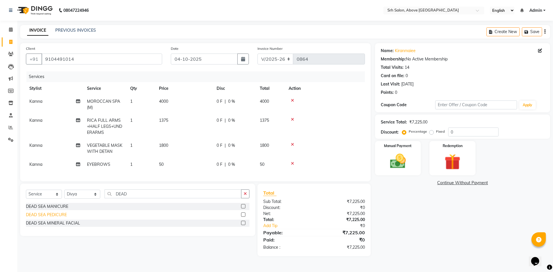
click at [50, 218] on div "DEAD SEA PEDICURE" at bounding box center [46, 215] width 41 height 6
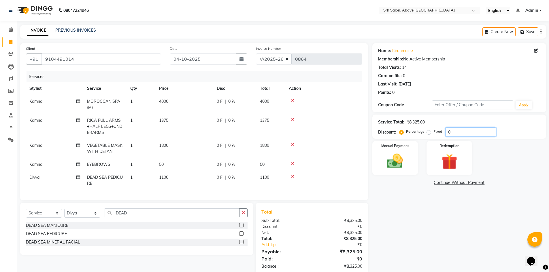
click at [446, 131] on input "0" at bounding box center [470, 132] width 50 height 9
click at [433, 132] on label "Fixed" at bounding box center [437, 131] width 9 height 5
click at [429, 132] on input "Fixed" at bounding box center [430, 132] width 4 height 4
click at [462, 131] on input "30" at bounding box center [470, 132] width 50 height 9
click at [392, 160] on img at bounding box center [395, 161] width 26 height 19
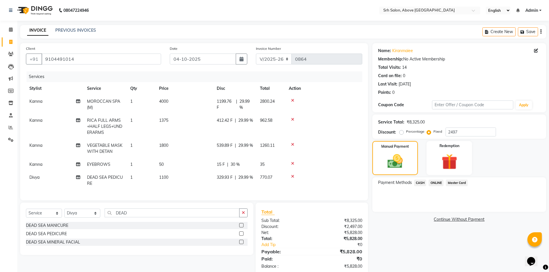
drag, startPoint x: 455, startPoint y: 182, endPoint x: 455, endPoint y: 185, distance: 3.7
click at [455, 182] on span "Master Card" at bounding box center [456, 183] width 22 height 7
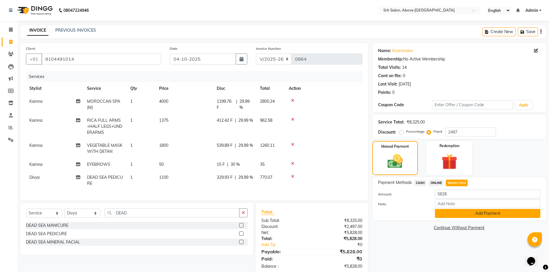
click at [450, 213] on button "Add Payment" at bounding box center [486, 213] width 105 height 9
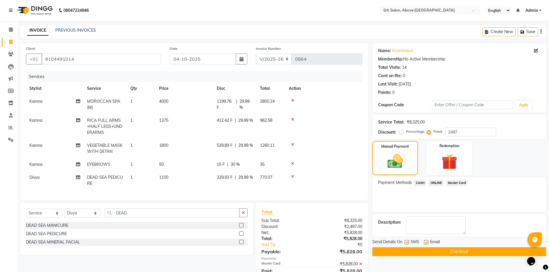
click at [424, 241] on label at bounding box center [426, 242] width 4 height 4
click at [424, 241] on input "checkbox" at bounding box center [426, 243] width 4 height 4
click at [408, 242] on div "SMS" at bounding box center [413, 242] width 19 height 7
click at [405, 241] on label at bounding box center [406, 242] width 4 height 4
click at [405, 241] on input "checkbox" at bounding box center [406, 243] width 4 height 4
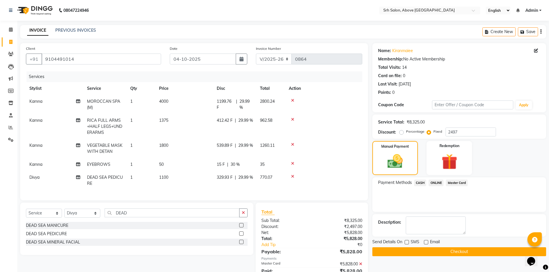
click at [409, 248] on button "Checkout" at bounding box center [459, 251] width 174 height 9
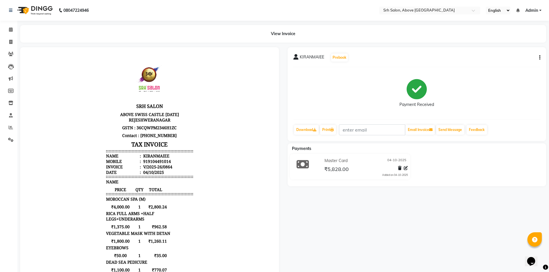
click at [18, 40] on div "View Invoice" at bounding box center [283, 34] width 534 height 18
click at [10, 44] on icon at bounding box center [10, 42] width 3 height 4
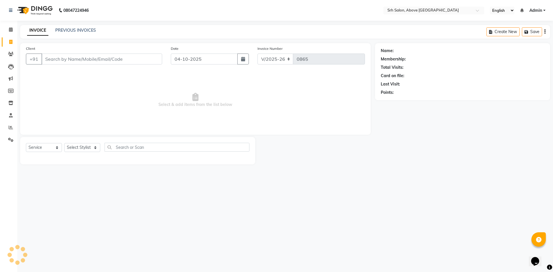
click at [73, 26] on div "INVOICE PREVIOUS INVOICES Create New Save" at bounding box center [285, 32] width 530 height 14
click at [78, 30] on link "PREVIOUS INVOICES" at bounding box center [75, 30] width 41 height 5
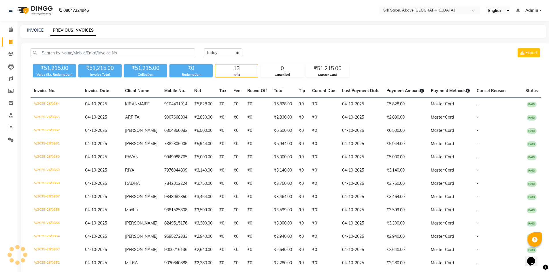
click at [75, 31] on link "PREVIOUS INVOICES" at bounding box center [72, 30] width 45 height 10
click at [210, 47] on div "[DATE] [DATE] Custom Range Export ₹51,215.00 Value (Ex. Redemption) ₹51,215.00 …" at bounding box center [285, 168] width 529 height 250
click at [212, 53] on select "[DATE] [DATE] Custom Range" at bounding box center [223, 52] width 39 height 9
click at [204, 48] on select "[DATE] [DATE] Custom Range" at bounding box center [223, 52] width 39 height 9
click at [281, 55] on input "04-10-2025" at bounding box center [270, 53] width 40 height 8
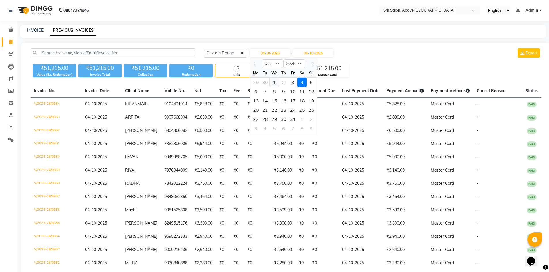
click at [274, 81] on div "1" at bounding box center [274, 82] width 9 height 9
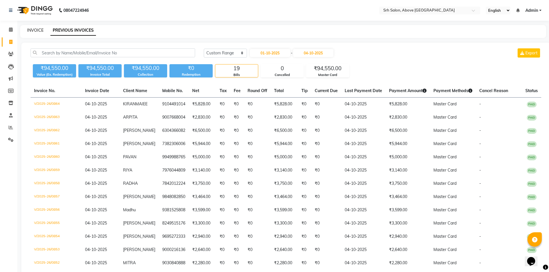
click at [30, 29] on link "INVOICE" at bounding box center [35, 30] width 16 height 5
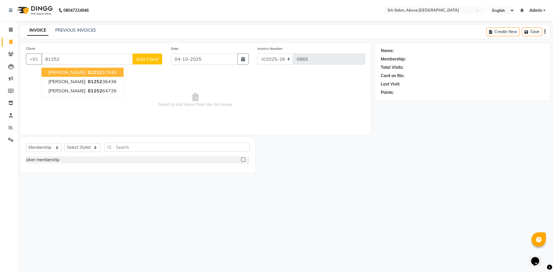
click at [100, 71] on button "[PERSON_NAME] 81252 37940" at bounding box center [82, 72] width 82 height 9
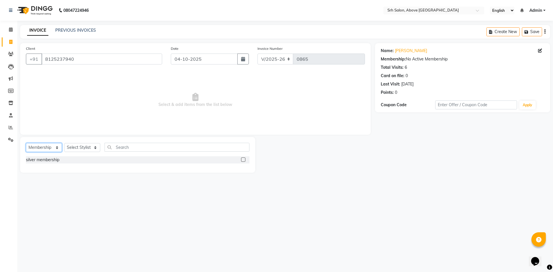
click at [41, 148] on select "Select Service Product Membership Package Voucher Prepaid Gift Card" at bounding box center [44, 147] width 36 height 9
click at [26, 143] on select "Select Service Product Membership Package Voucher Prepaid Gift Card" at bounding box center [44, 147] width 36 height 9
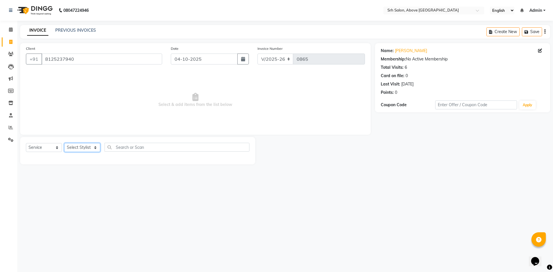
click at [83, 150] on select "Select Stylist CHETAN [PERSON_NAME] [PERSON_NAME] [PERSON_NAME] [PERSON_NAME] R…" at bounding box center [82, 147] width 36 height 9
click at [64, 143] on select "Select Stylist CHETAN [PERSON_NAME] [PERSON_NAME] [PERSON_NAME] [PERSON_NAME] R…" at bounding box center [82, 147] width 36 height 9
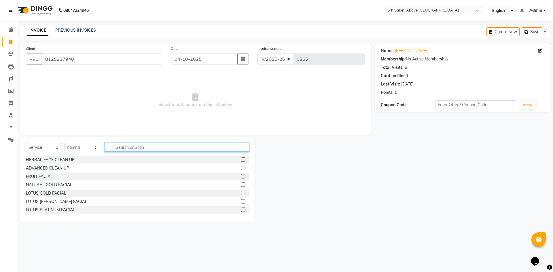
click at [149, 144] on input "text" at bounding box center [177, 147] width 145 height 9
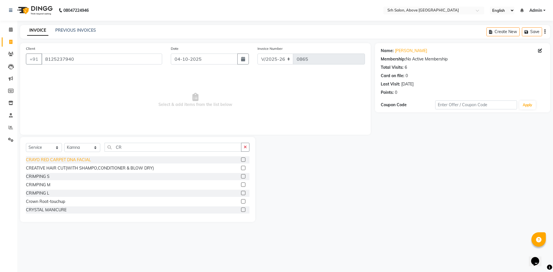
click at [85, 162] on div "CRAYO RED CARPET DNA FACIAL" at bounding box center [58, 160] width 65 height 6
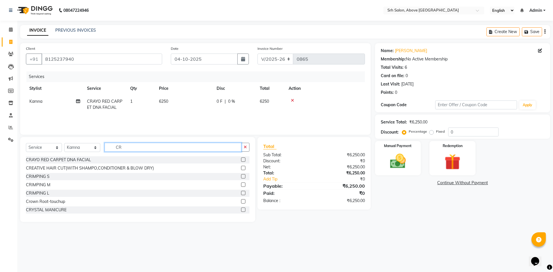
drag, startPoint x: 109, startPoint y: 150, endPoint x: 152, endPoint y: 151, distance: 43.2
click at [152, 151] on input "CR" at bounding box center [173, 147] width 137 height 9
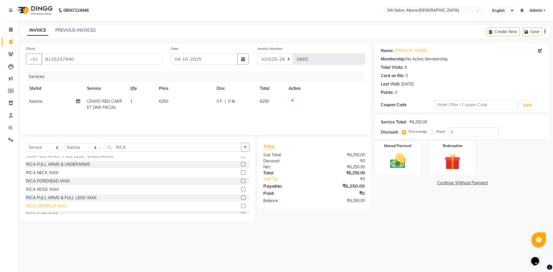
click at [56, 206] on div "RICA UPPERLIP WAX" at bounding box center [46, 206] width 41 height 6
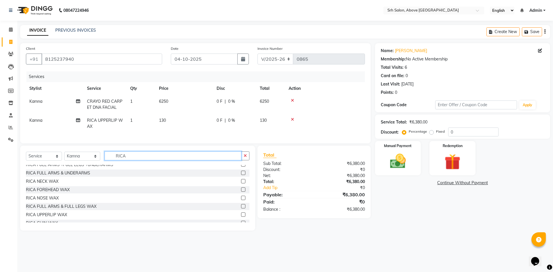
click at [115, 160] on input "RICA" at bounding box center [173, 155] width 137 height 9
drag, startPoint x: 112, startPoint y: 159, endPoint x: 137, endPoint y: 164, distance: 26.0
click at [137, 160] on input "RICA" at bounding box center [173, 155] width 137 height 9
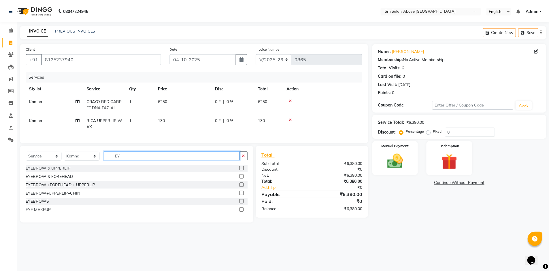
scroll to position [0, 0]
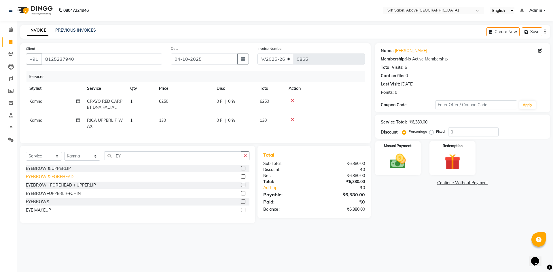
click at [50, 180] on div "EYEBROW & FOREHEAD" at bounding box center [50, 177] width 48 height 6
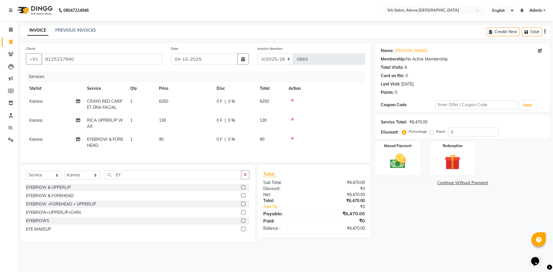
click at [74, 169] on div "Client [PHONE_NUMBER] Date [DATE] Invoice Number V/2025 V/[PHONE_NUMBER] Servic…" at bounding box center [195, 142] width 359 height 199
click at [75, 184] on div "Select Service Product Membership Package Voucher Prepaid Gift Card Select Styl…" at bounding box center [137, 177] width 223 height 14
click at [75, 180] on select "Select Stylist CHETAN [PERSON_NAME] [PERSON_NAME] [PERSON_NAME] [PERSON_NAME] R…" at bounding box center [82, 175] width 36 height 9
click at [64, 175] on select "Select Stylist CHETAN [PERSON_NAME] [PERSON_NAME] [PERSON_NAME] [PERSON_NAME] R…" at bounding box center [82, 175] width 36 height 9
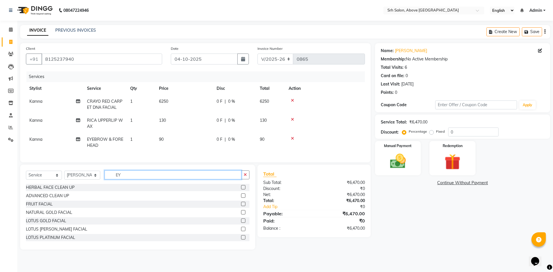
drag, startPoint x: 109, startPoint y: 179, endPoint x: 136, endPoint y: 181, distance: 26.2
click at [136, 179] on input "EY" at bounding box center [173, 174] width 137 height 9
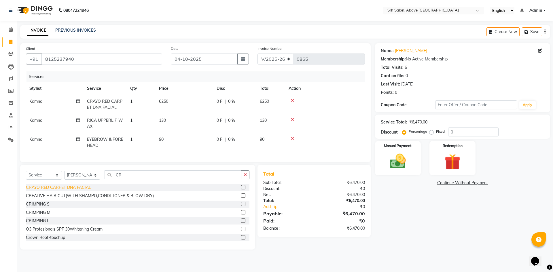
click at [76, 189] on div "CRAYO RED CARPET DNA FACIAL" at bounding box center [58, 188] width 65 height 6
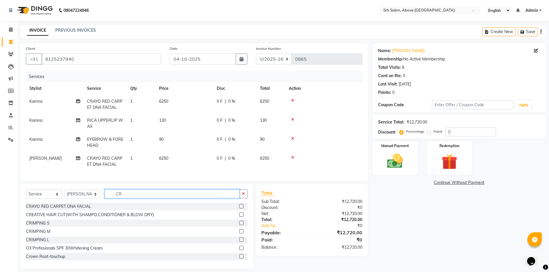
drag, startPoint x: 114, startPoint y: 198, endPoint x: 134, endPoint y: 202, distance: 20.2
click at [134, 198] on input "CR" at bounding box center [172, 193] width 135 height 9
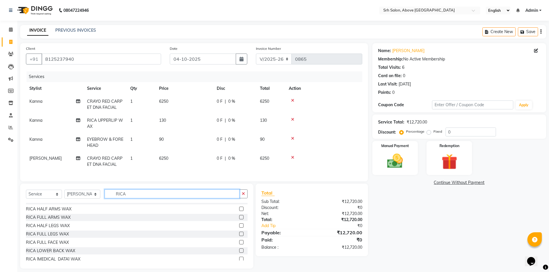
scroll to position [115, 0]
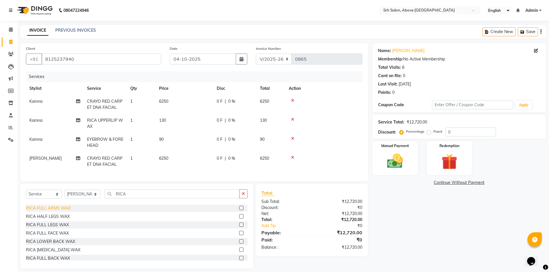
click at [59, 211] on div "RICA FULL ARMS WAX" at bounding box center [48, 208] width 45 height 6
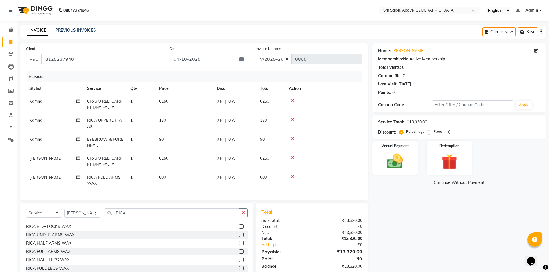
scroll to position [58, 0]
click at [64, 246] on div "RICA UPPERLIP WAX" at bounding box center [46, 243] width 41 height 6
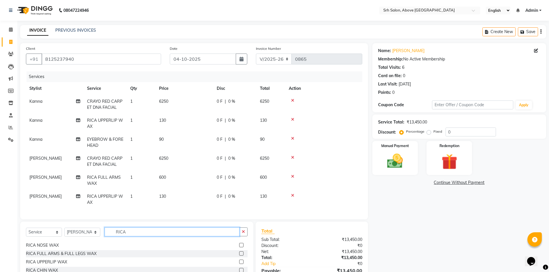
drag, startPoint x: 113, startPoint y: 233, endPoint x: 132, endPoint y: 238, distance: 20.1
click at [132, 236] on input "RICA" at bounding box center [172, 231] width 135 height 9
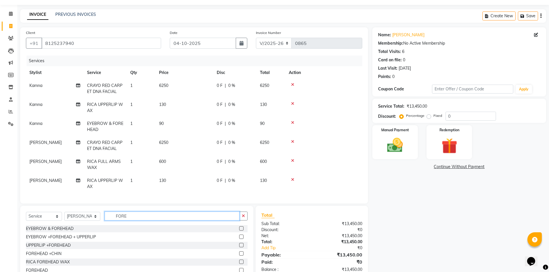
scroll to position [29, 0]
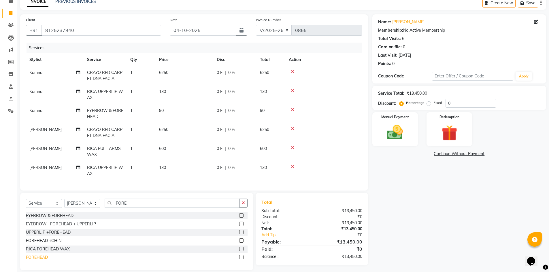
click at [43, 257] on div "FOREHEAD" at bounding box center [37, 258] width 22 height 6
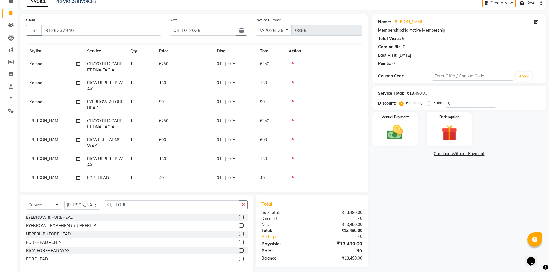
scroll to position [16, 0]
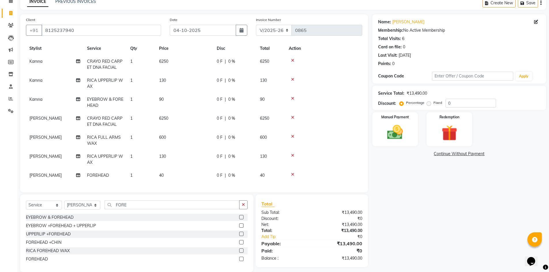
click at [444, 104] on div "Percentage Fixed" at bounding box center [422, 102] width 45 height 7
click at [445, 104] on div "Percentage Fixed 0" at bounding box center [447, 103] width 95 height 9
click at [441, 103] on label "Fixed" at bounding box center [437, 102] width 9 height 5
click at [447, 104] on input "0" at bounding box center [470, 103] width 50 height 9
click at [221, 98] on td "27 F | 30 %" at bounding box center [234, 102] width 43 height 19
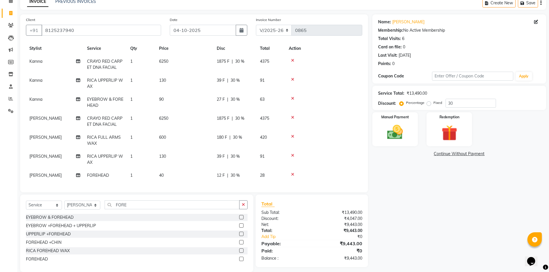
scroll to position [0, 0]
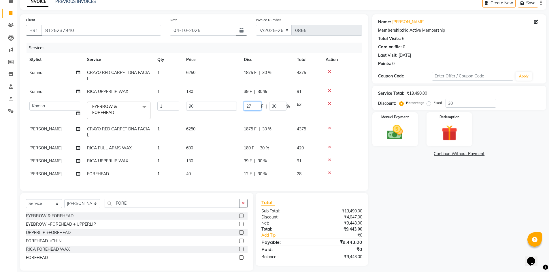
click at [253, 104] on input "27" at bounding box center [252, 106] width 17 height 9
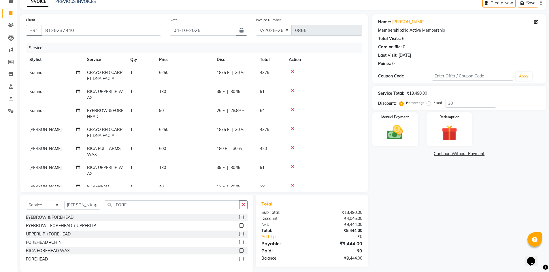
click at [418, 191] on div "Name: [PERSON_NAME] Membership: No Active Membership Total Visits: 6 Card on fi…" at bounding box center [461, 143] width 178 height 258
click at [388, 119] on label "Manual Payment" at bounding box center [394, 116] width 29 height 5
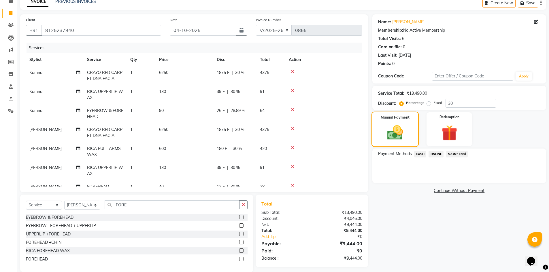
click at [396, 133] on img at bounding box center [395, 133] width 26 height 18
click at [461, 154] on span "Master Card" at bounding box center [456, 154] width 22 height 7
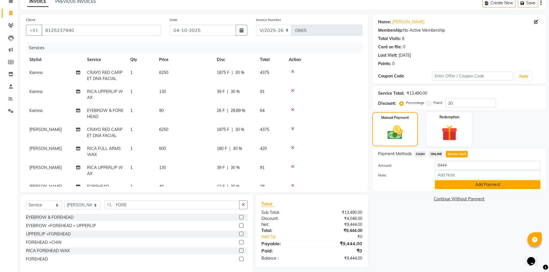
click at [460, 183] on button "Add Payment" at bounding box center [486, 184] width 105 height 9
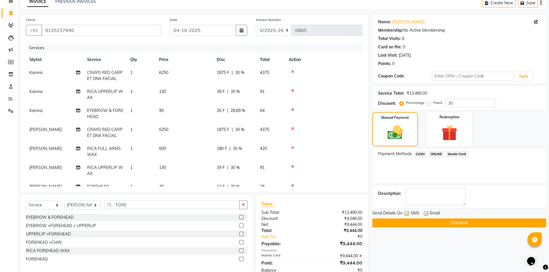
click at [426, 212] on label at bounding box center [426, 213] width 4 height 4
click at [426, 212] on input "checkbox" at bounding box center [426, 214] width 4 height 4
click at [405, 214] on label at bounding box center [406, 213] width 4 height 4
click at [405, 214] on input "checkbox" at bounding box center [406, 214] width 4 height 4
click at [409, 221] on button "Checkout" at bounding box center [459, 223] width 174 height 9
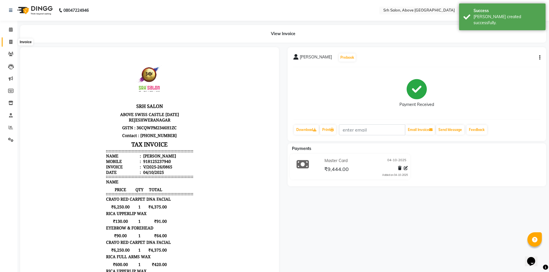
click at [10, 40] on icon at bounding box center [10, 42] width 3 height 4
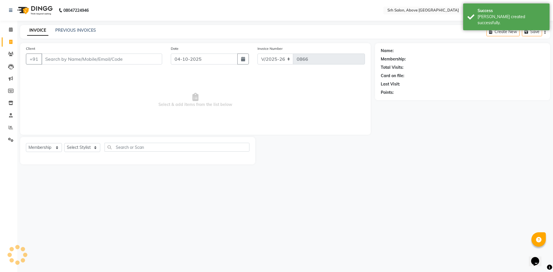
click at [76, 26] on div "INVOICE PREVIOUS INVOICES Create New Save" at bounding box center [285, 32] width 530 height 14
click at [77, 29] on link "PREVIOUS INVOICES" at bounding box center [75, 30] width 41 height 5
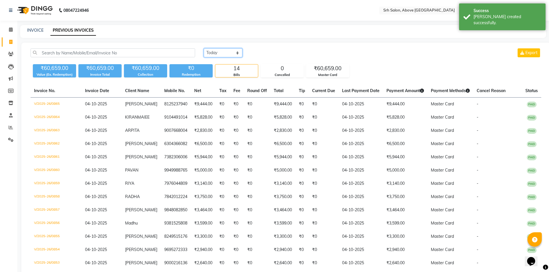
click at [220, 48] on select "[DATE] [DATE] Custom Range" at bounding box center [223, 52] width 39 height 9
click at [204, 48] on select "[DATE] [DATE] Custom Range" at bounding box center [223, 52] width 39 height 9
click at [265, 57] on div "[DATE] [DATE] Custom Range [DATE] - [DATE] Export" at bounding box center [372, 55] width 346 height 14
click at [267, 55] on input "04-10-2025" at bounding box center [270, 53] width 40 height 8
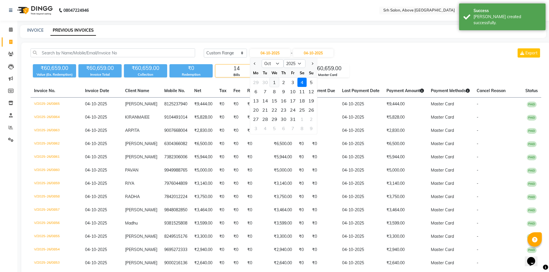
click at [272, 81] on div "1" at bounding box center [274, 82] width 9 height 9
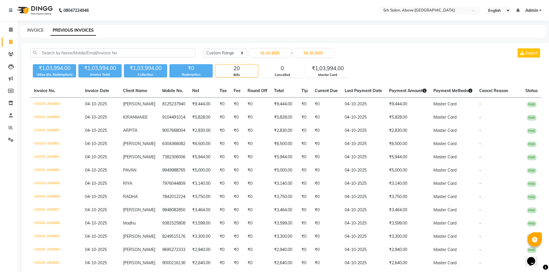
click at [33, 30] on link "INVOICE" at bounding box center [35, 30] width 16 height 5
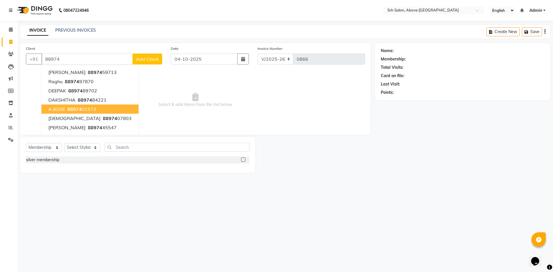
click at [89, 108] on ngb-highlight "88974 01573" at bounding box center [81, 109] width 30 height 6
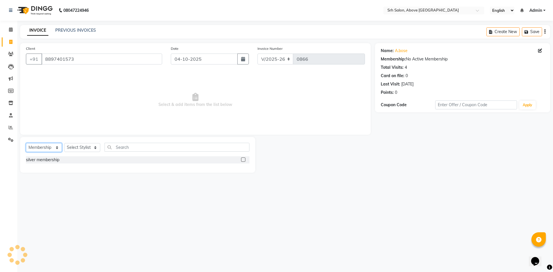
click at [45, 146] on select "Select Service Product Membership Package Voucher Prepaid Gift Card" at bounding box center [44, 147] width 36 height 9
click at [26, 143] on select "Select Service Product Membership Package Voucher Prepaid Gift Card" at bounding box center [44, 147] width 36 height 9
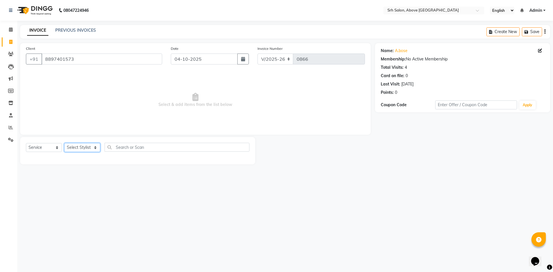
click at [75, 146] on select "Select Stylist CHETAN [PERSON_NAME] [PERSON_NAME] [PERSON_NAME] [PERSON_NAME] R…" at bounding box center [82, 147] width 36 height 9
click at [64, 143] on select "Select Stylist CHETAN [PERSON_NAME] [PERSON_NAME] [PERSON_NAME] [PERSON_NAME] R…" at bounding box center [82, 147] width 36 height 9
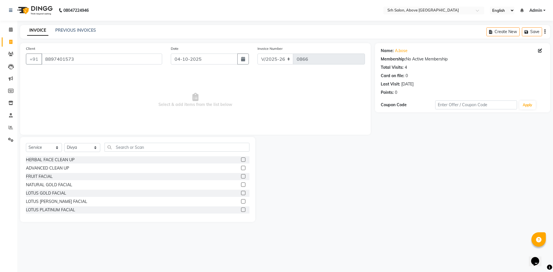
click at [115, 143] on div "Select Service Product Membership Package Voucher Prepaid Gift Card Select Styl…" at bounding box center [137, 179] width 235 height 85
click at [162, 152] on div "Select Service Product Membership Package Voucher Prepaid Gift Card Select Styl…" at bounding box center [137, 150] width 223 height 14
click at [156, 149] on input "text" at bounding box center [177, 147] width 145 height 9
click at [152, 147] on input "text" at bounding box center [177, 147] width 145 height 9
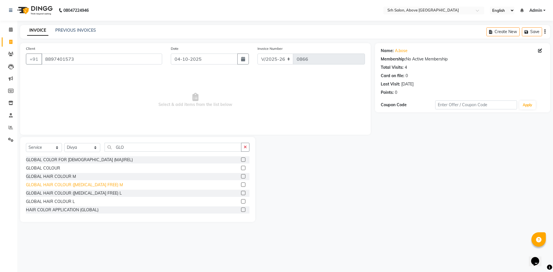
click at [102, 184] on div "GLOBAL HAIR COLOUR ([MEDICAL_DATA] FREE) M" at bounding box center [74, 185] width 97 height 6
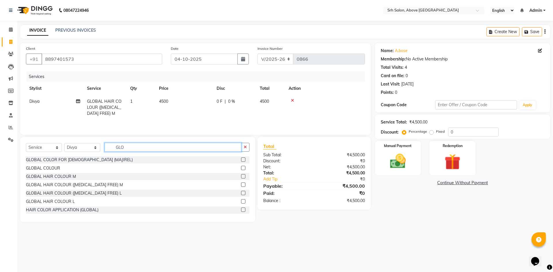
drag, startPoint x: 110, startPoint y: 151, endPoint x: 137, endPoint y: 147, distance: 27.3
click at [137, 147] on input "GLO" at bounding box center [173, 147] width 137 height 9
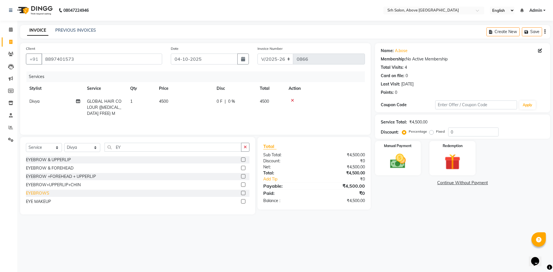
click at [44, 192] on div "EYEBROWS" at bounding box center [37, 193] width 23 height 6
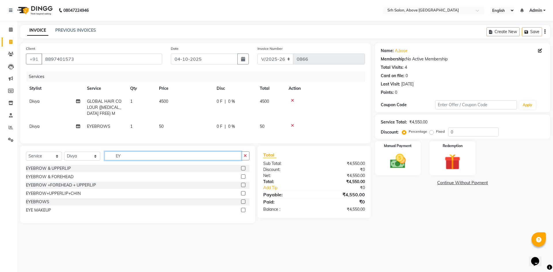
drag, startPoint x: 111, startPoint y: 158, endPoint x: 130, endPoint y: 158, distance: 18.4
click at [130, 158] on input "EY" at bounding box center [173, 155] width 137 height 9
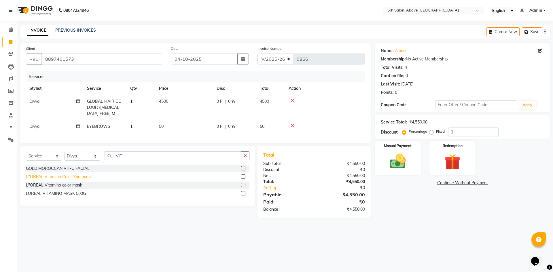
click at [83, 180] on div "L"OREAL Vitamino Color Shampoo" at bounding box center [58, 177] width 65 height 6
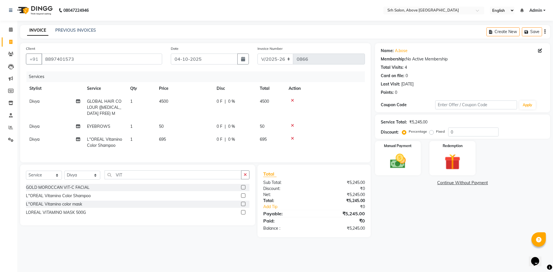
click at [446, 133] on div "Percentage Fixed" at bounding box center [425, 131] width 45 height 7
click at [448, 133] on input "0" at bounding box center [473, 132] width 50 height 9
click at [236, 136] on div "208.5 F | 30 %" at bounding box center [235, 139] width 36 height 6
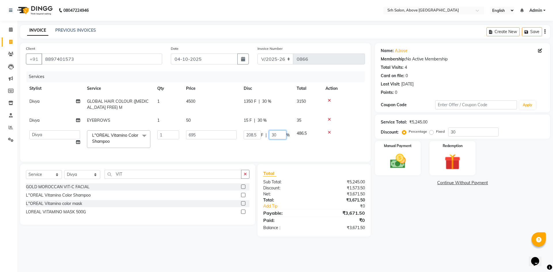
click at [274, 136] on input "30" at bounding box center [277, 134] width 17 height 9
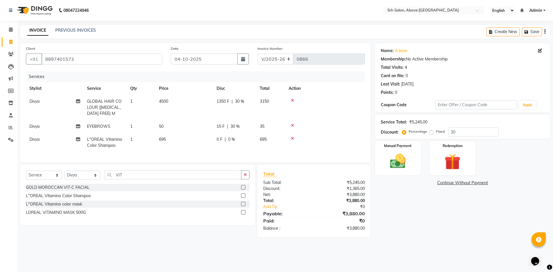
click at [436, 237] on div "Name: [PERSON_NAME] Membership: No Active Membership Total Visits: 4 Card on fi…" at bounding box center [464, 140] width 179 height 194
click at [399, 160] on img at bounding box center [397, 161] width 27 height 19
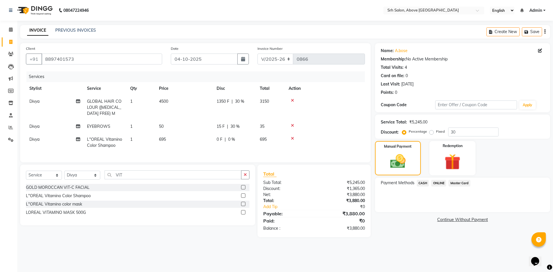
click at [457, 186] on span "Master Card" at bounding box center [459, 183] width 22 height 7
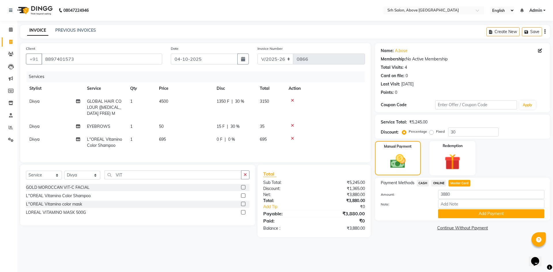
click at [448, 225] on div "Name: [PERSON_NAME] Membership: No Active Membership Total Visits: 4 Card on fi…" at bounding box center [464, 140] width 179 height 194
click at [449, 218] on div "Payment Methods CASH ONLINE Master Card Amount: 3880 Note: Add Payment" at bounding box center [462, 199] width 175 height 43
click at [447, 215] on button "Add Payment" at bounding box center [491, 213] width 106 height 9
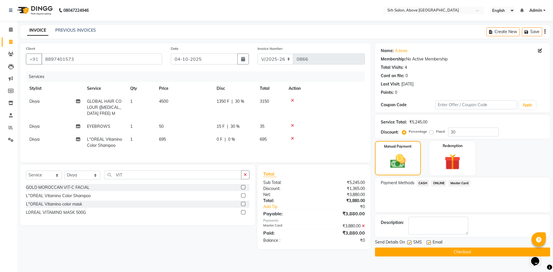
click at [429, 244] on label at bounding box center [428, 242] width 4 height 4
click at [429, 244] on input "checkbox" at bounding box center [428, 243] width 4 height 4
click at [409, 241] on label at bounding box center [409, 242] width 4 height 4
click at [409, 241] on input "checkbox" at bounding box center [409, 243] width 4 height 4
click at [411, 252] on button "Checkout" at bounding box center [462, 252] width 175 height 9
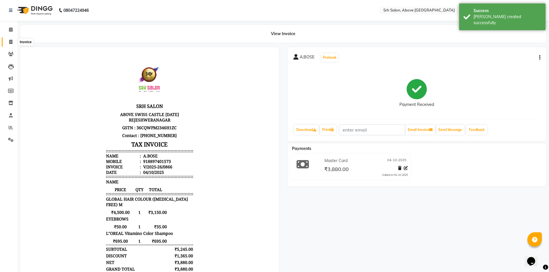
click at [12, 41] on icon at bounding box center [10, 42] width 3 height 4
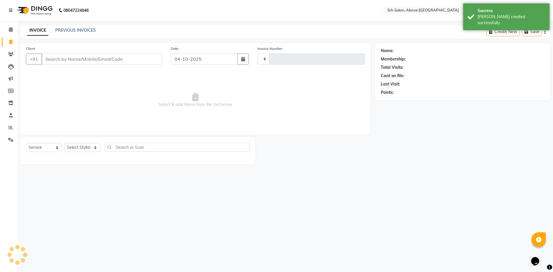
click at [92, 26] on div "INVOICE PREVIOUS INVOICES Create New Save" at bounding box center [285, 32] width 530 height 14
click at [92, 31] on link "PREVIOUS INVOICES" at bounding box center [75, 30] width 41 height 5
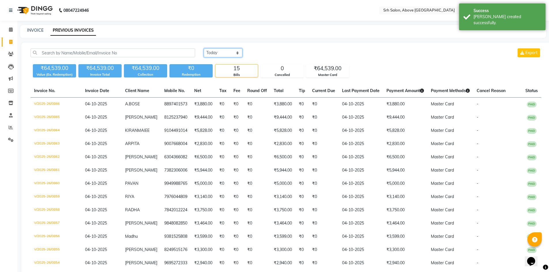
click at [219, 52] on select "[DATE] [DATE] Custom Range" at bounding box center [223, 52] width 39 height 9
click at [204, 48] on select "[DATE] [DATE] Custom Range" at bounding box center [223, 52] width 39 height 9
click at [266, 53] on input "04-10-2025" at bounding box center [270, 53] width 40 height 8
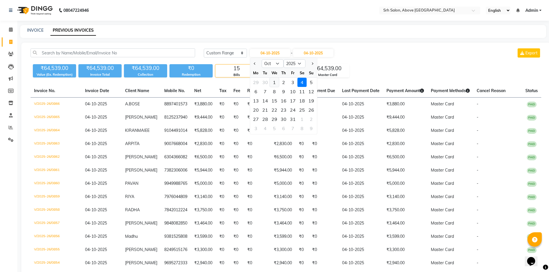
click at [272, 81] on div "1" at bounding box center [274, 82] width 9 height 9
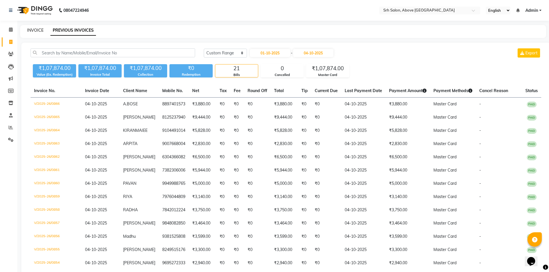
click at [35, 31] on link "INVOICE" at bounding box center [35, 30] width 16 height 5
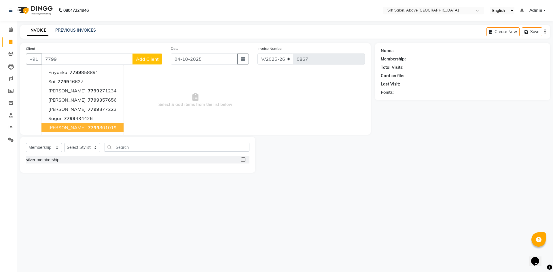
click at [96, 128] on ngb-highlight "7799 801019" at bounding box center [102, 128] width 30 height 6
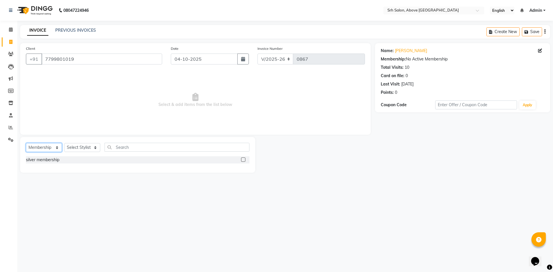
click at [47, 148] on select "Select Service Product Membership Package Voucher Prepaid Gift Card" at bounding box center [44, 147] width 36 height 9
click at [26, 143] on select "Select Service Product Membership Package Voucher Prepaid Gift Card" at bounding box center [44, 147] width 36 height 9
click at [77, 154] on div "Select Service Product Membership Package Voucher Prepaid Gift Card Select Styl…" at bounding box center [137, 150] width 223 height 14
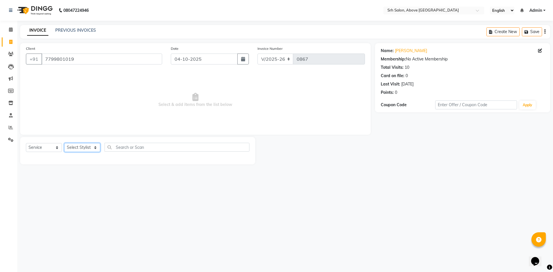
click at [79, 148] on select "Select Stylist CHETAN [PERSON_NAME] [PERSON_NAME] [PERSON_NAME] [PERSON_NAME] R…" at bounding box center [82, 147] width 36 height 9
click at [64, 143] on select "Select Stylist CHETAN [PERSON_NAME] [PERSON_NAME] [PERSON_NAME] [PERSON_NAME] R…" at bounding box center [82, 147] width 36 height 9
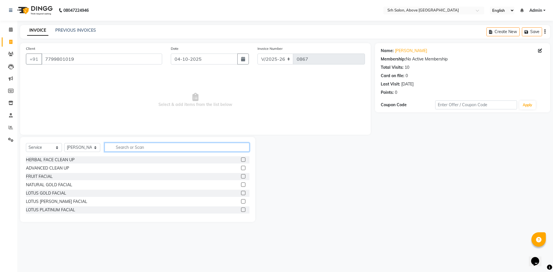
click at [152, 144] on input "text" at bounding box center [177, 147] width 145 height 9
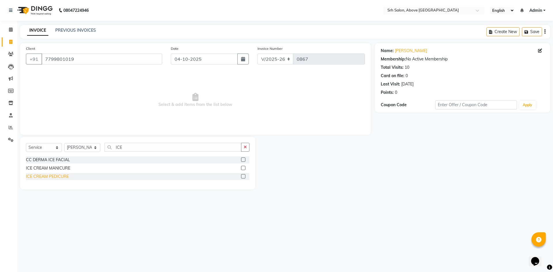
click at [53, 177] on div "ICE CREAM PEDICURE" at bounding box center [47, 177] width 43 height 6
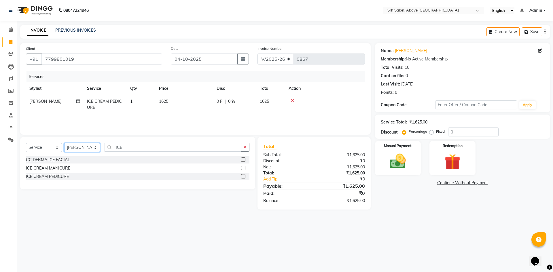
click at [91, 145] on select "Select Stylist CHETAN [PERSON_NAME] [PERSON_NAME] [PERSON_NAME] [PERSON_NAME] R…" at bounding box center [82, 147] width 36 height 9
click at [64, 143] on select "Select Stylist CHETAN [PERSON_NAME] [PERSON_NAME] [PERSON_NAME] [PERSON_NAME] R…" at bounding box center [82, 147] width 36 height 9
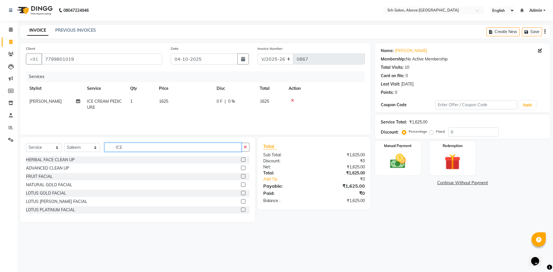
drag, startPoint x: 112, startPoint y: 145, endPoint x: 132, endPoint y: 148, distance: 20.4
click at [132, 148] on input "ICE" at bounding box center [173, 147] width 137 height 9
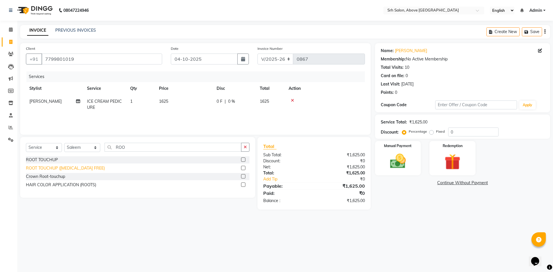
click at [62, 166] on div "ROOT TOUCHUP ([MEDICAL_DATA] FREE)" at bounding box center [65, 168] width 79 height 6
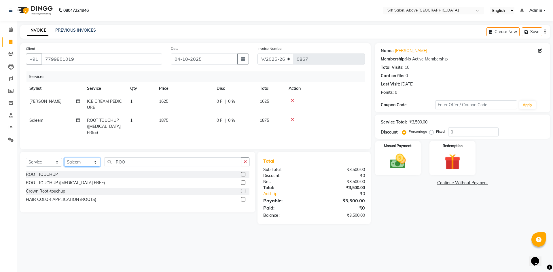
click at [80, 163] on select "Select Stylist CHETAN [PERSON_NAME] [PERSON_NAME] [PERSON_NAME] [PERSON_NAME] R…" at bounding box center [82, 162] width 36 height 9
click at [64, 158] on select "Select Stylist CHETAN [PERSON_NAME] [PERSON_NAME] [PERSON_NAME] [PERSON_NAME] R…" at bounding box center [82, 162] width 36 height 9
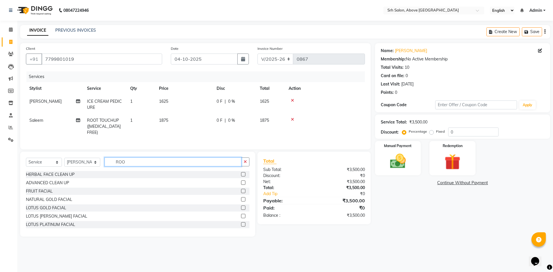
drag, startPoint x: 114, startPoint y: 158, endPoint x: 135, endPoint y: 162, distance: 21.3
click at [135, 162] on input "ROO" at bounding box center [173, 161] width 137 height 9
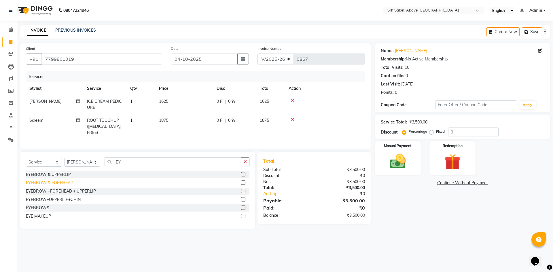
click at [56, 181] on div "EYEBROW & FOREHEAD" at bounding box center [50, 183] width 48 height 6
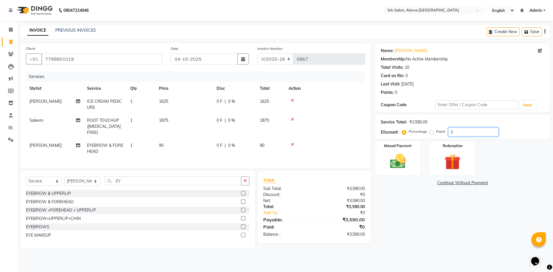
click at [449, 134] on input "0" at bounding box center [473, 132] width 50 height 9
click at [436, 132] on label "Fixed" at bounding box center [440, 131] width 9 height 5
click at [432, 132] on input "Fixed" at bounding box center [432, 132] width 4 height 4
click at [478, 132] on input "30" at bounding box center [473, 132] width 50 height 9
click at [425, 222] on div "Name: [PERSON_NAME] Membership: No Active Membership Total Visits: 10 Card on f…" at bounding box center [464, 145] width 179 height 205
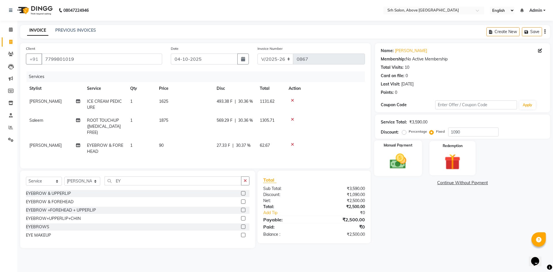
click at [400, 164] on img at bounding box center [397, 161] width 27 height 19
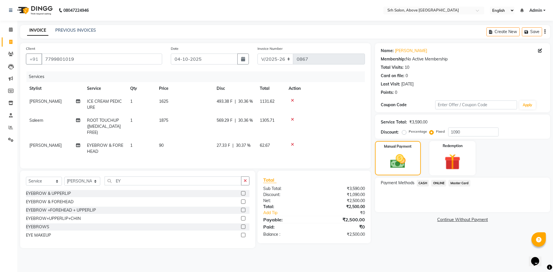
click at [417, 209] on div "Payment Methods CASH ONLINE Master Card" at bounding box center [462, 195] width 175 height 35
click at [404, 212] on div "Payment Methods CASH ONLINE Master Card" at bounding box center [462, 195] width 175 height 35
click at [444, 212] on div "Name: [PERSON_NAME] Membership: No Active Membership Total Visits: 10 Card on f…" at bounding box center [464, 145] width 179 height 205
click at [402, 234] on div "Name: [PERSON_NAME] Membership: No Active Membership Total Visits: 10 Card on f…" at bounding box center [464, 145] width 179 height 205
click at [456, 183] on span "Master Card" at bounding box center [459, 183] width 22 height 7
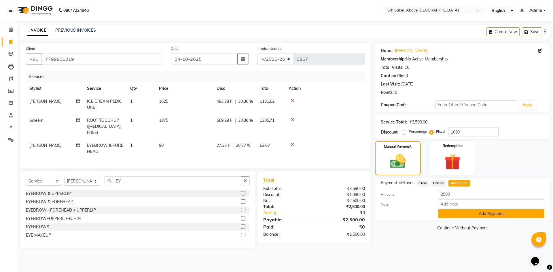
click at [453, 218] on button "Add Payment" at bounding box center [491, 213] width 106 height 9
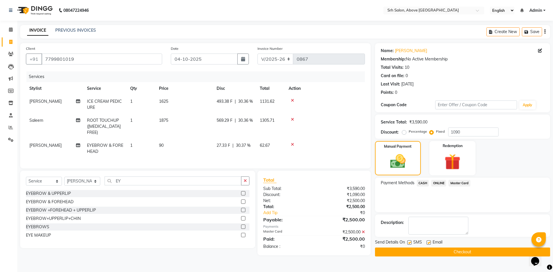
click at [429, 243] on label at bounding box center [428, 242] width 4 height 4
click at [429, 243] on input "checkbox" at bounding box center [428, 243] width 4 height 4
click at [408, 243] on label at bounding box center [409, 242] width 4 height 4
click at [408, 243] on input "checkbox" at bounding box center [409, 243] width 4 height 4
click at [411, 249] on button "Checkout" at bounding box center [462, 252] width 175 height 9
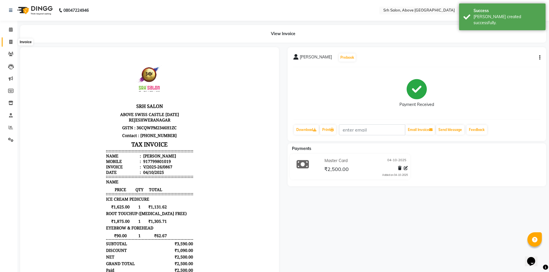
click at [10, 43] on icon at bounding box center [10, 42] width 3 height 4
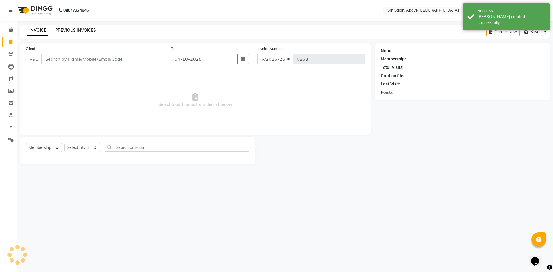
click at [92, 31] on link "PREVIOUS INVOICES" at bounding box center [75, 30] width 41 height 5
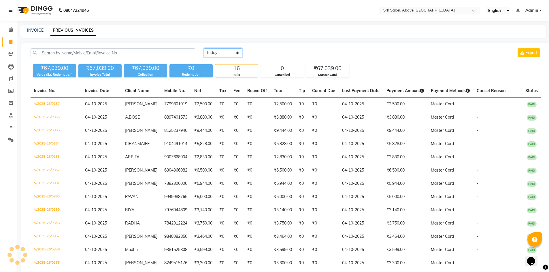
click at [221, 49] on select "[DATE] [DATE] Custom Range" at bounding box center [223, 52] width 39 height 9
click at [204, 48] on select "[DATE] [DATE] Custom Range" at bounding box center [223, 52] width 39 height 9
click at [278, 53] on input "04-10-2025" at bounding box center [270, 53] width 40 height 8
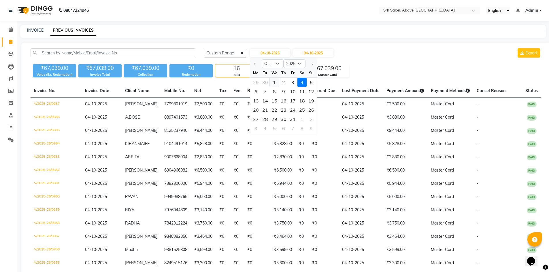
click at [274, 83] on div "1" at bounding box center [274, 82] width 9 height 9
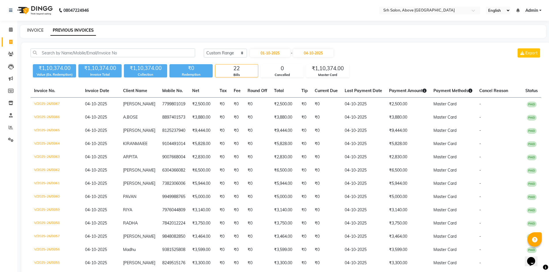
click at [31, 32] on link "INVOICE" at bounding box center [35, 30] width 16 height 5
